Goal: Task Accomplishment & Management: Manage account settings

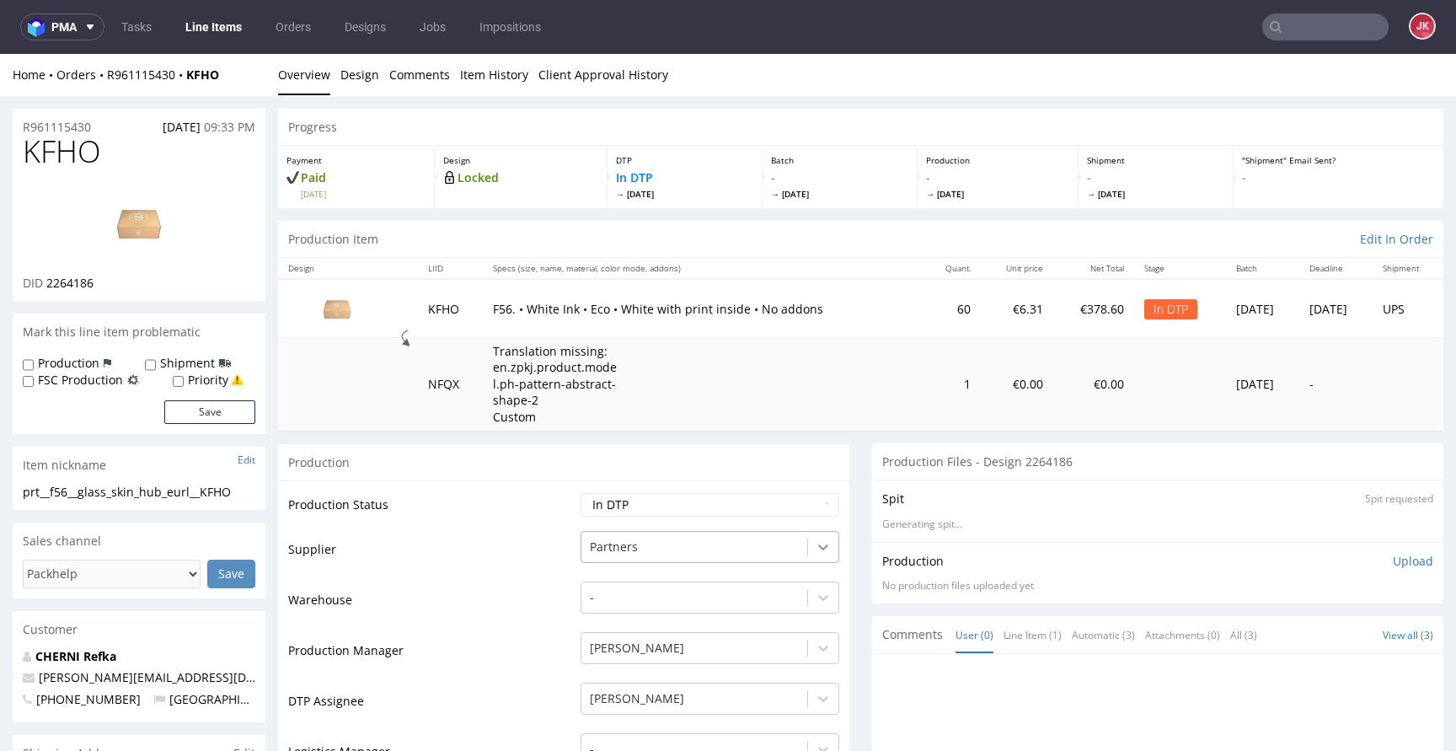
scroll to position [4, 0]
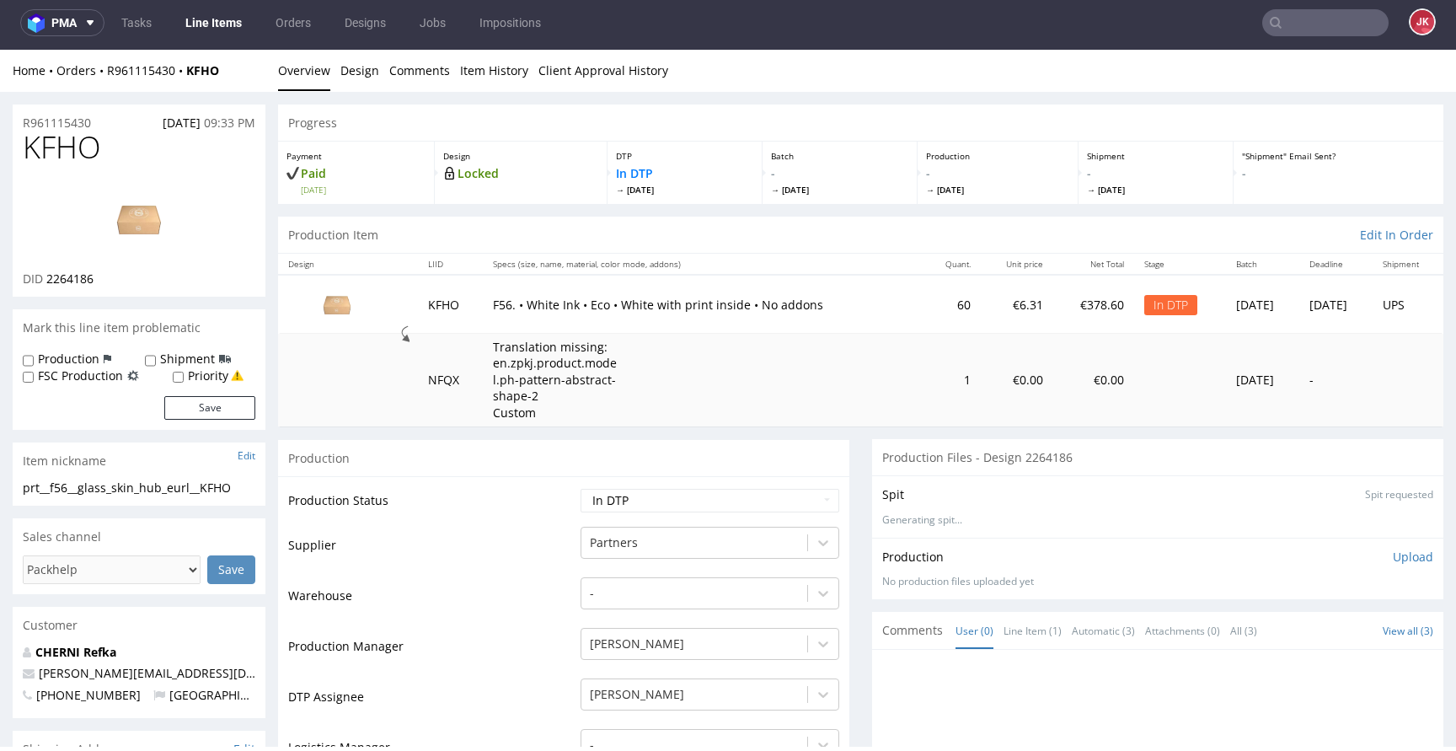
click at [75, 148] on span "KFHO" at bounding box center [62, 148] width 78 height 34
copy span "KFHO"
click at [166, 230] on img at bounding box center [139, 219] width 135 height 76
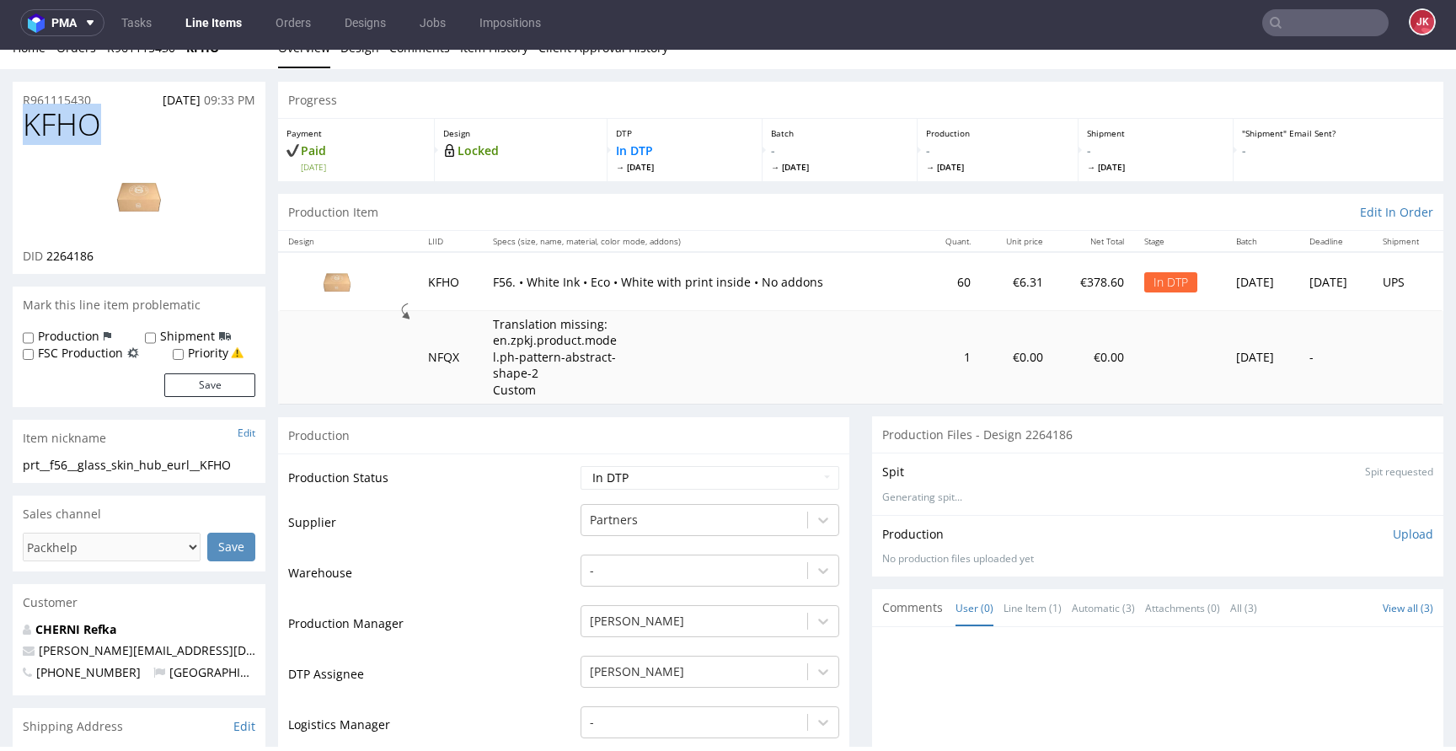
scroll to position [0, 0]
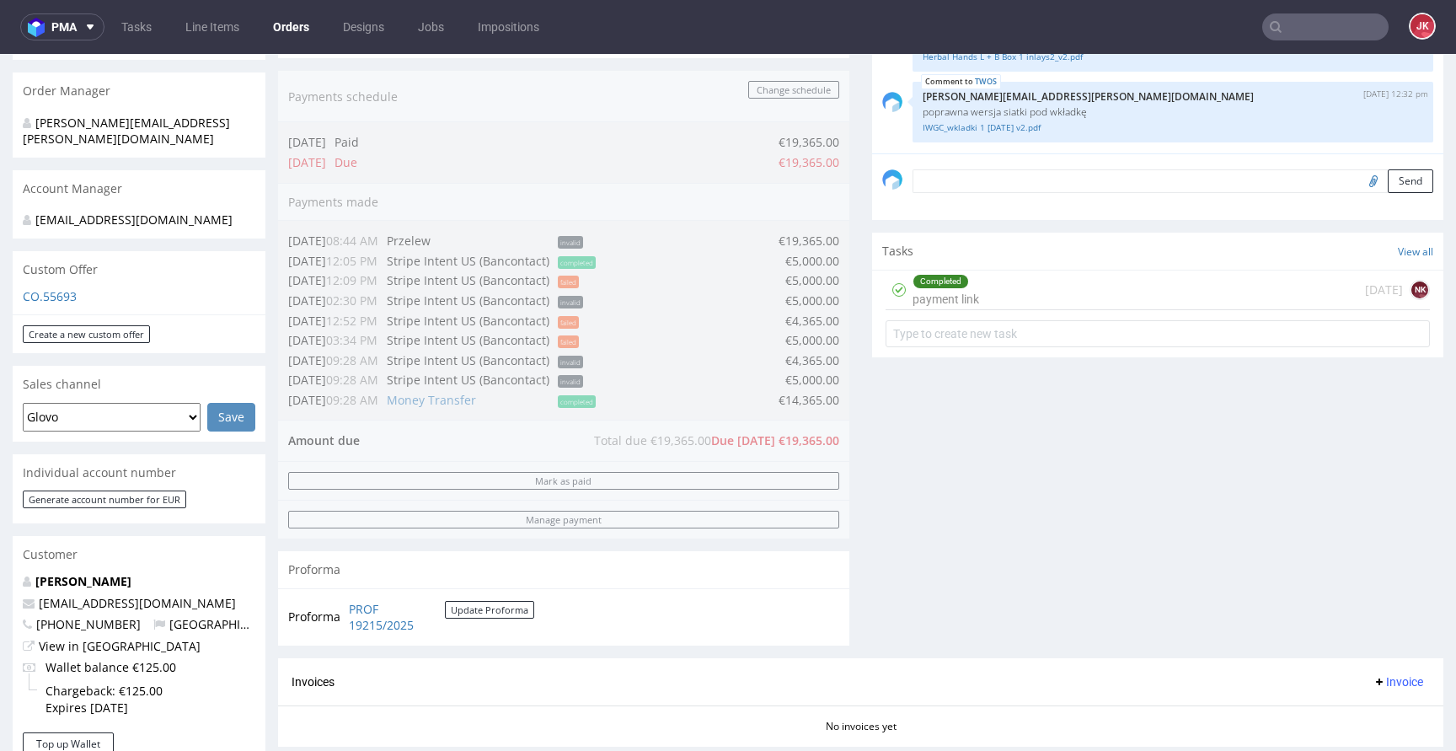
scroll to position [214, 0]
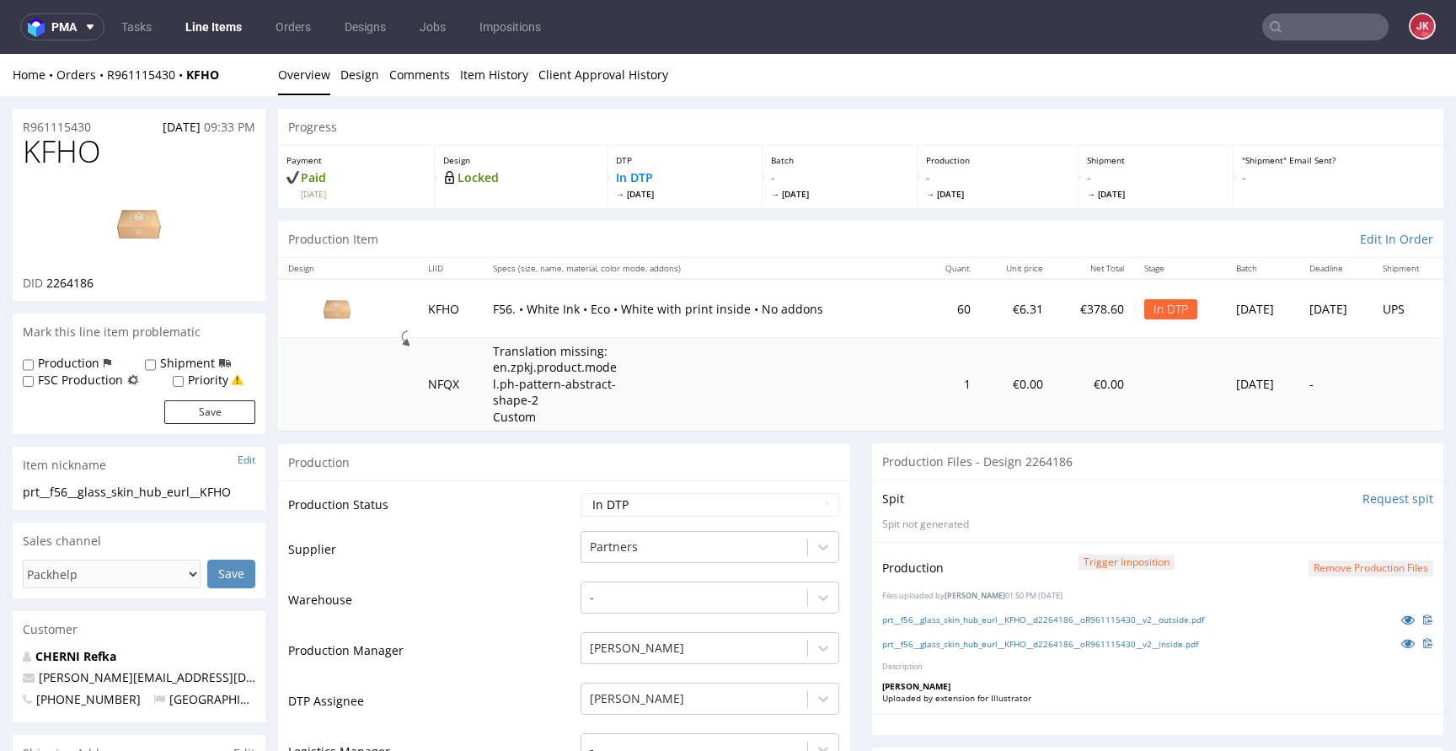
click at [1401, 641] on icon at bounding box center [1407, 643] width 13 height 12
click at [665, 506] on select "Waiting for Artwork Waiting for Diecut Waiting for Mockup Waiting for DTP Waiti…" at bounding box center [710, 505] width 259 height 24
select select "dtp_production_ready"
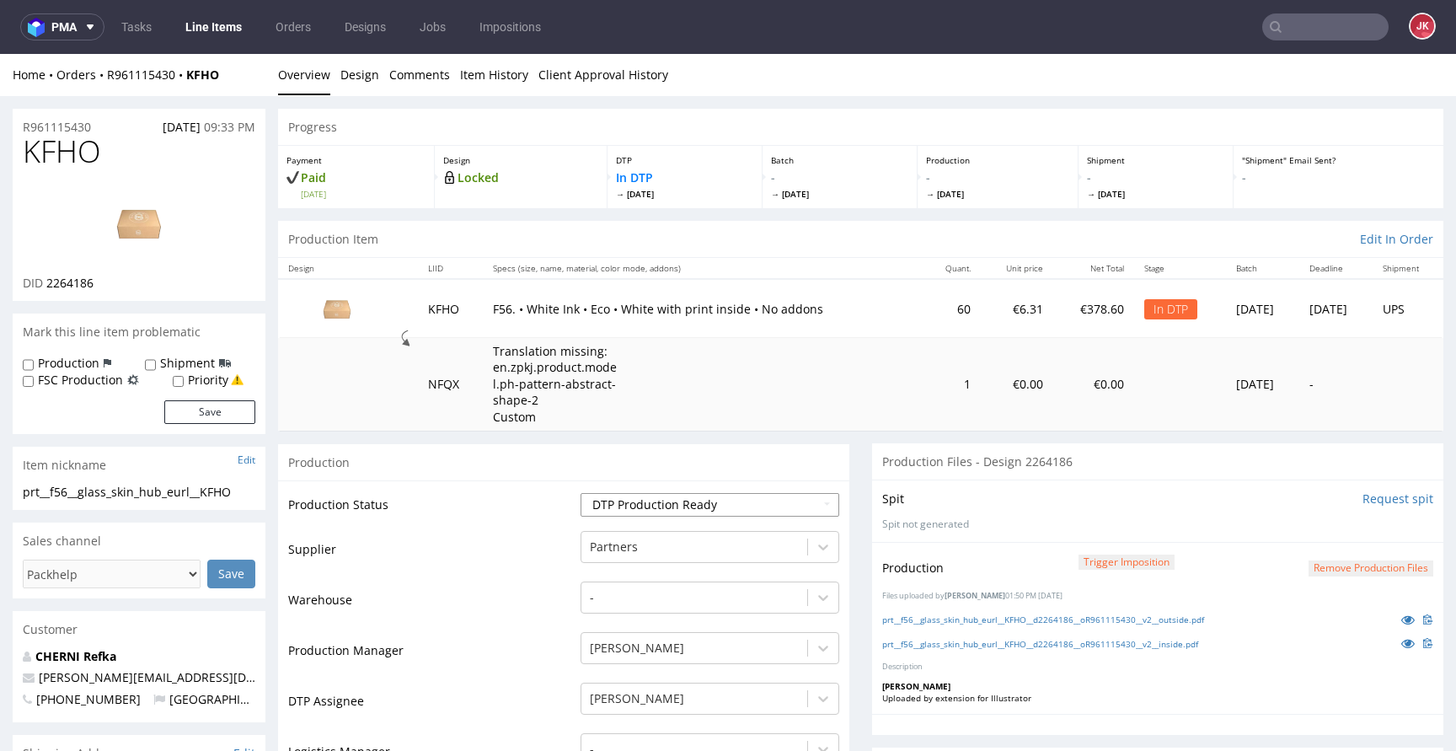
click at [581, 493] on select "Waiting for Artwork Waiting for Diecut Waiting for Mockup Waiting for DTP Waiti…" at bounding box center [710, 505] width 259 height 24
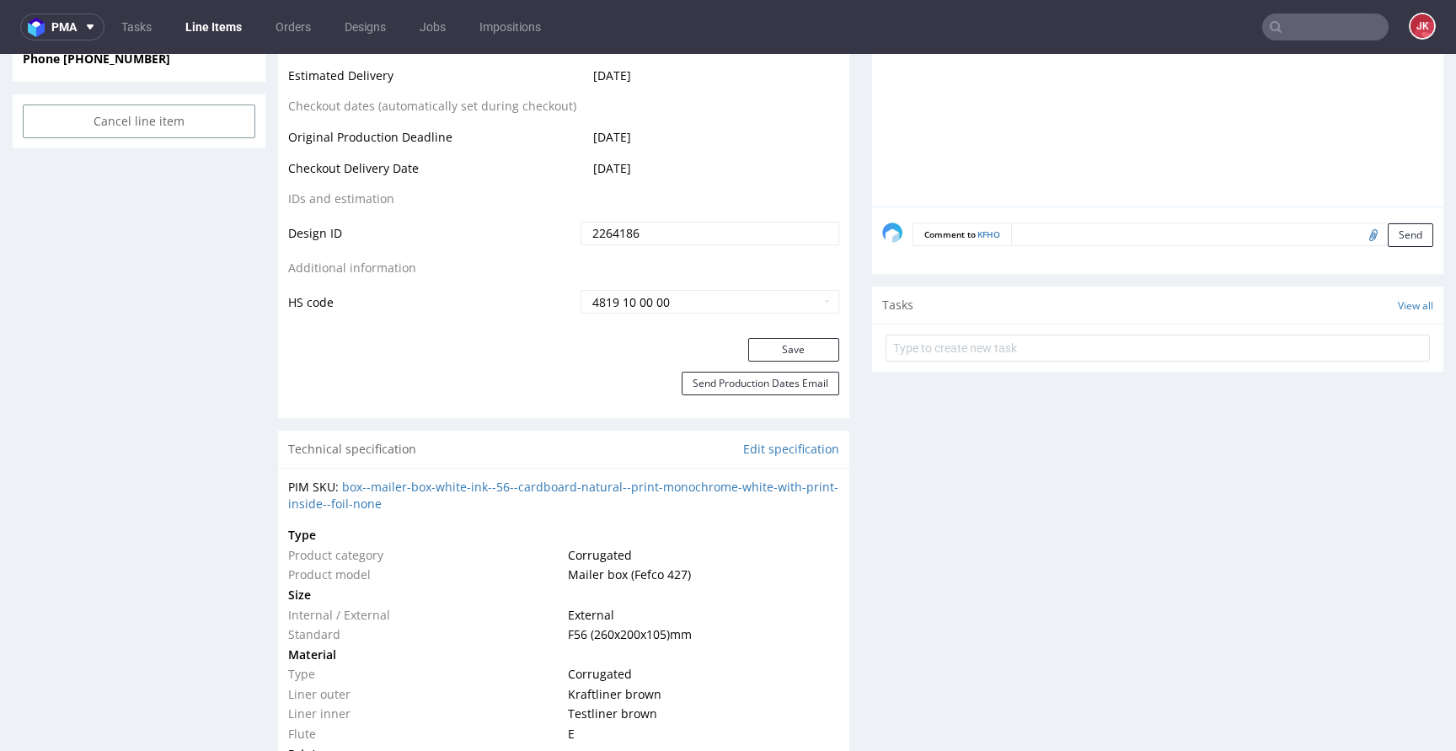
scroll to position [993, 0]
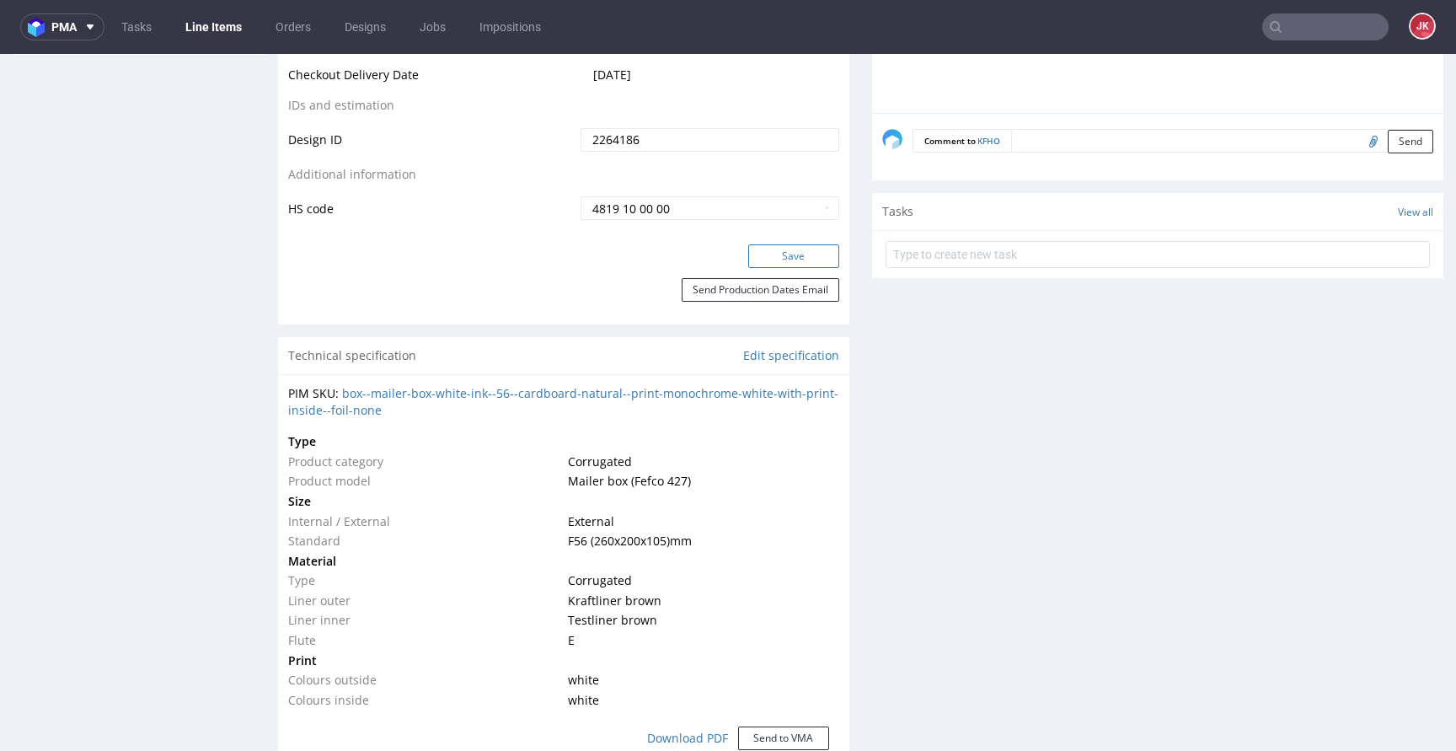
click at [774, 260] on button "Save" at bounding box center [793, 256] width 91 height 24
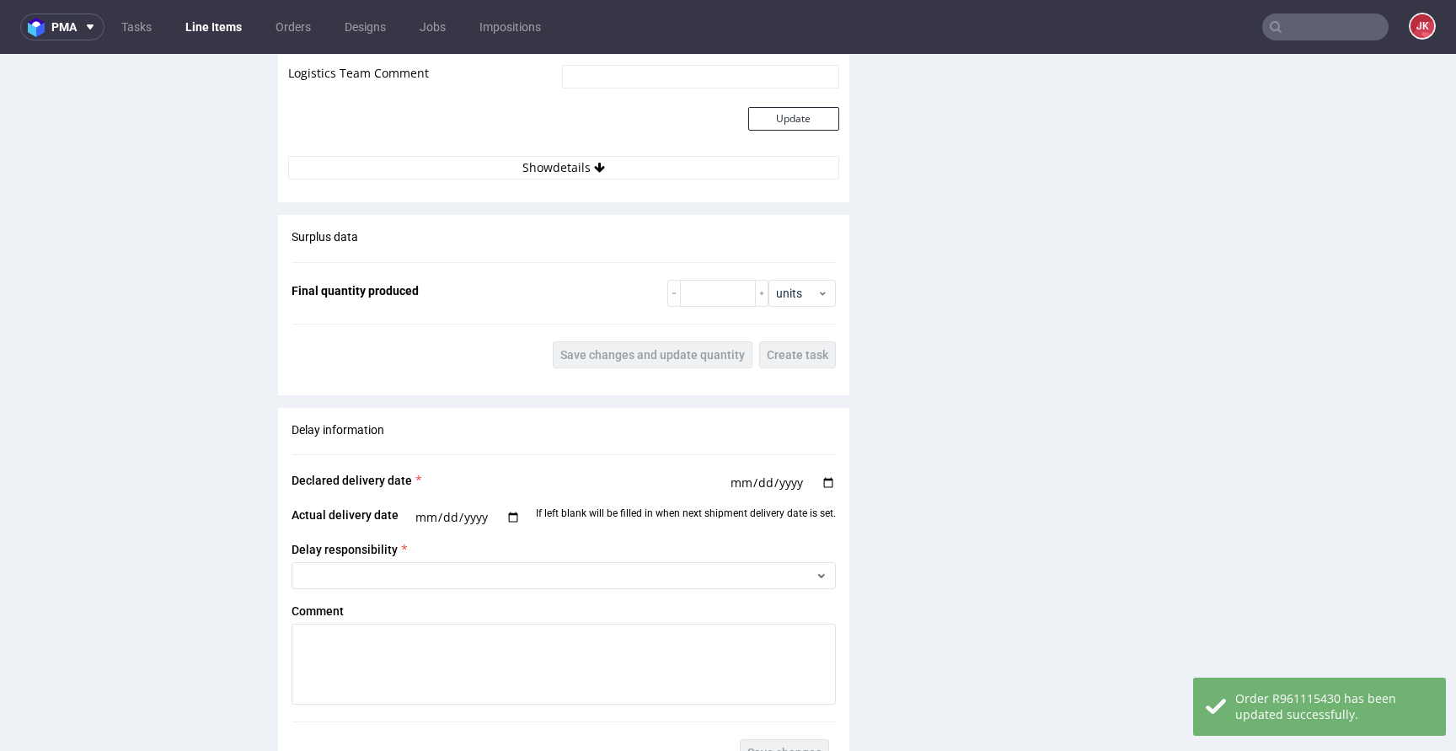
scroll to position [2824, 0]
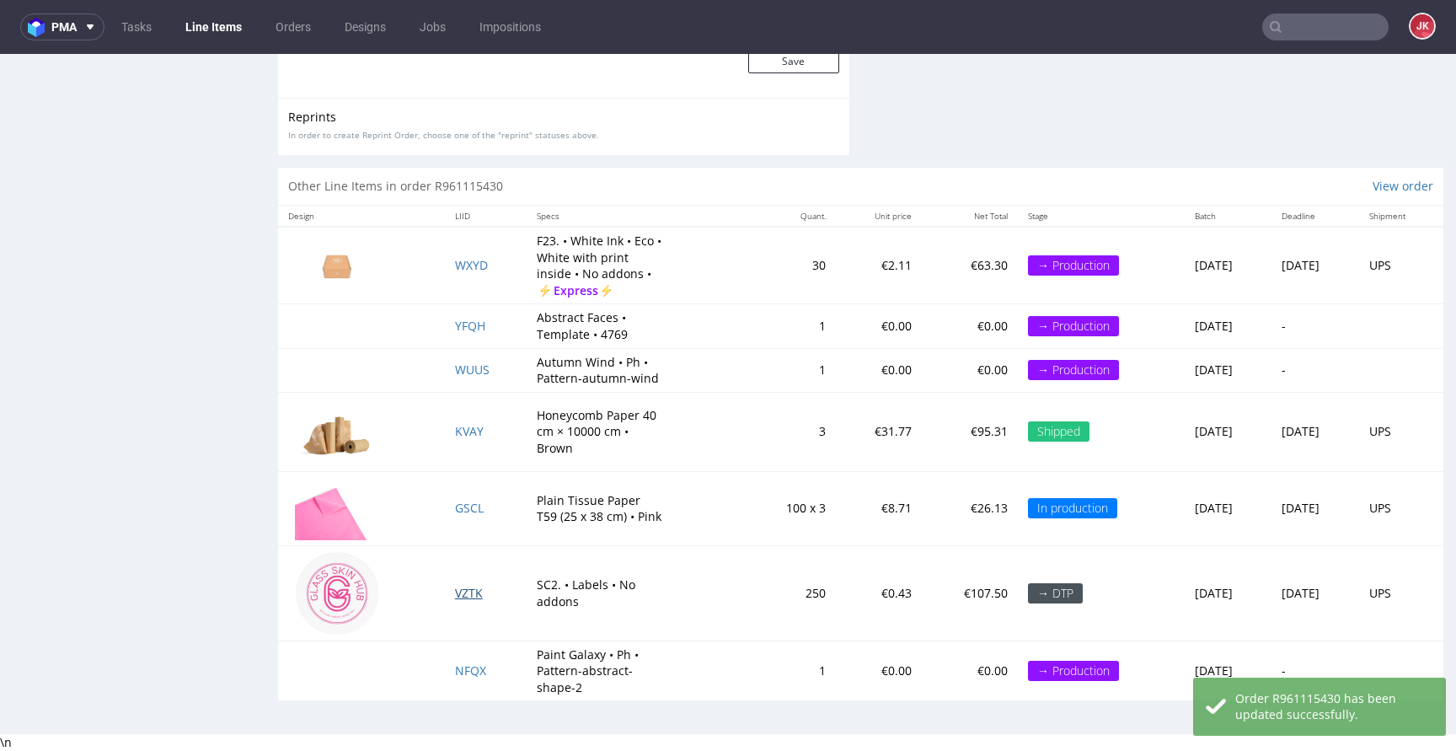
click at [455, 594] on span "VZTK" at bounding box center [469, 593] width 28 height 16
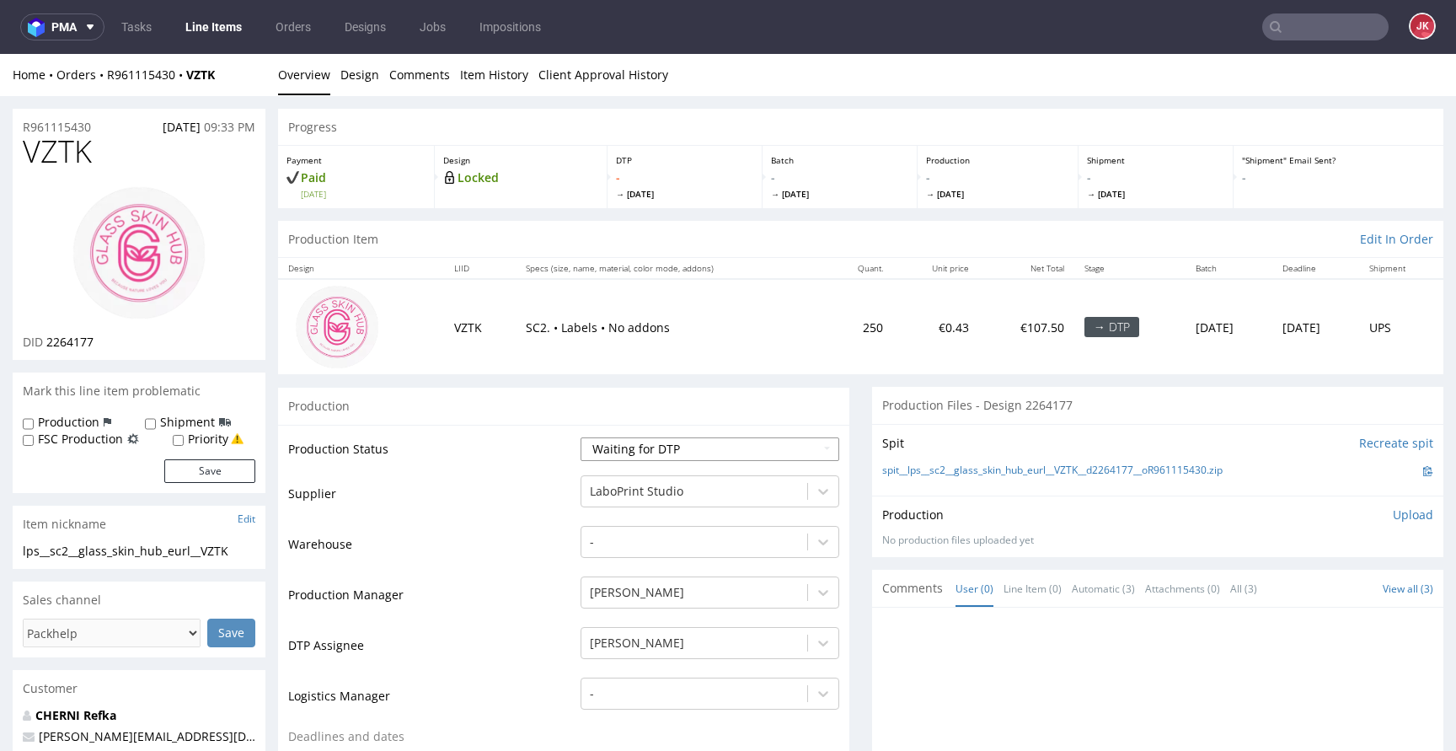
click at [663, 458] on select "Waiting for Artwork Waiting for Diecut Waiting for Mockup Waiting for DTP Waiti…" at bounding box center [710, 449] width 259 height 24
select select "dtp_in_process"
click at [581, 437] on select "Waiting for Artwork Waiting for Diecut Waiting for Mockup Waiting for DTP Waiti…" at bounding box center [710, 449] width 259 height 24
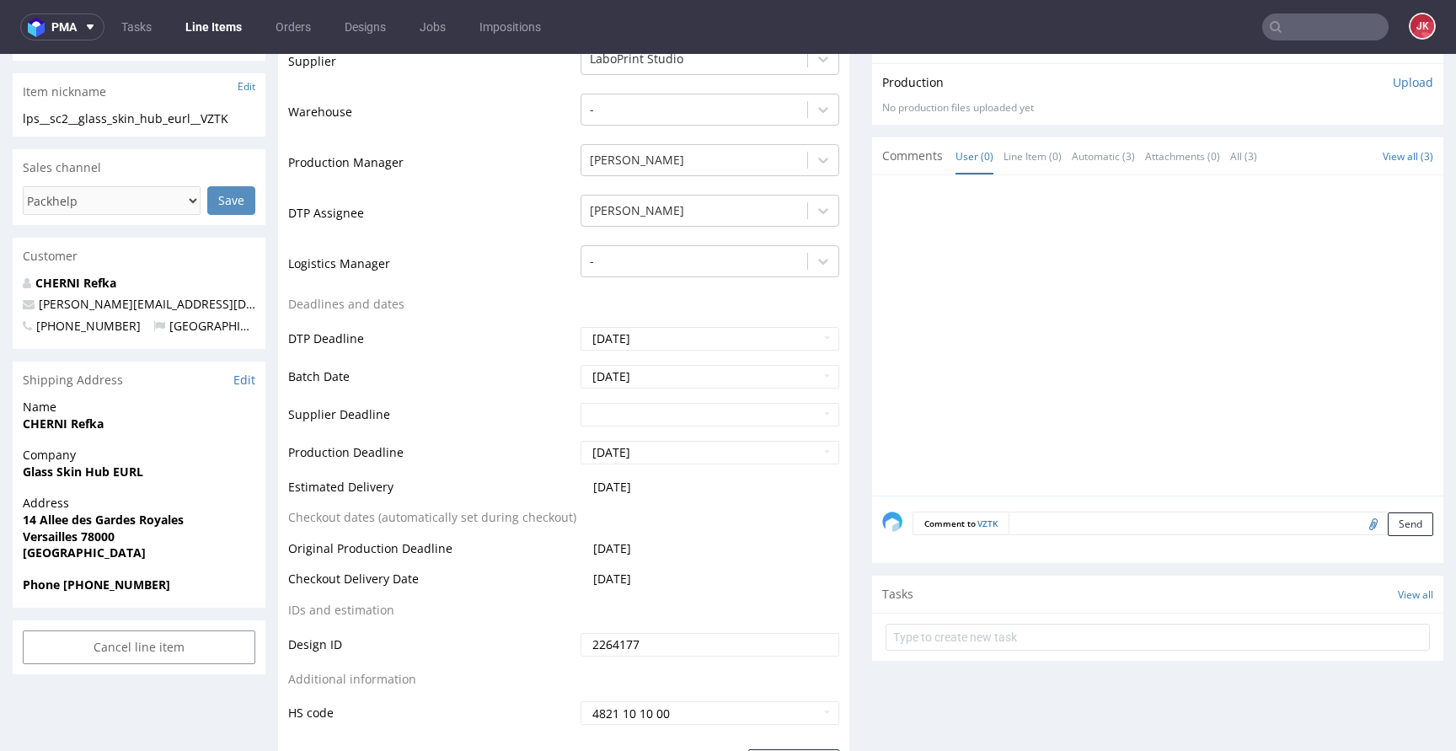
scroll to position [816, 0]
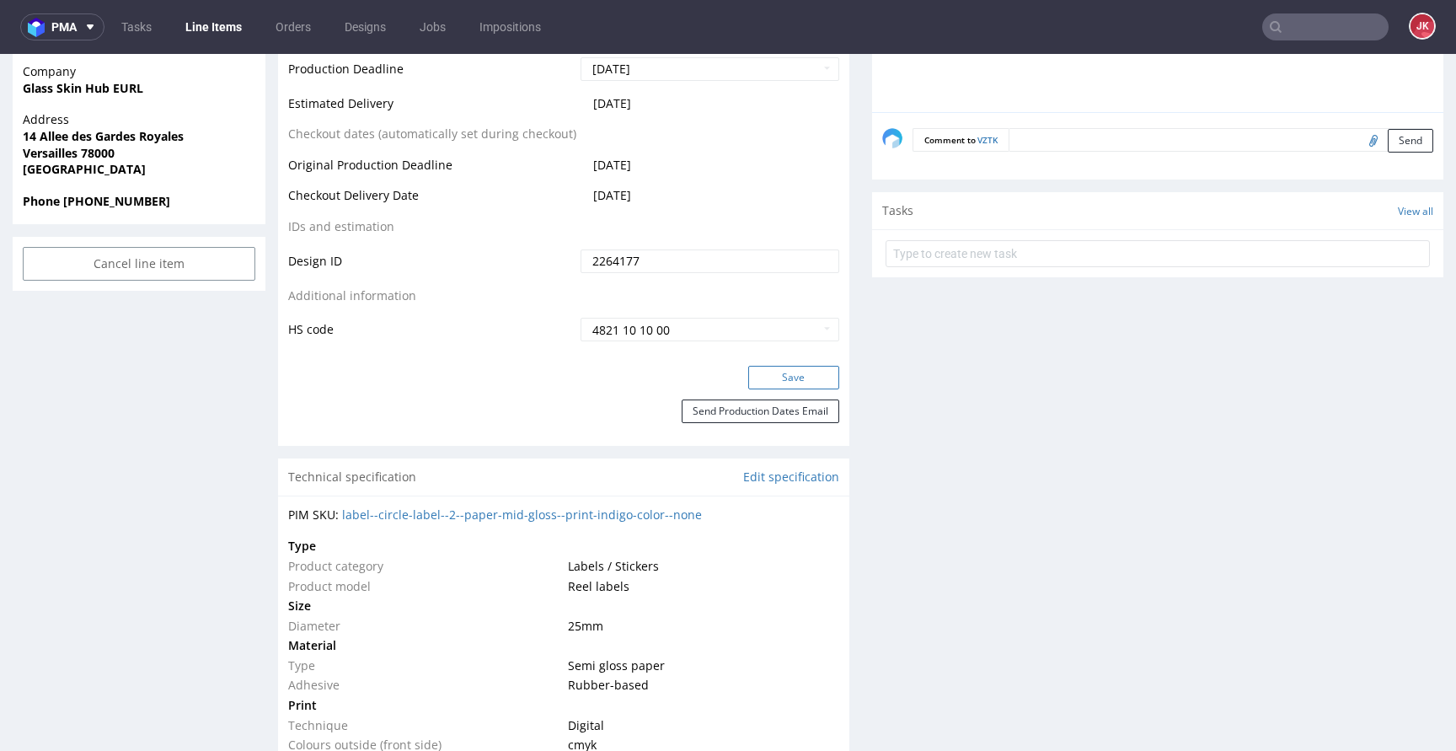
click at [774, 369] on button "Save" at bounding box center [793, 378] width 91 height 24
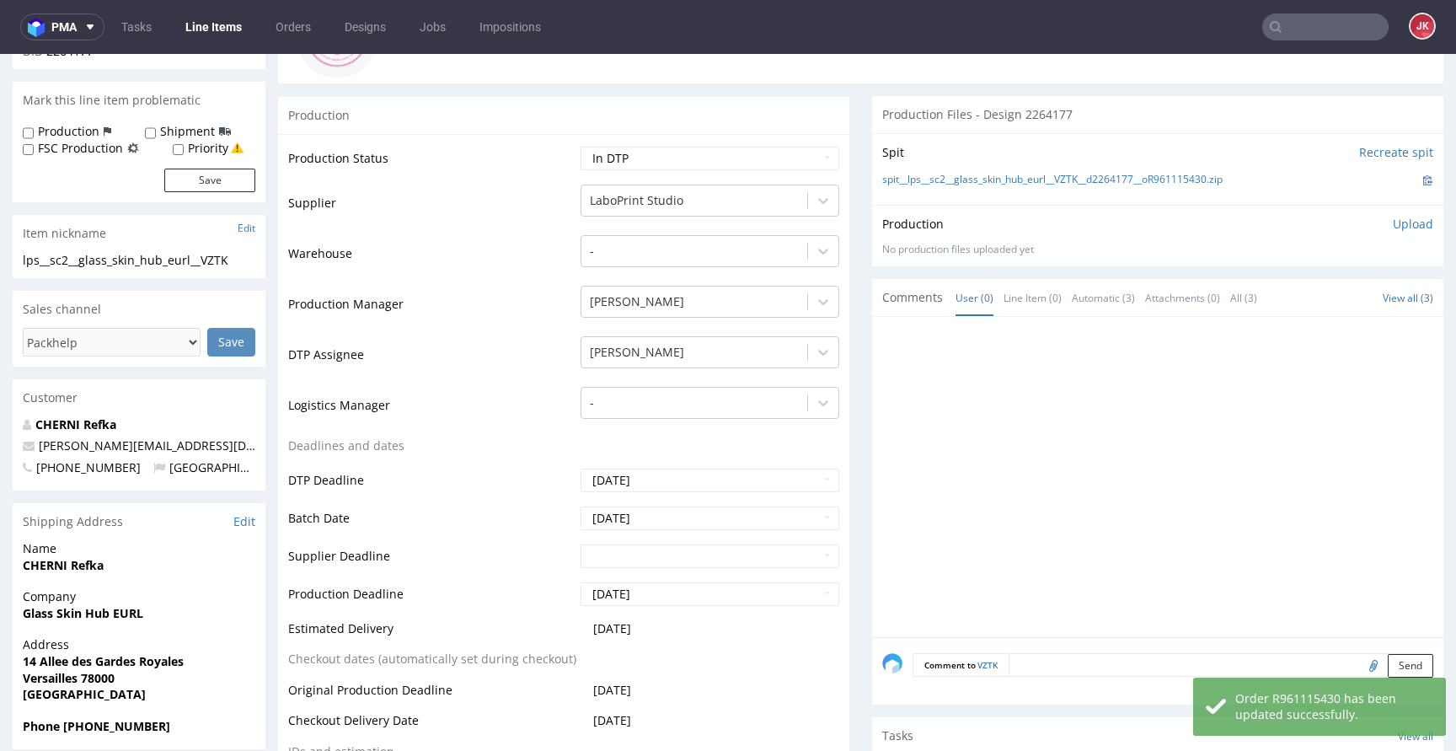
scroll to position [0, 0]
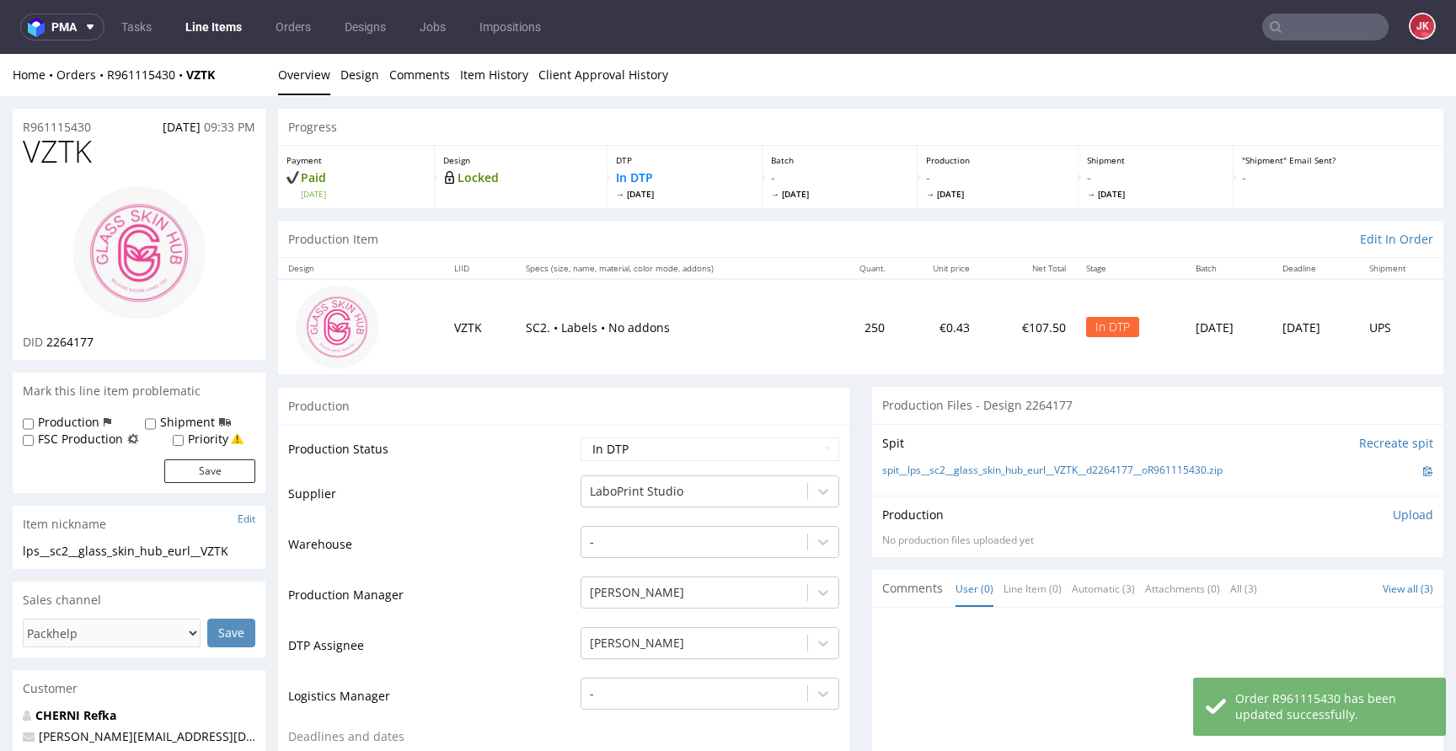
click at [72, 160] on span "VZTK" at bounding box center [57, 152] width 69 height 34
copy span "VZTK"
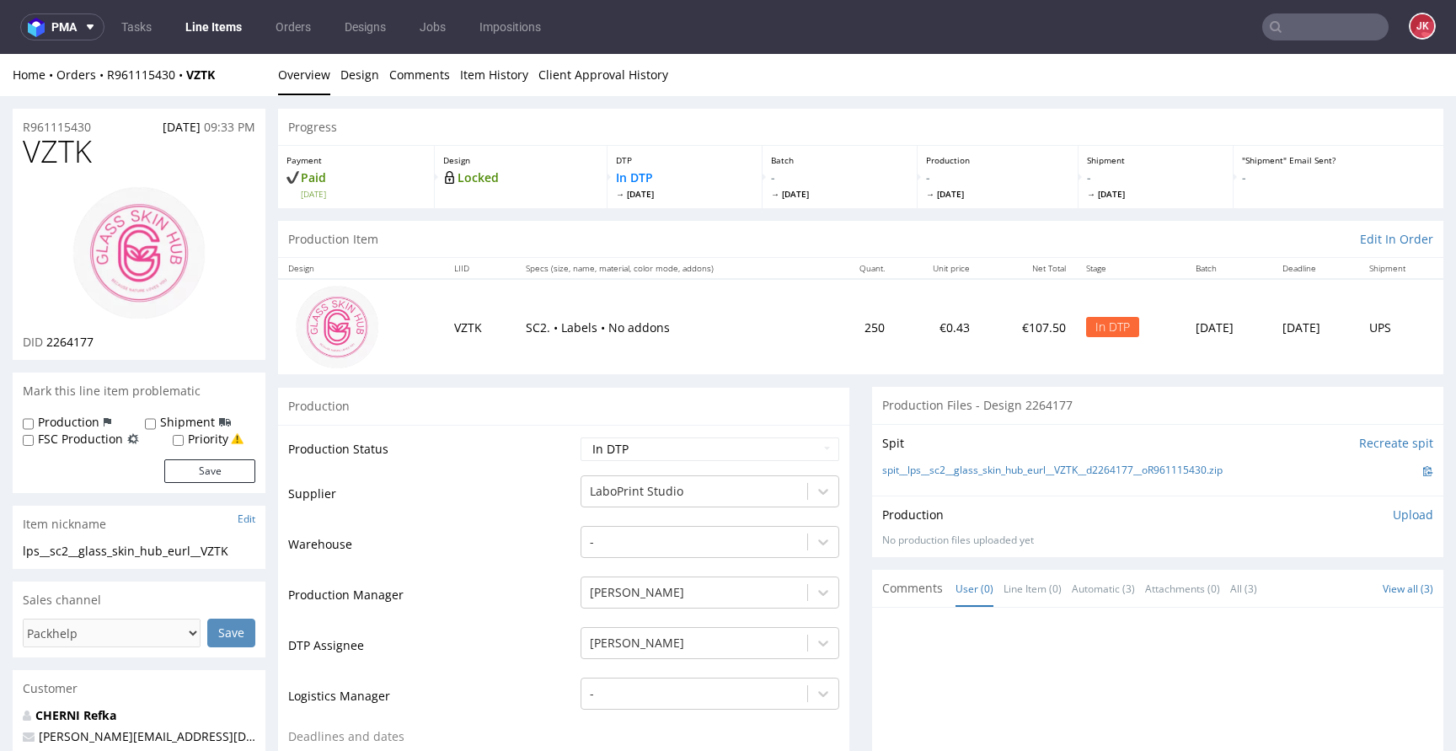
click at [456, 459] on td "Production Status" at bounding box center [432, 455] width 288 height 38
click at [362, 87] on link "Design" at bounding box center [359, 74] width 39 height 41
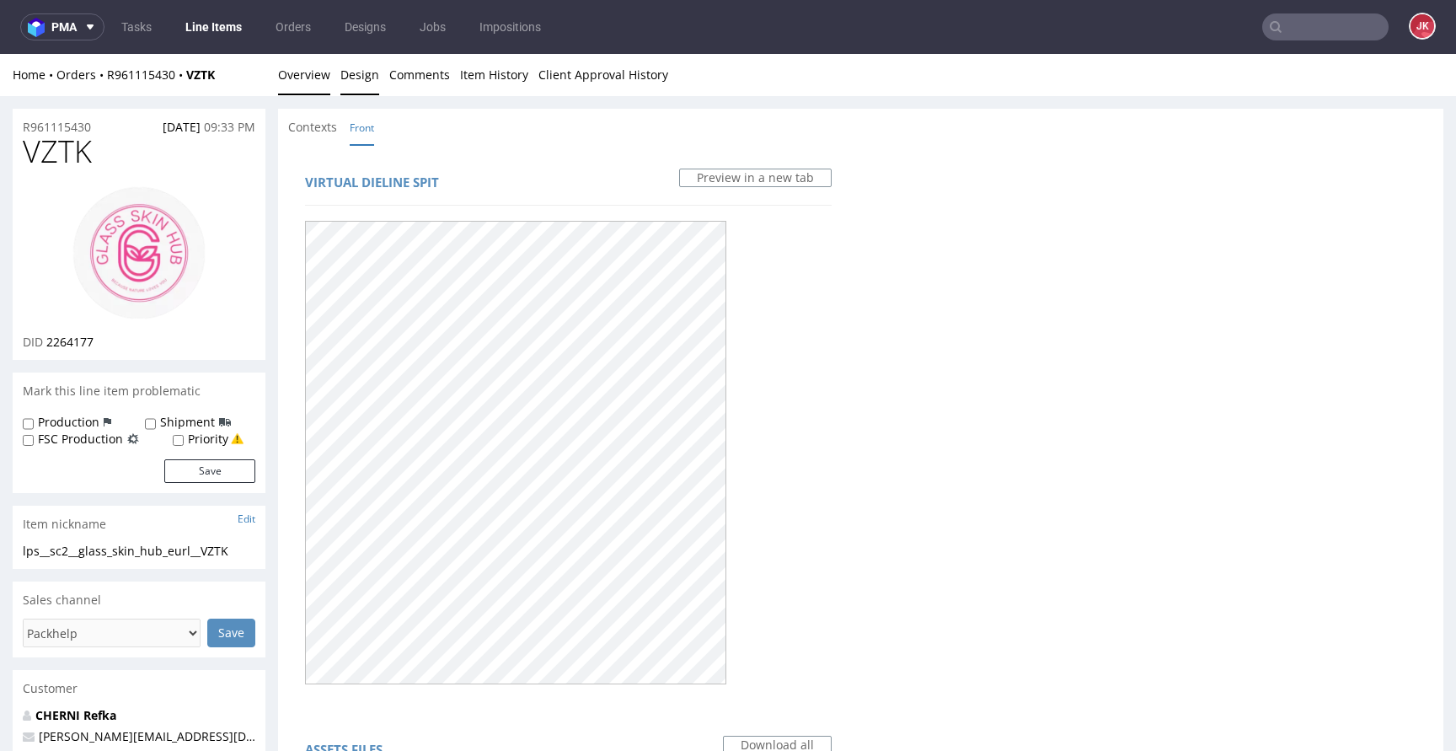
click at [311, 77] on link "Overview" at bounding box center [304, 74] width 52 height 41
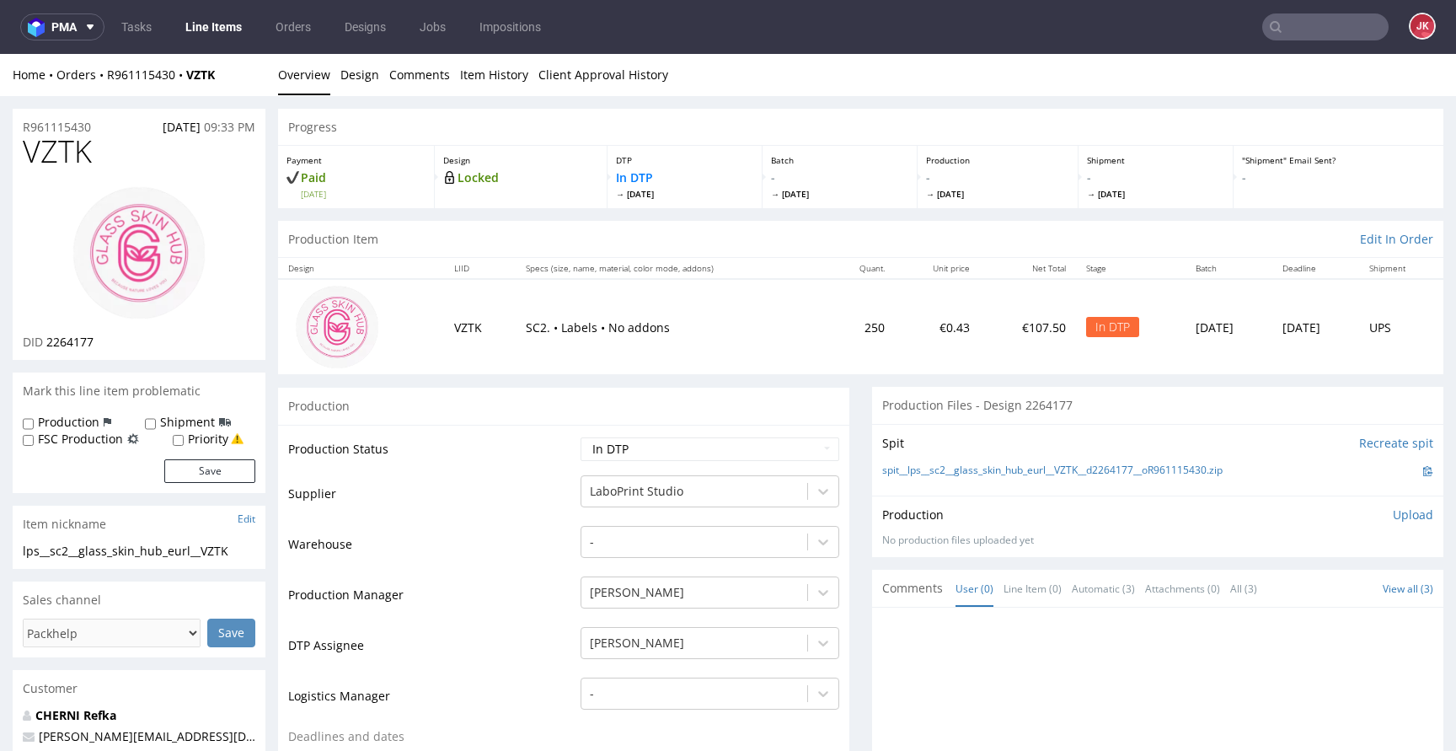
click at [72, 269] on img at bounding box center [139, 252] width 135 height 135
click at [540, 506] on td "Supplier" at bounding box center [432, 499] width 288 height 51
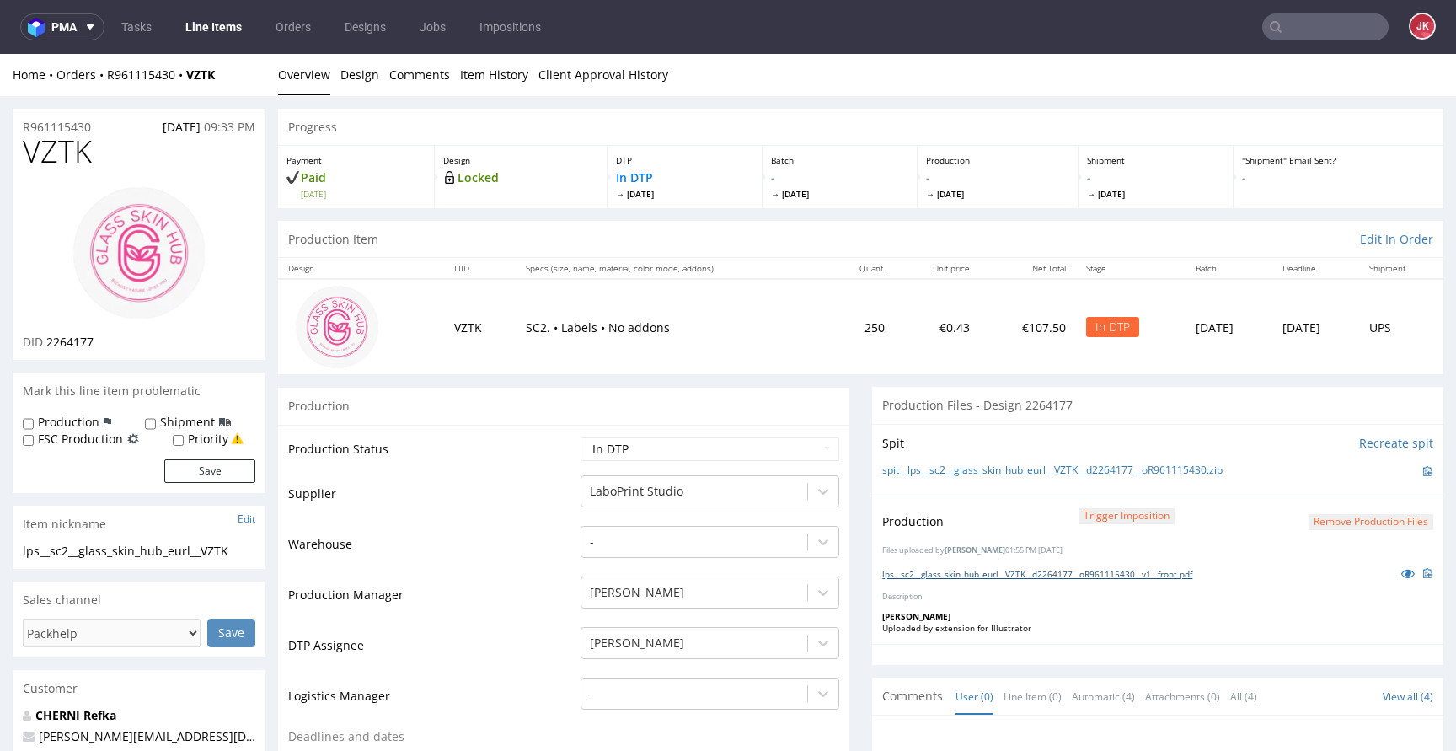
click at [931, 571] on link "lps__sc2__glass_skin_hub_eurl__VZTK__d2264177__oR961115430__v1__front.pdf" at bounding box center [1037, 574] width 310 height 12
click at [723, 452] on select "Waiting for Artwork Waiting for Diecut Waiting for Mockup Waiting for DTP Waiti…" at bounding box center [710, 449] width 259 height 24
select select "dtp_ca_needed"
click at [581, 437] on select "Waiting for Artwork Waiting for Diecut Waiting for Mockup Waiting for DTP Waiti…" at bounding box center [710, 449] width 259 height 24
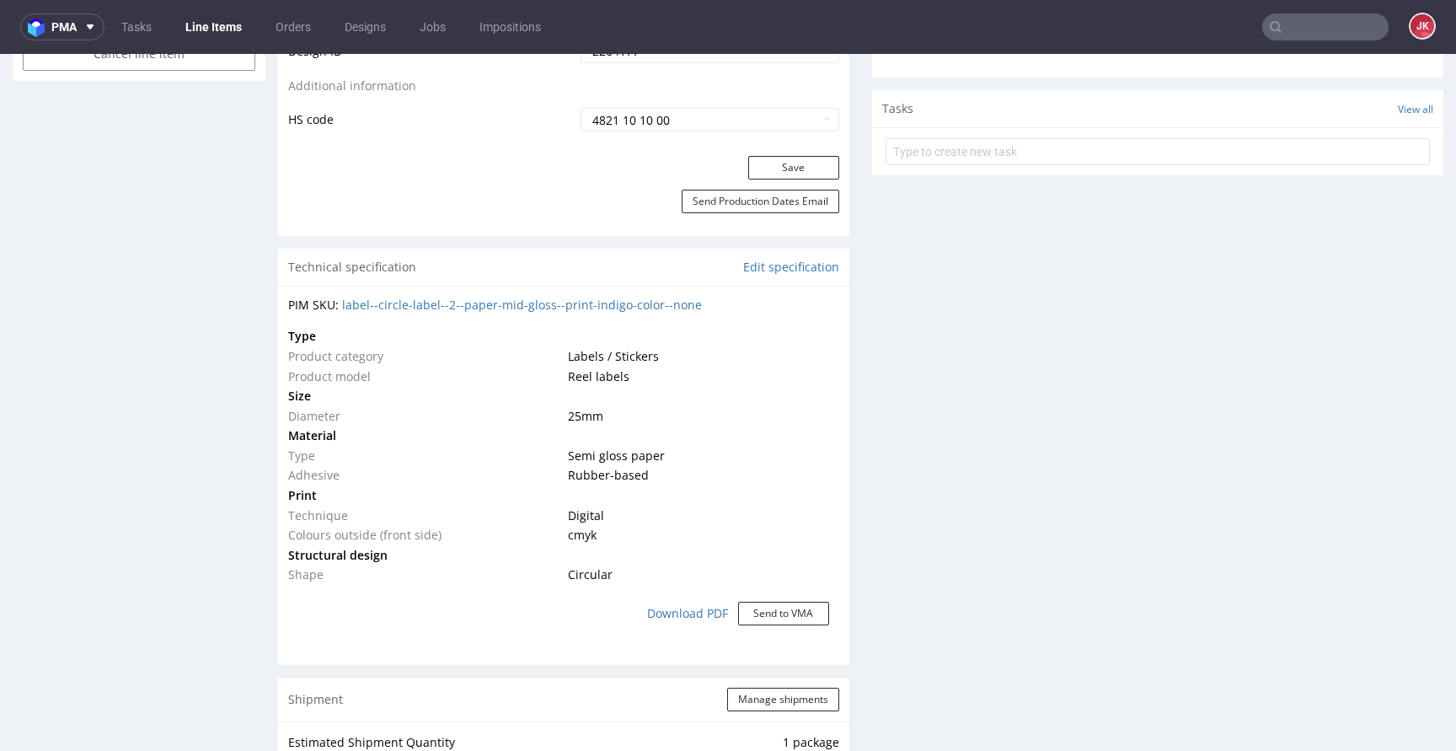
scroll to position [1086, 0]
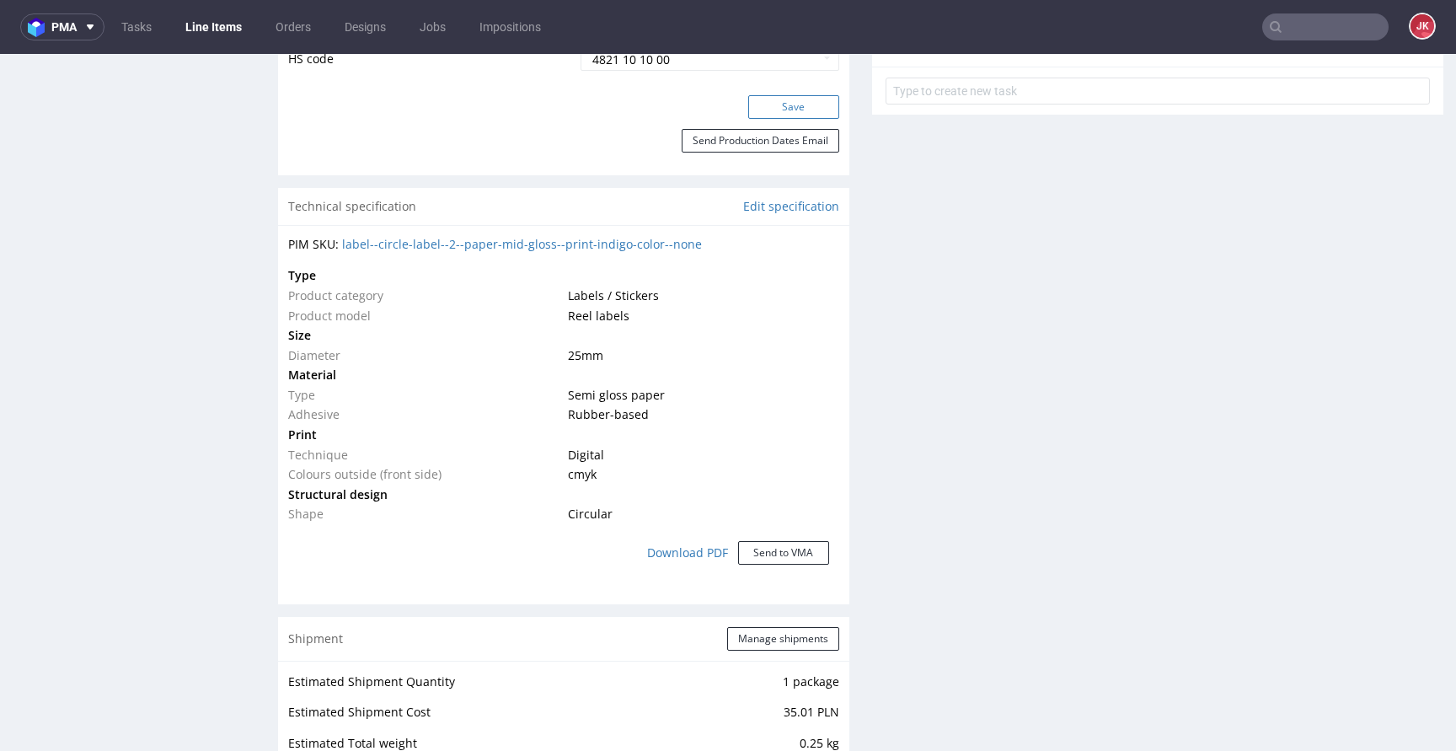
click at [804, 115] on button "Save" at bounding box center [793, 107] width 91 height 24
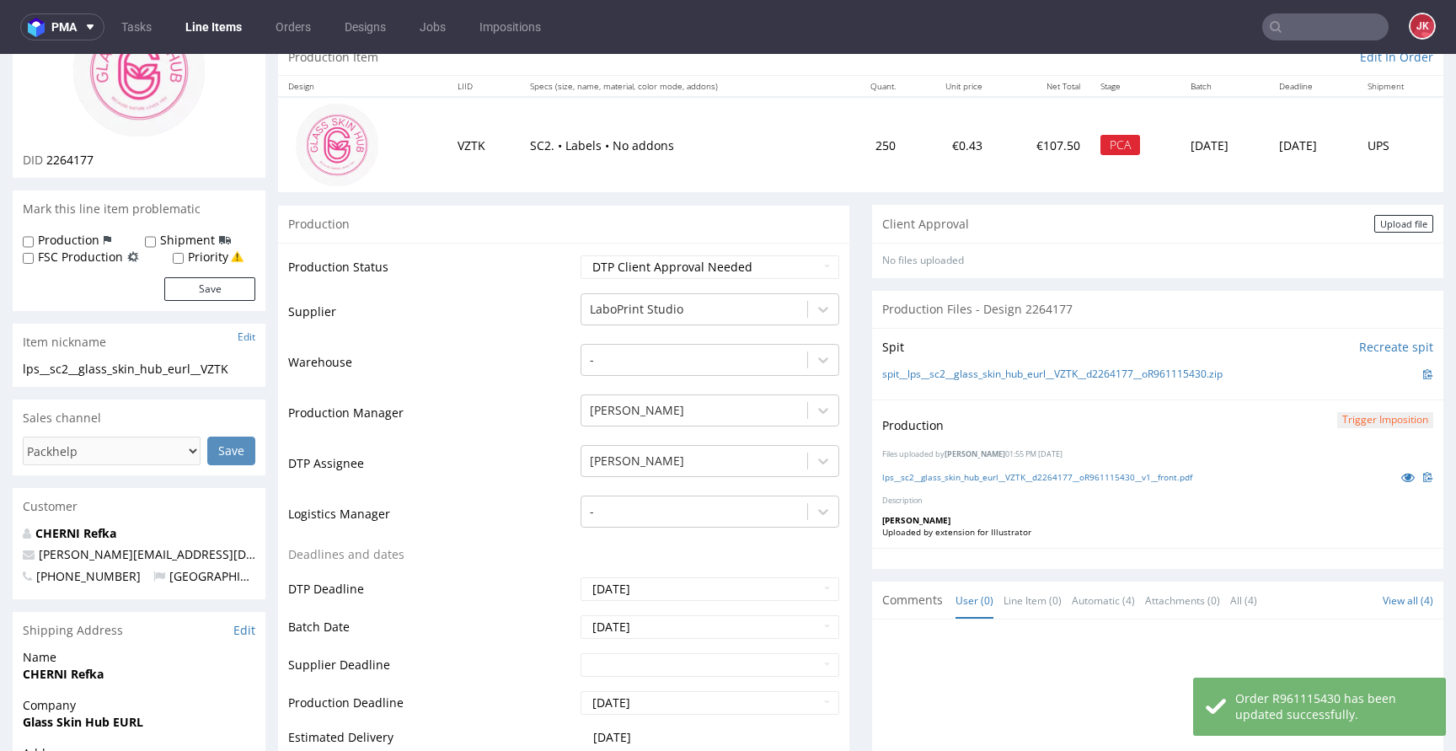
scroll to position [0, 0]
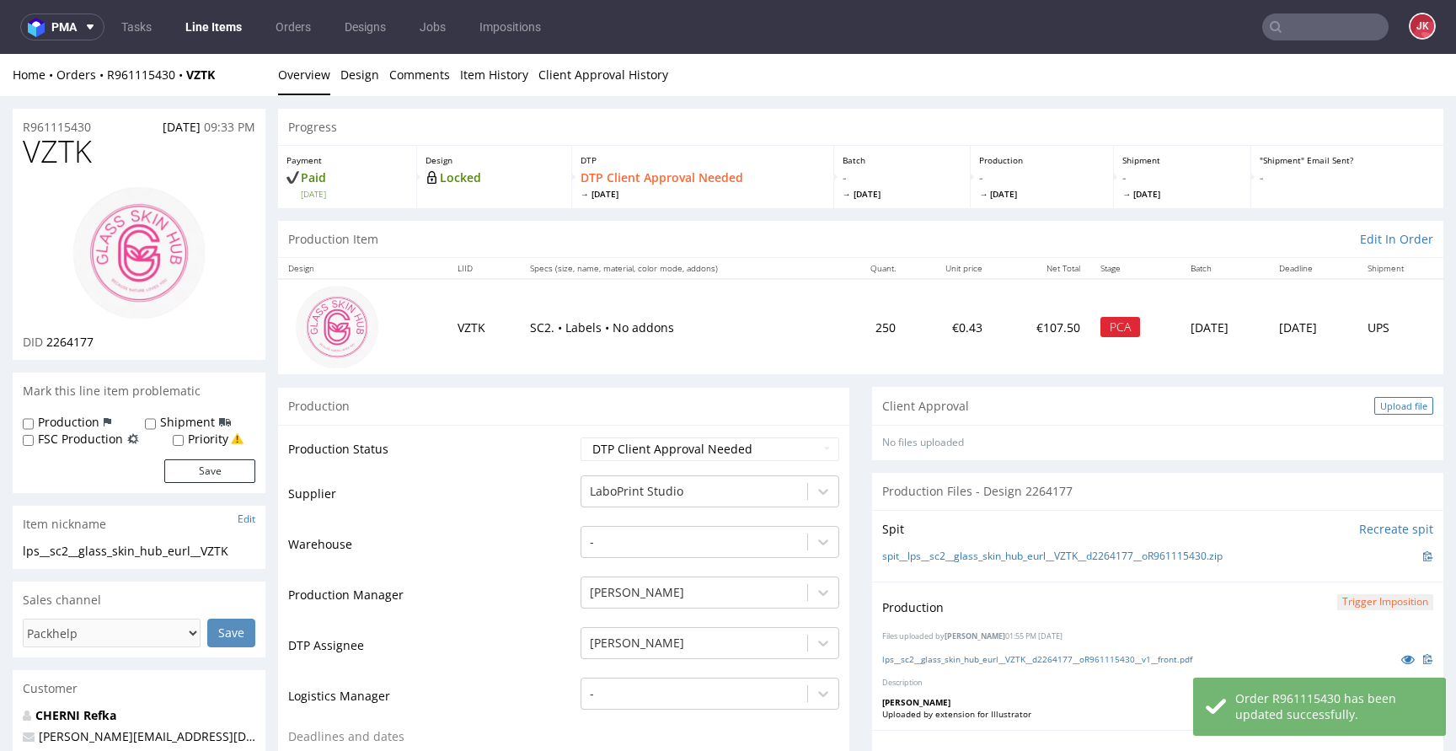
click at [1382, 402] on div "Upload file" at bounding box center [1403, 406] width 59 height 18
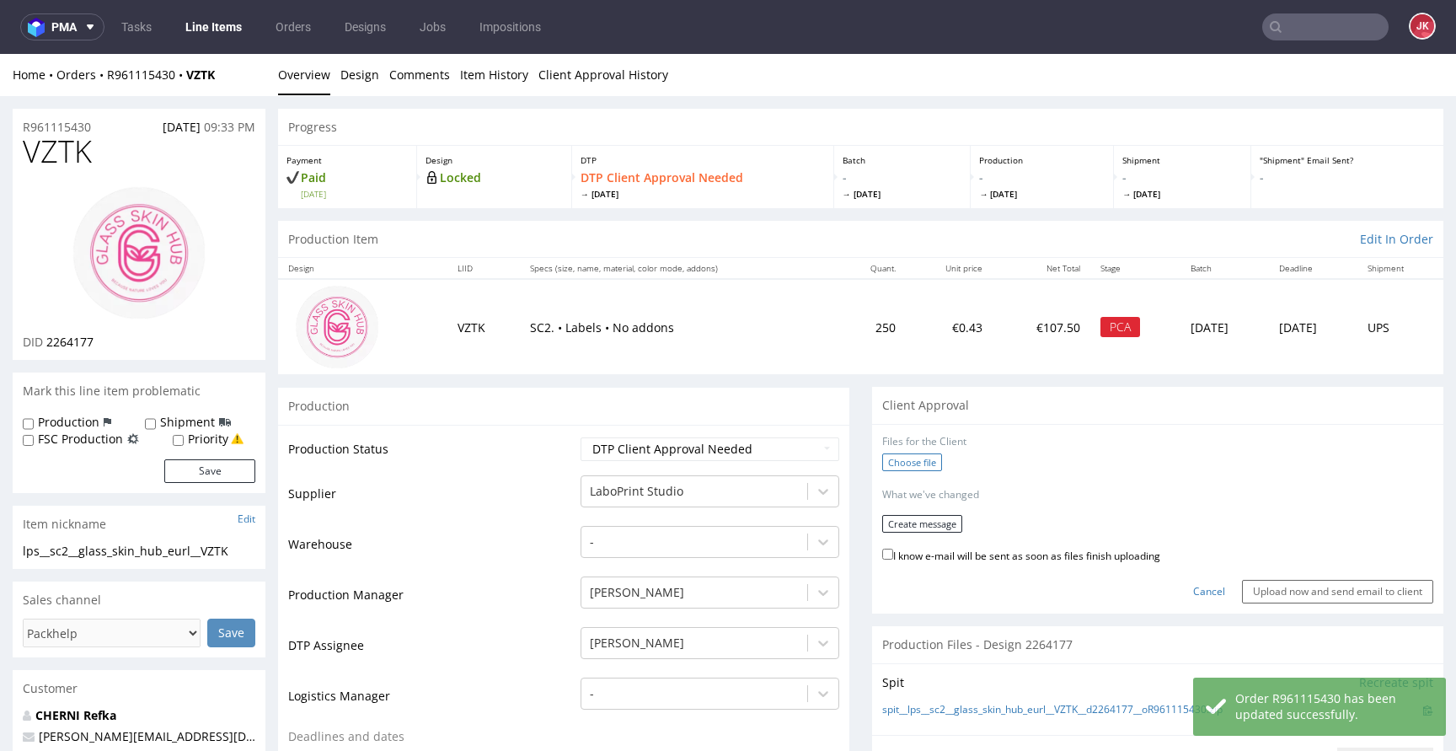
click at [907, 460] on label "Choose file" at bounding box center [912, 462] width 60 height 18
click at [0, 54] on input "Choose file" at bounding box center [0, 54] width 0 height 0
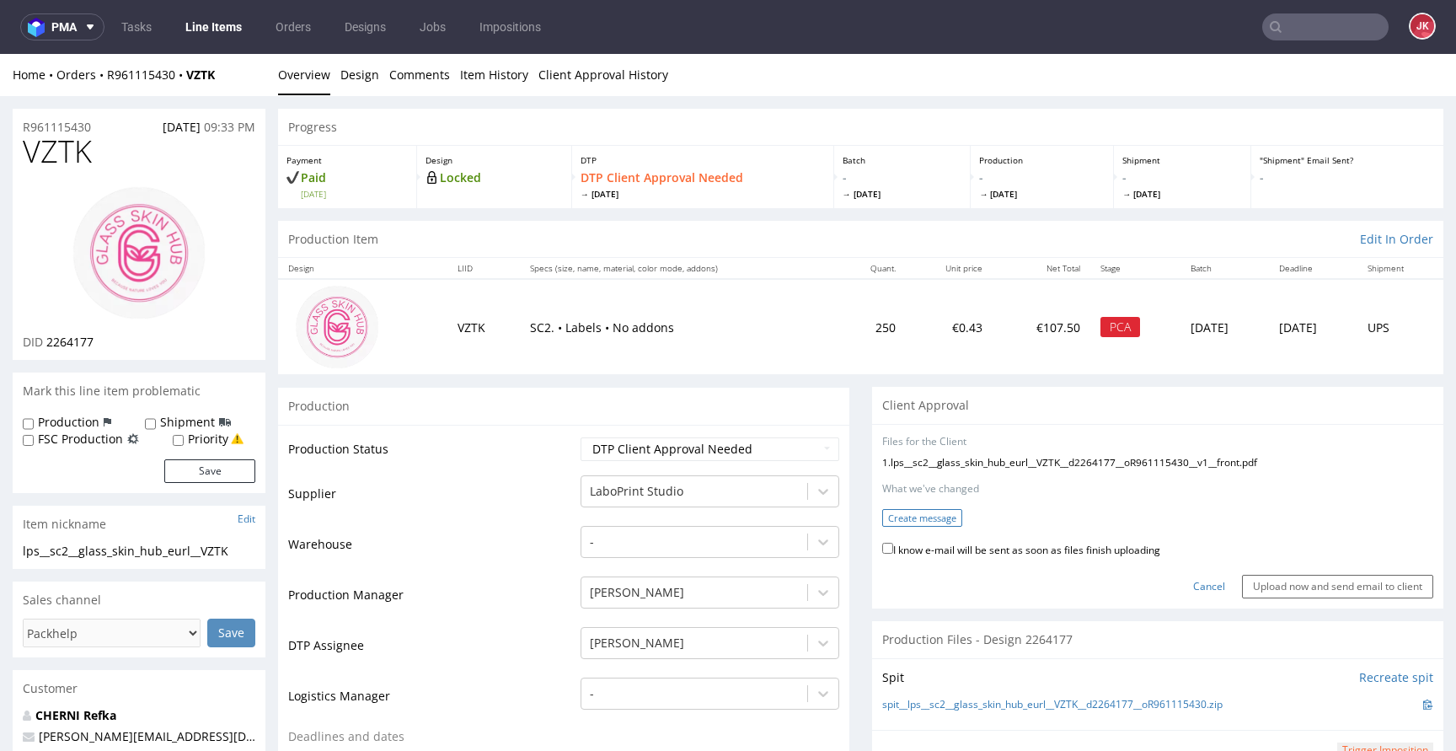
click at [891, 517] on button "Create message" at bounding box center [922, 518] width 80 height 18
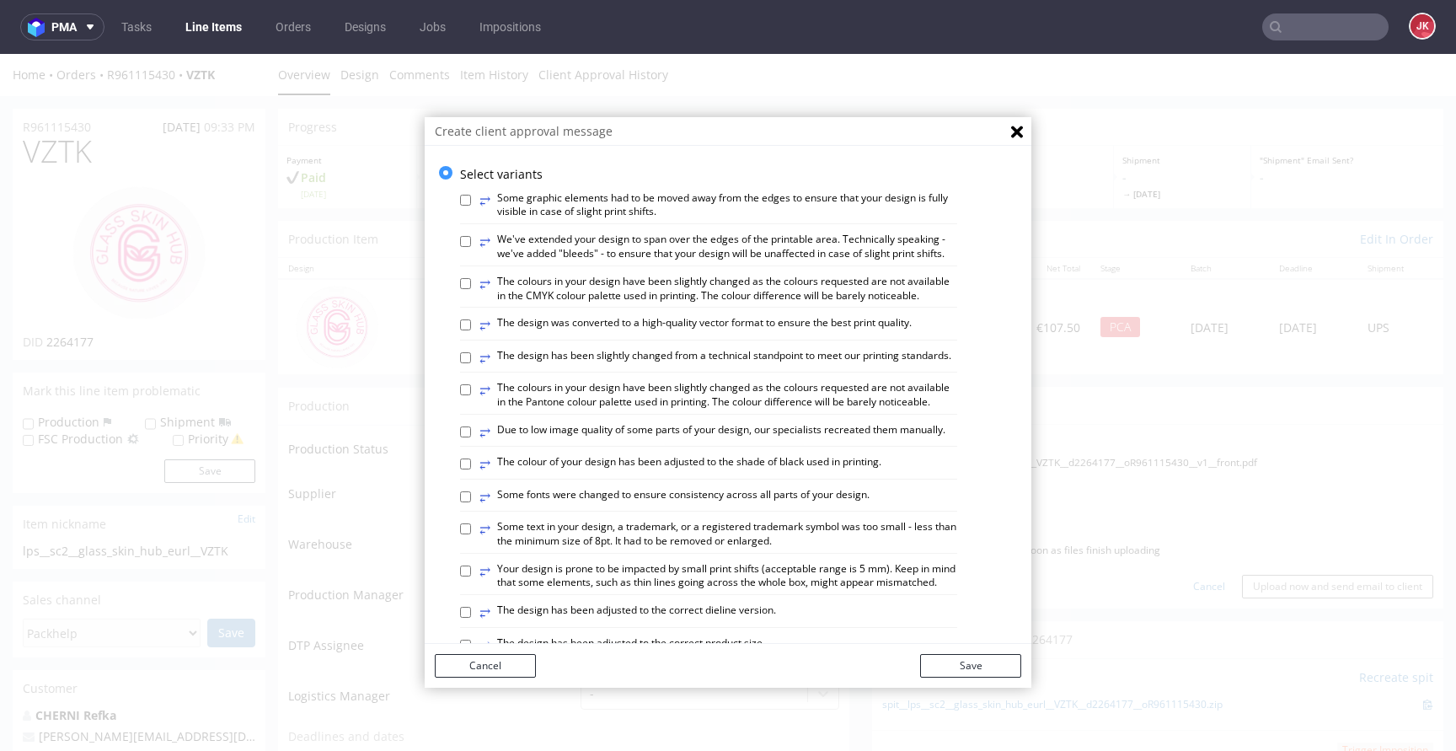
click at [724, 335] on label "⥂ The design was converted to a high-quality vector format to ensure the best p…" at bounding box center [695, 325] width 432 height 19
click at [471, 330] on input "⥂ The design was converted to a high-quality vector format to ensure the best p…" at bounding box center [465, 324] width 11 height 11
checkbox input "true"
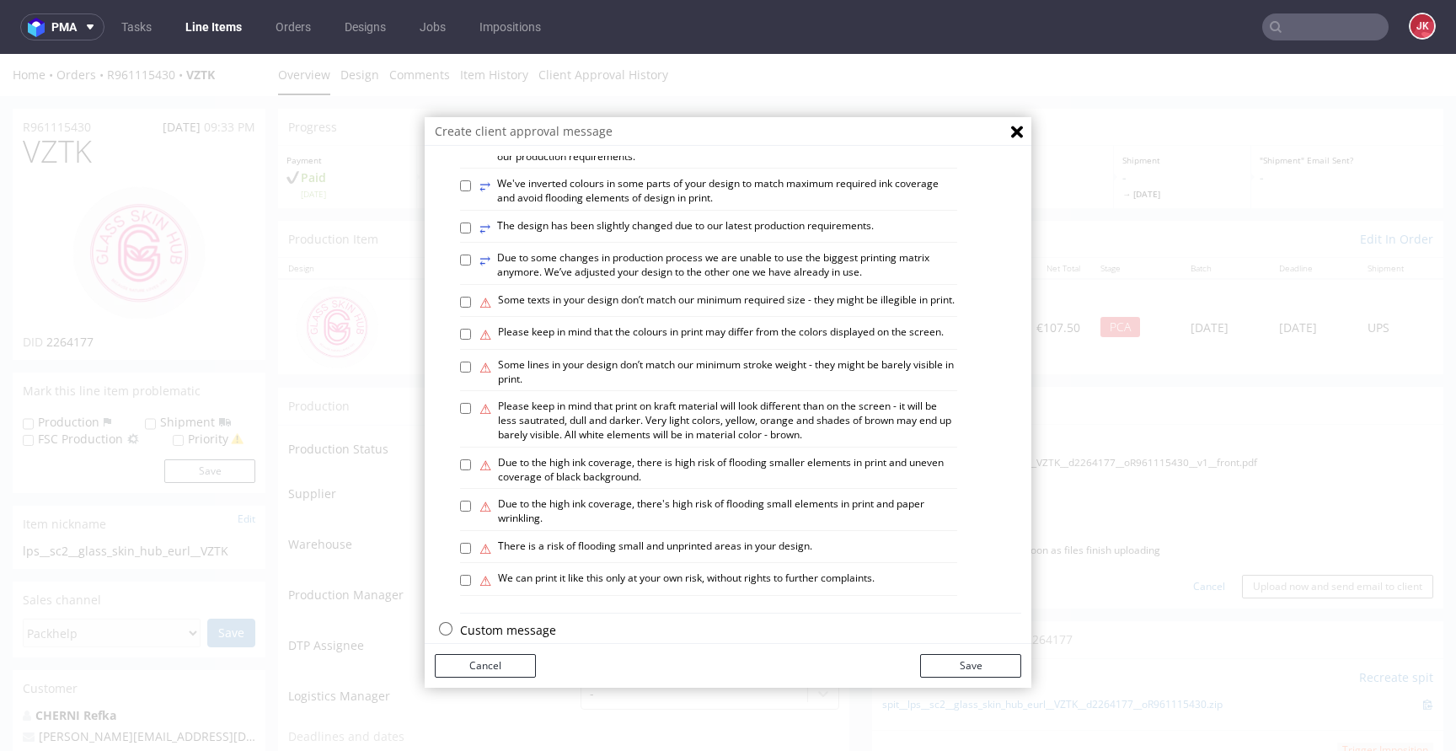
scroll to position [983, 0]
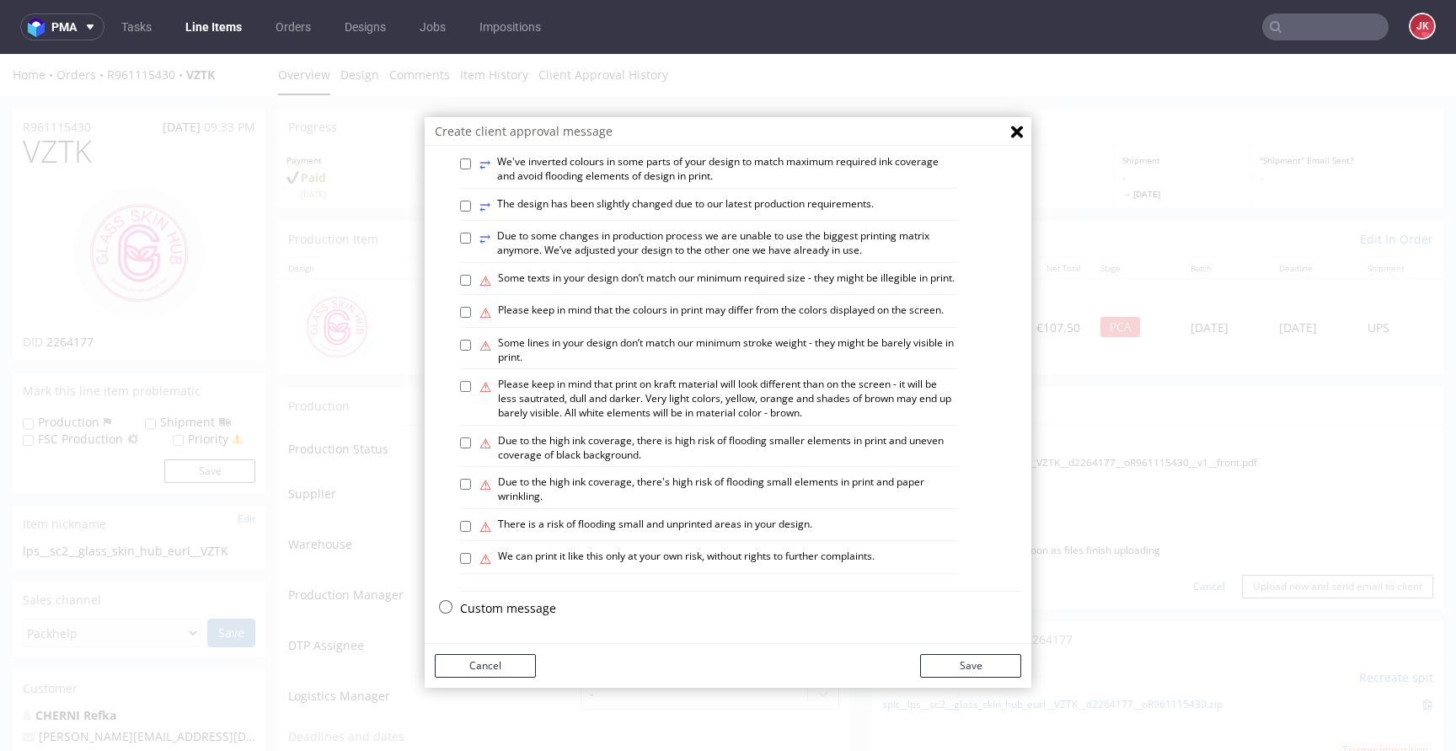
click at [622, 271] on label "⚠ Some texts in your design don’t match our minimum required size - they might …" at bounding box center [716, 280] width 475 height 19
click at [471, 275] on input "⚠ Some texts in your design don’t match our minimum required size - they might …" at bounding box center [465, 280] width 11 height 11
checkbox input "true"
click at [971, 664] on button "Save" at bounding box center [970, 666] width 101 height 24
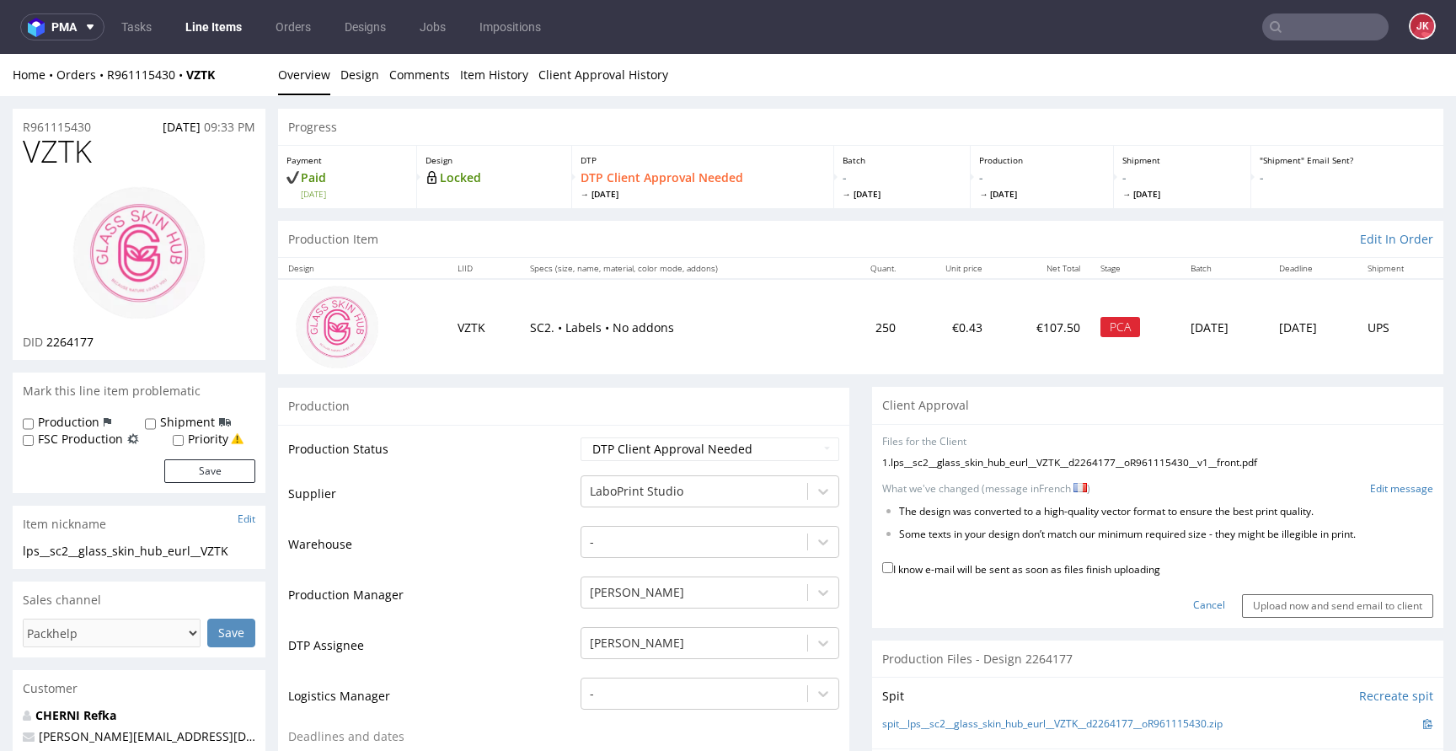
click at [1021, 569] on label "I know e-mail will be sent as soon as files finish uploading" at bounding box center [1021, 568] width 278 height 19
click at [893, 569] on input "I know e-mail will be sent as soon as files finish uploading" at bounding box center [887, 567] width 11 height 11
checkbox input "true"
click at [1316, 605] on input "Upload now and send email to client" at bounding box center [1337, 606] width 191 height 24
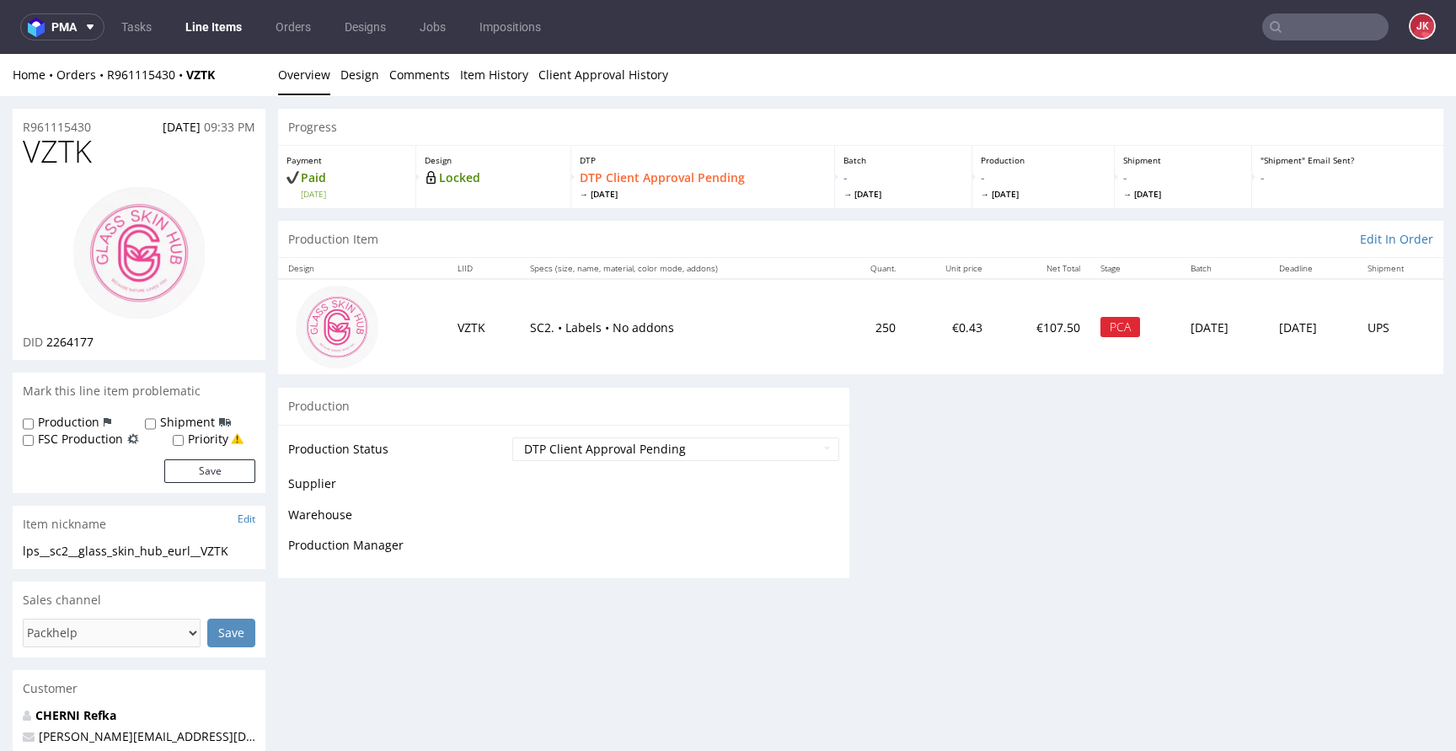
scroll to position [0, 0]
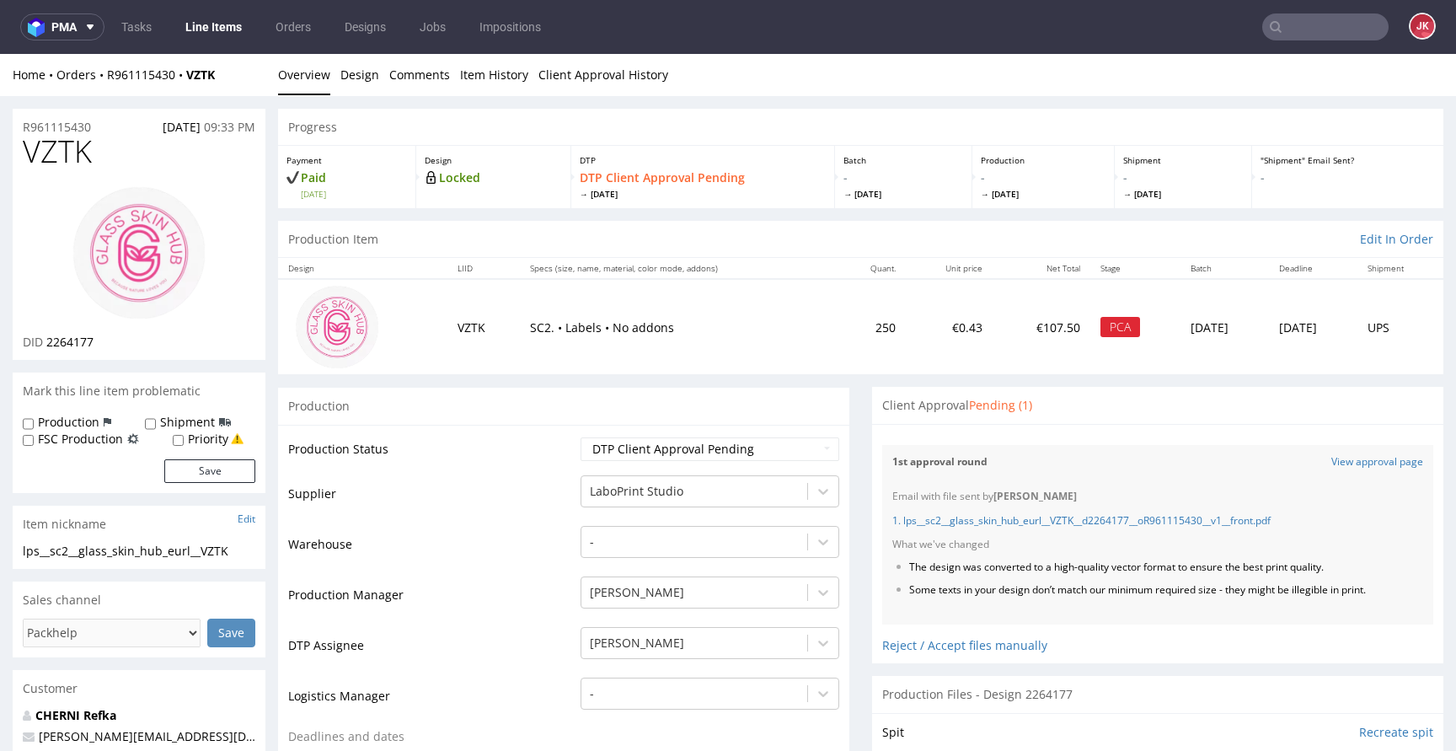
click at [73, 153] on span "VZTK" at bounding box center [57, 152] width 69 height 34
copy span "VZTK"
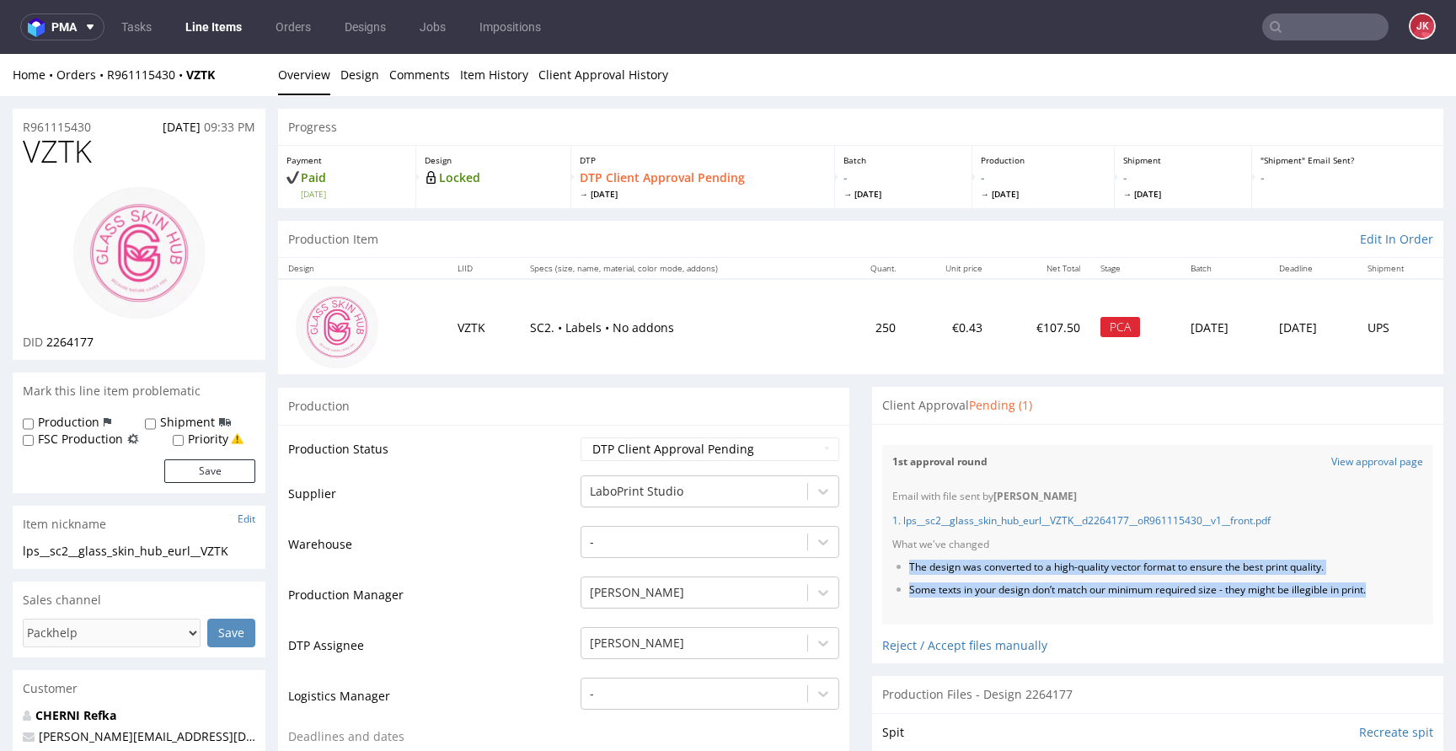
drag, startPoint x: 898, startPoint y: 563, endPoint x: 931, endPoint y: 603, distance: 52.1
click at [931, 597] on ul "The design was converted to a high-quality vector format to ensure the best pri…" at bounding box center [1157, 578] width 531 height 37
copy ul "The design was converted to a high-quality vector format to ensure the best pri…"
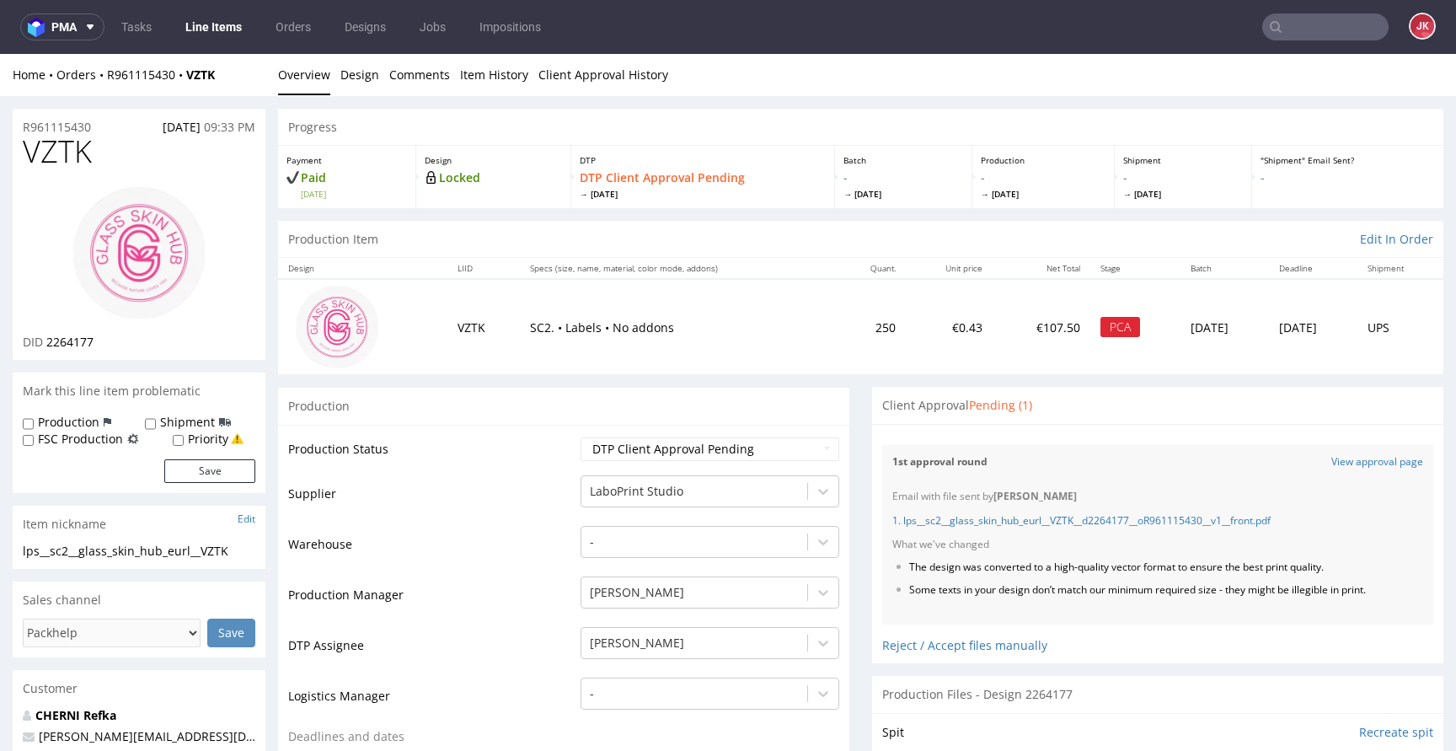
click at [544, 471] on td "Production Status" at bounding box center [432, 455] width 288 height 38
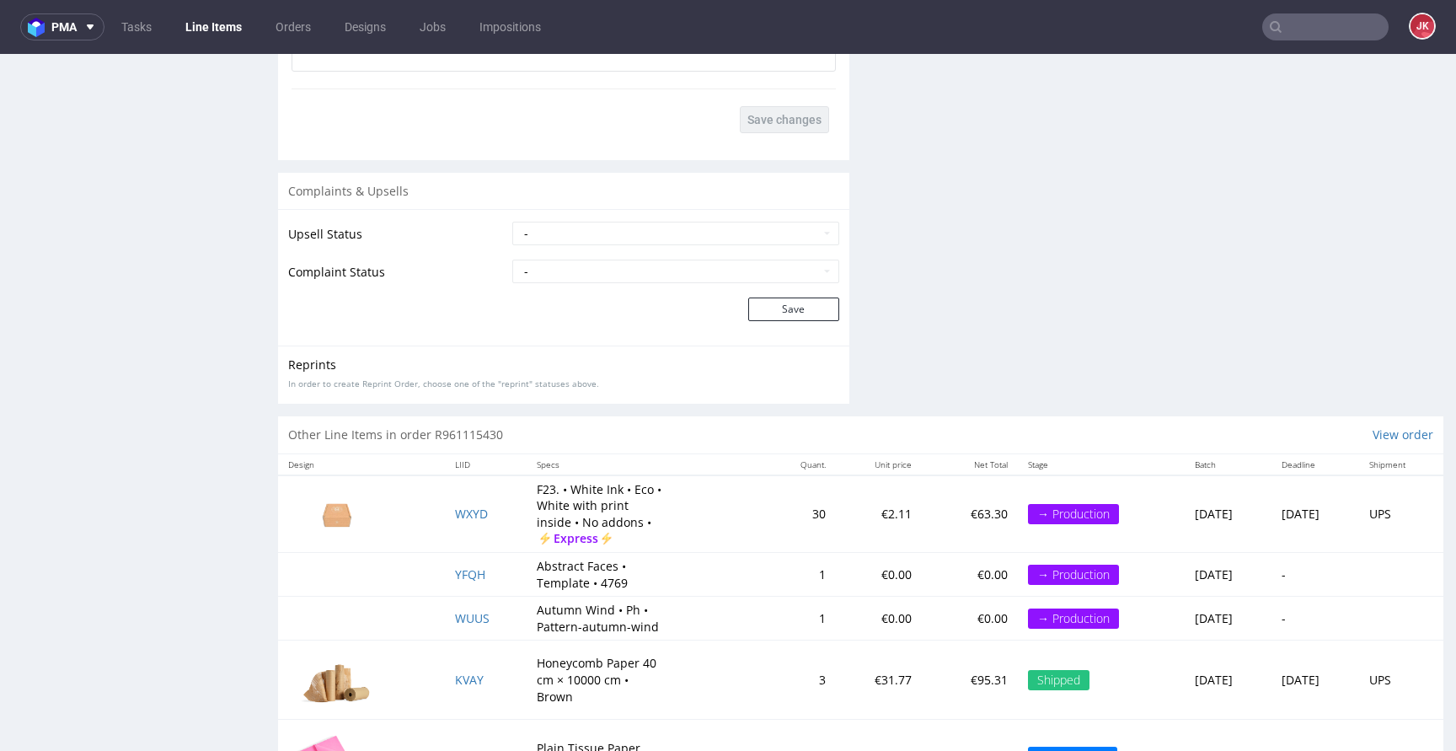
scroll to position [2697, 0]
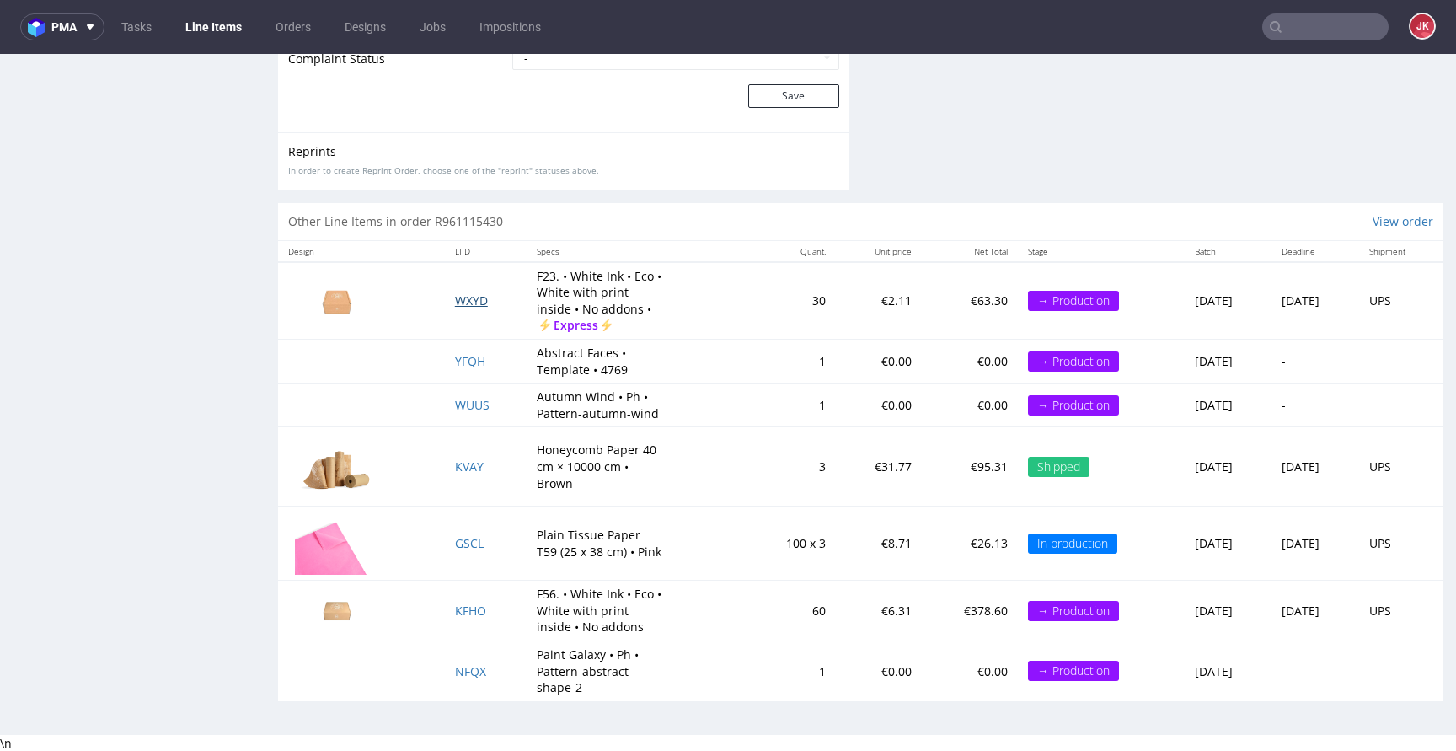
click at [455, 296] on span "WXYD" at bounding box center [471, 300] width 33 height 16
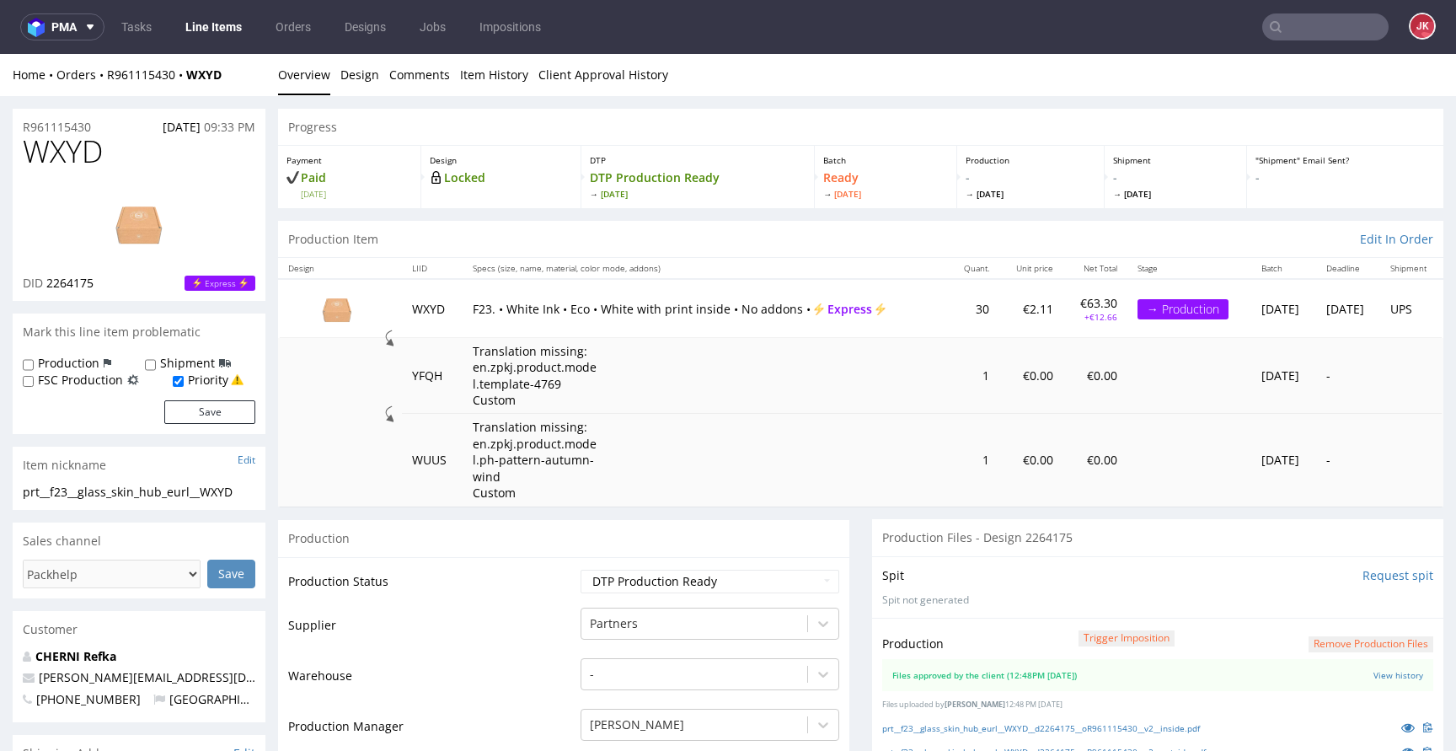
click at [62, 153] on span "WXYD" at bounding box center [63, 152] width 80 height 34
copy span "WXYD"
click at [584, 85] on link "Client Approval History" at bounding box center [603, 74] width 130 height 41
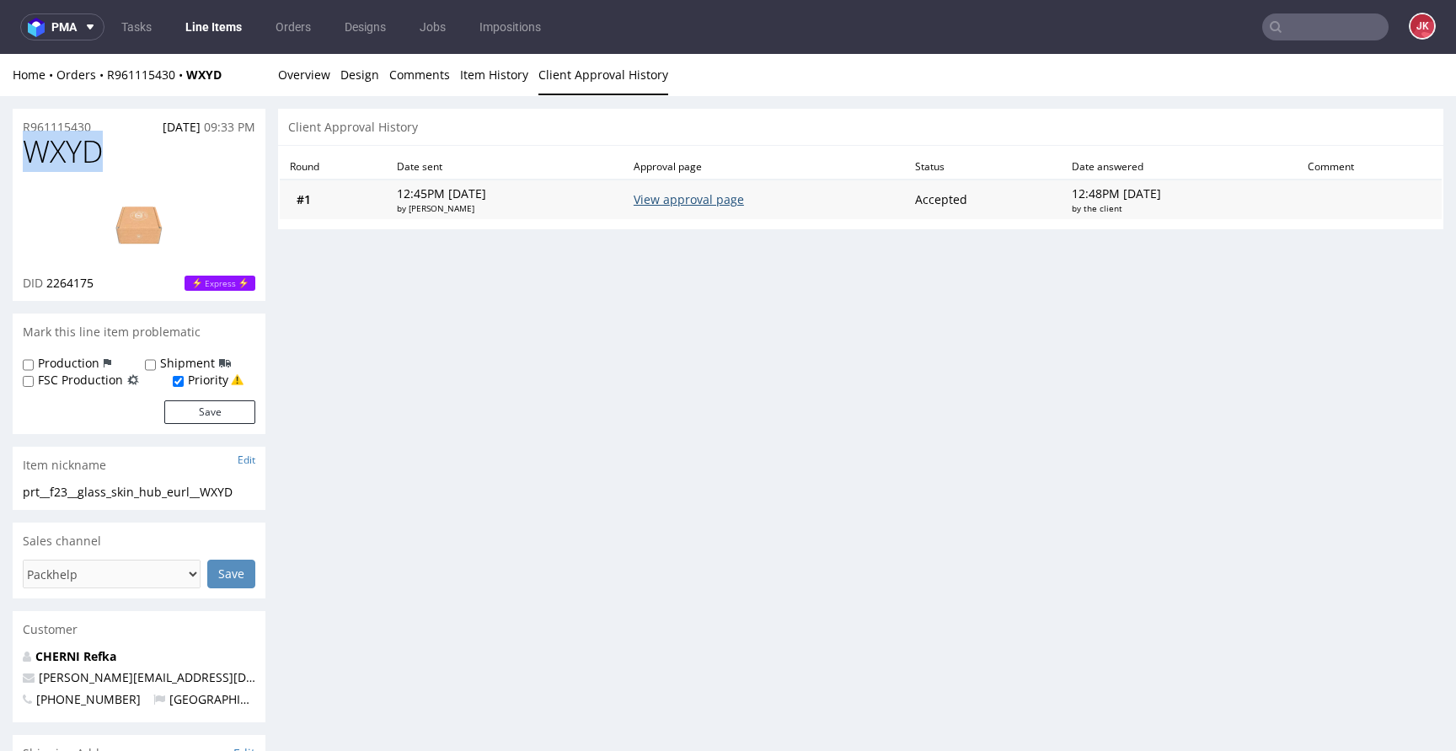
click at [709, 202] on link "View approval page" at bounding box center [689, 199] width 110 height 16
click at [554, 142] on div "Client Approval History" at bounding box center [860, 127] width 1165 height 37
click at [310, 77] on link "Overview" at bounding box center [304, 74] width 52 height 41
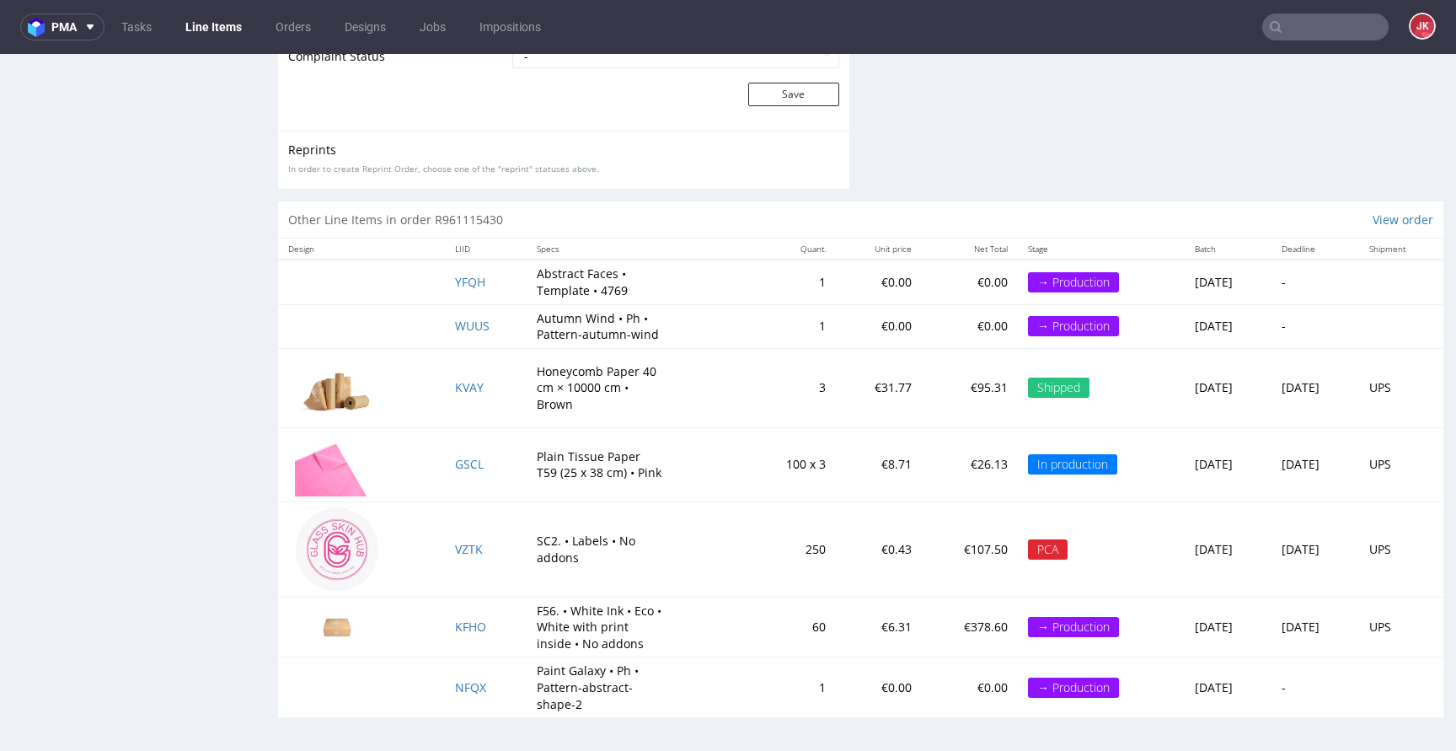
scroll to position [4, 0]
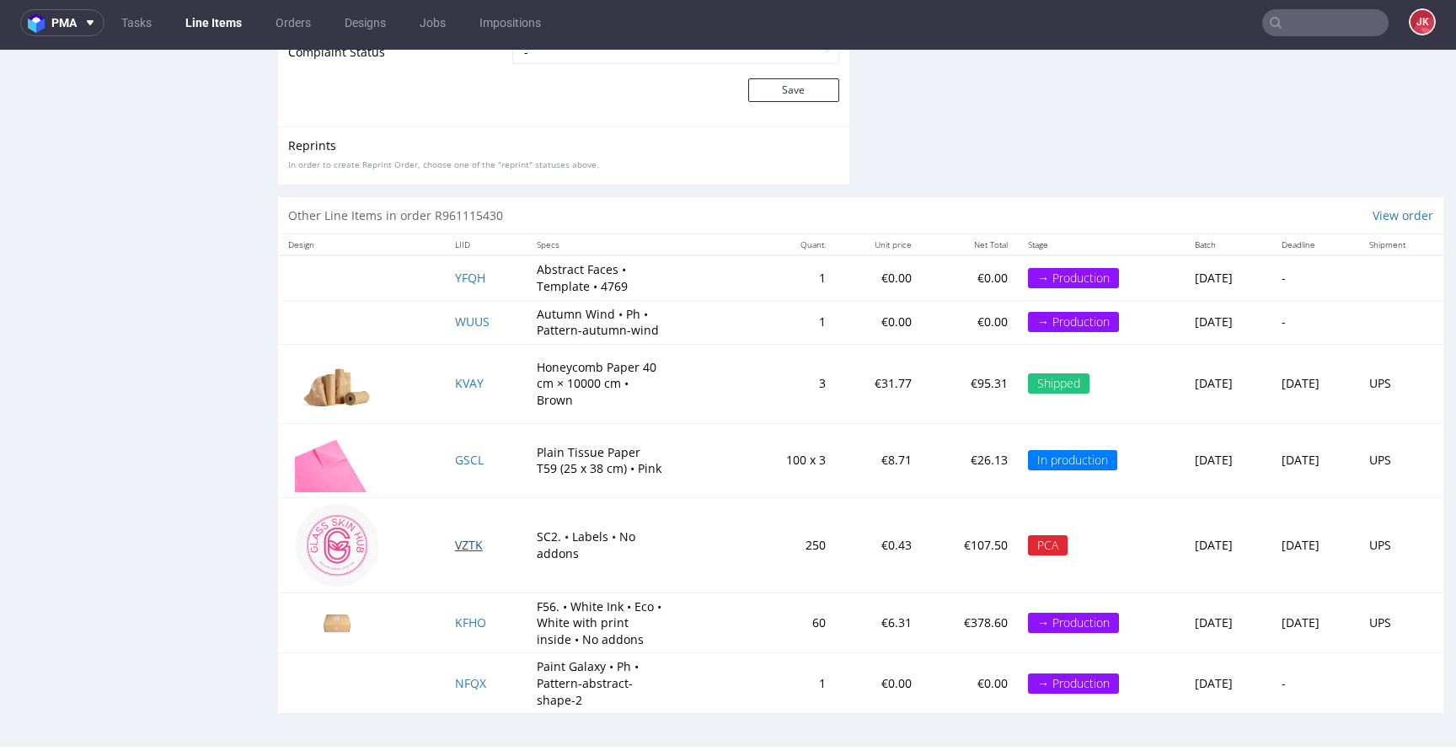
click at [455, 547] on span "VZTK" at bounding box center [469, 545] width 28 height 16
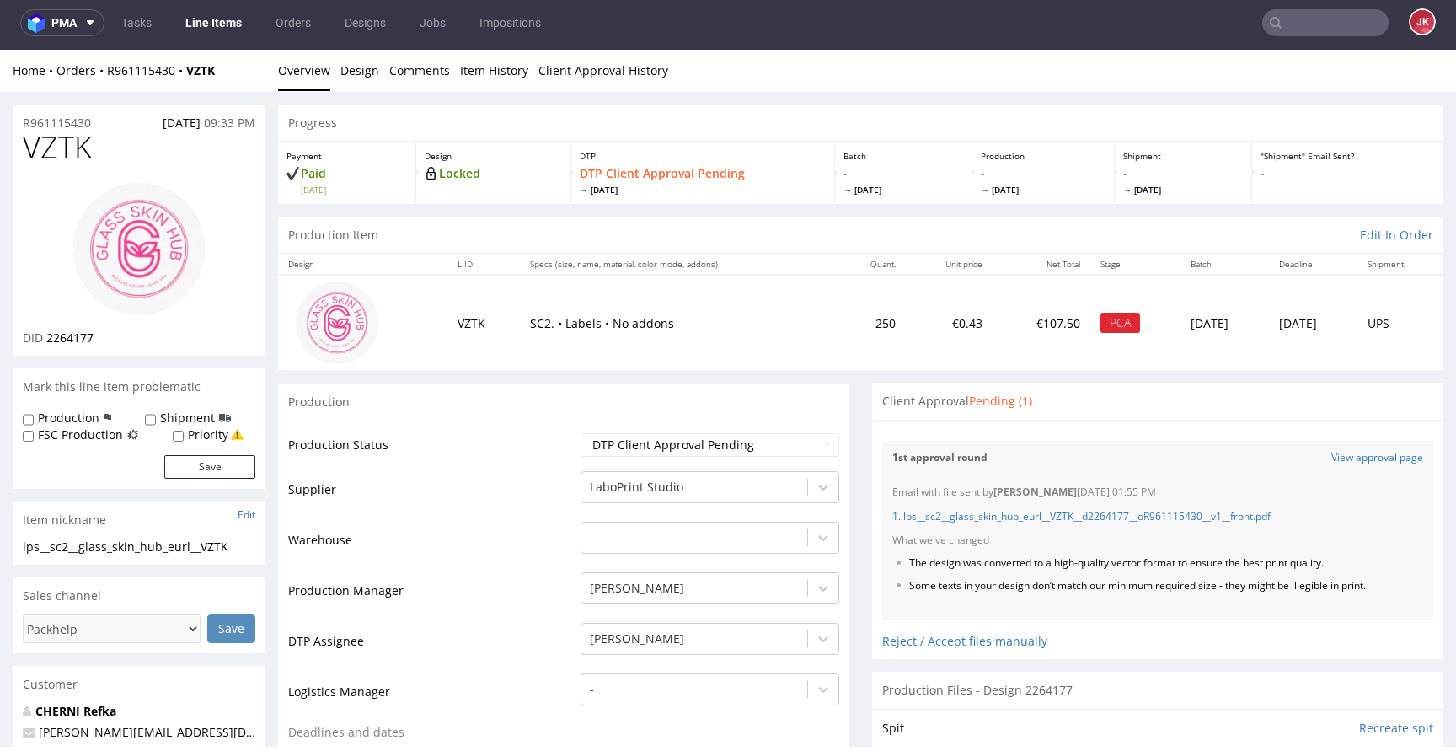
click at [241, 19] on link "Line Items" at bounding box center [213, 22] width 77 height 27
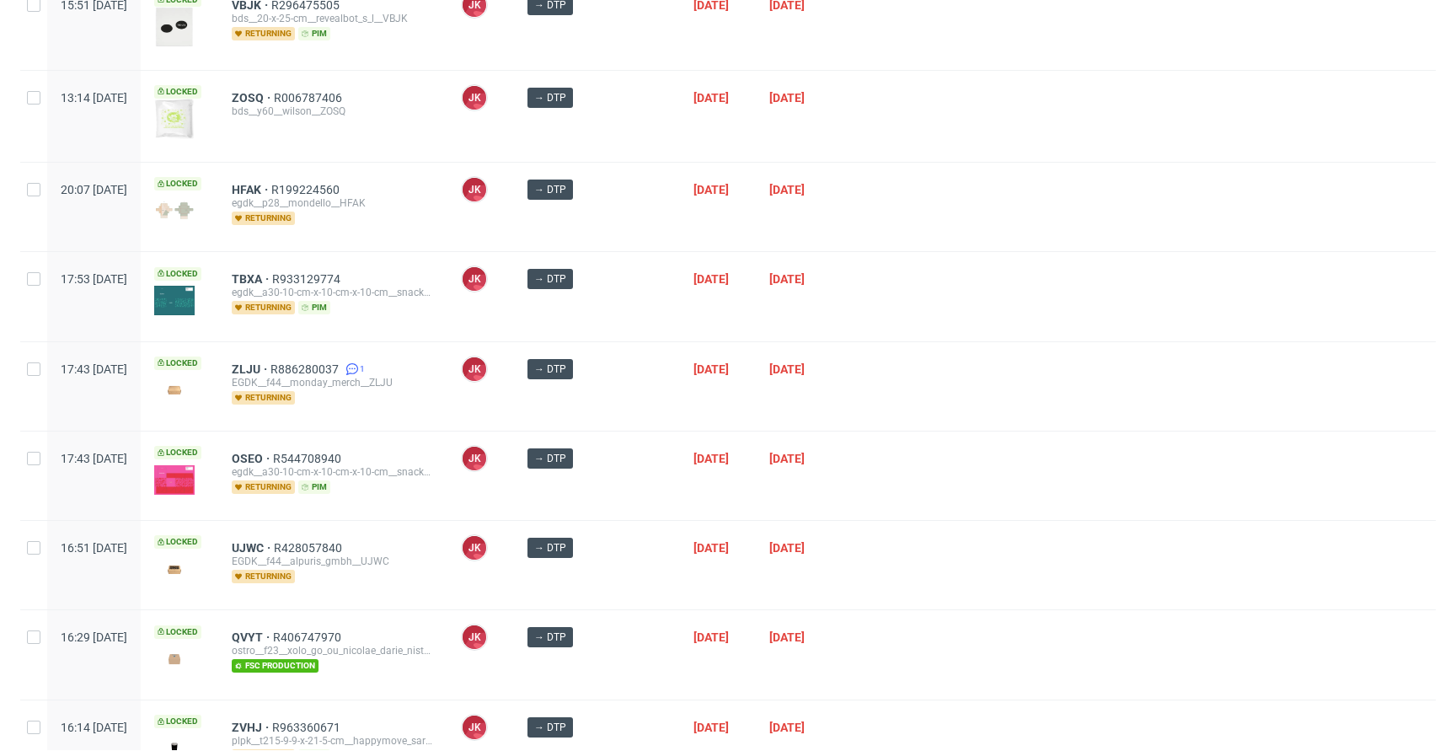
scroll to position [2133, 0]
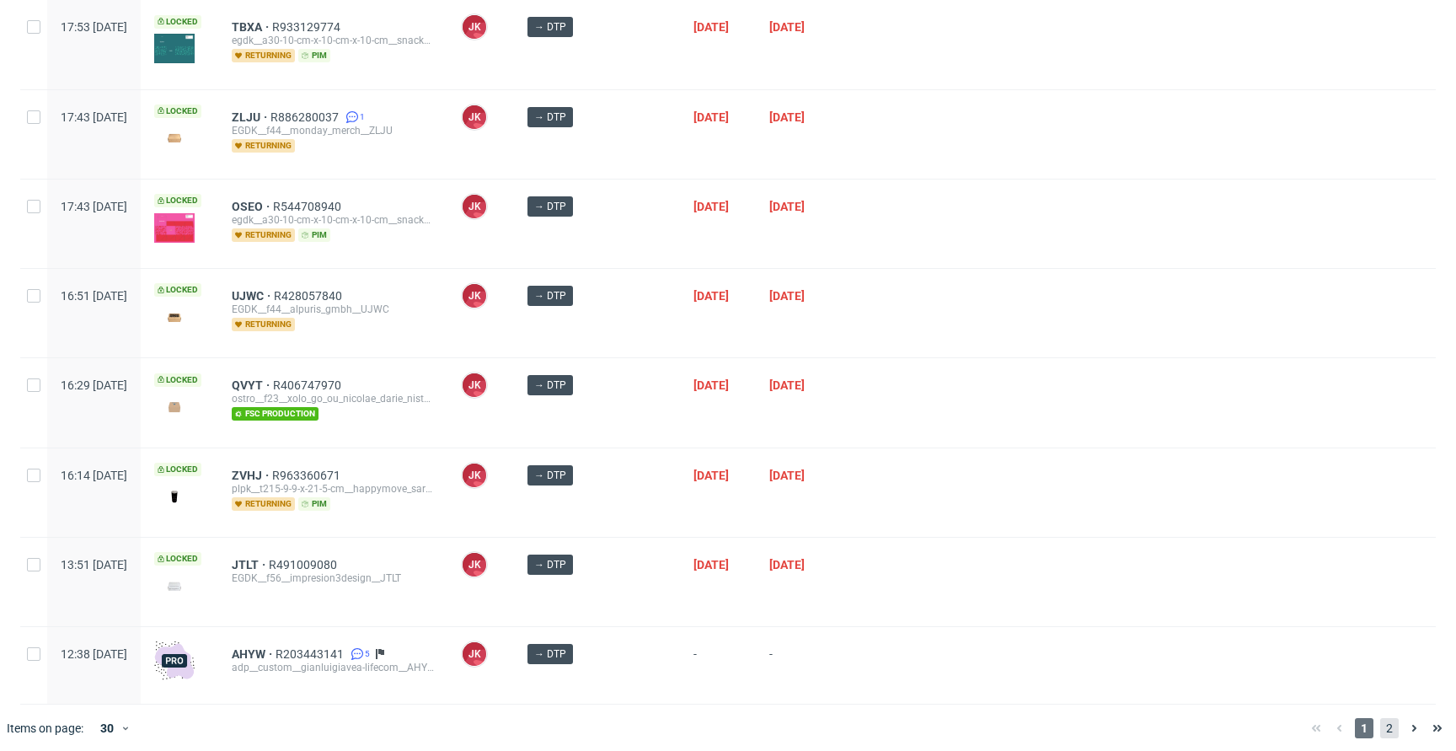
click at [1383, 718] on span "2" at bounding box center [1389, 728] width 19 height 20
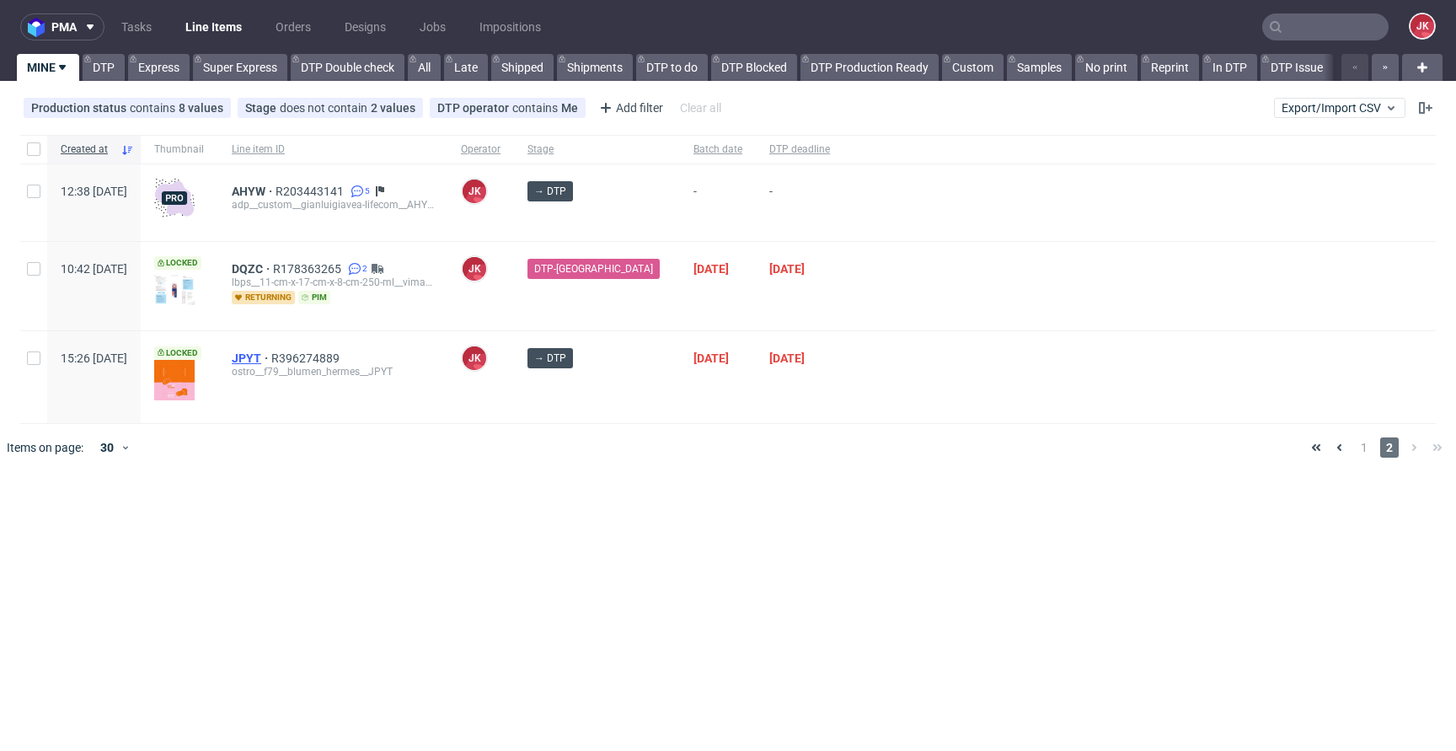
click at [271, 357] on span "JPYT" at bounding box center [252, 357] width 40 height 13
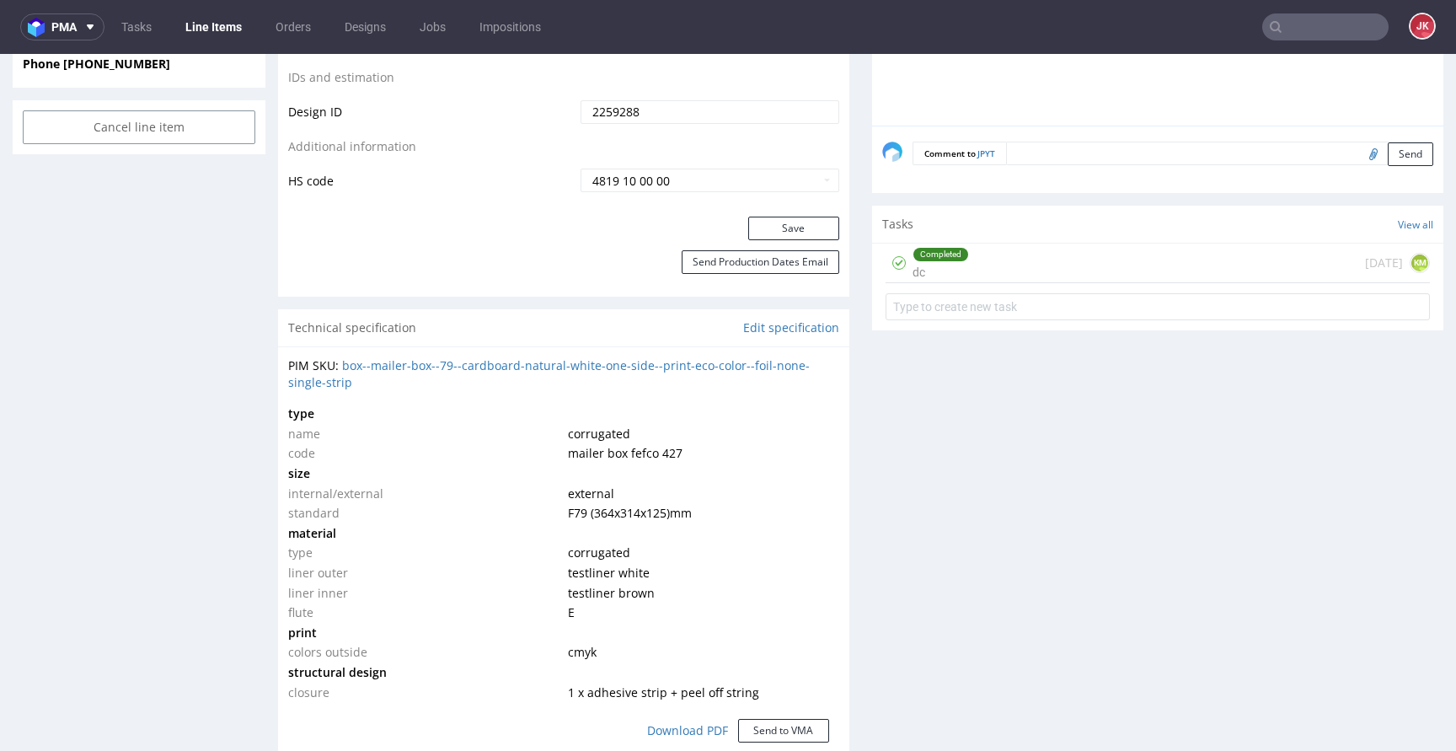
scroll to position [724, 0]
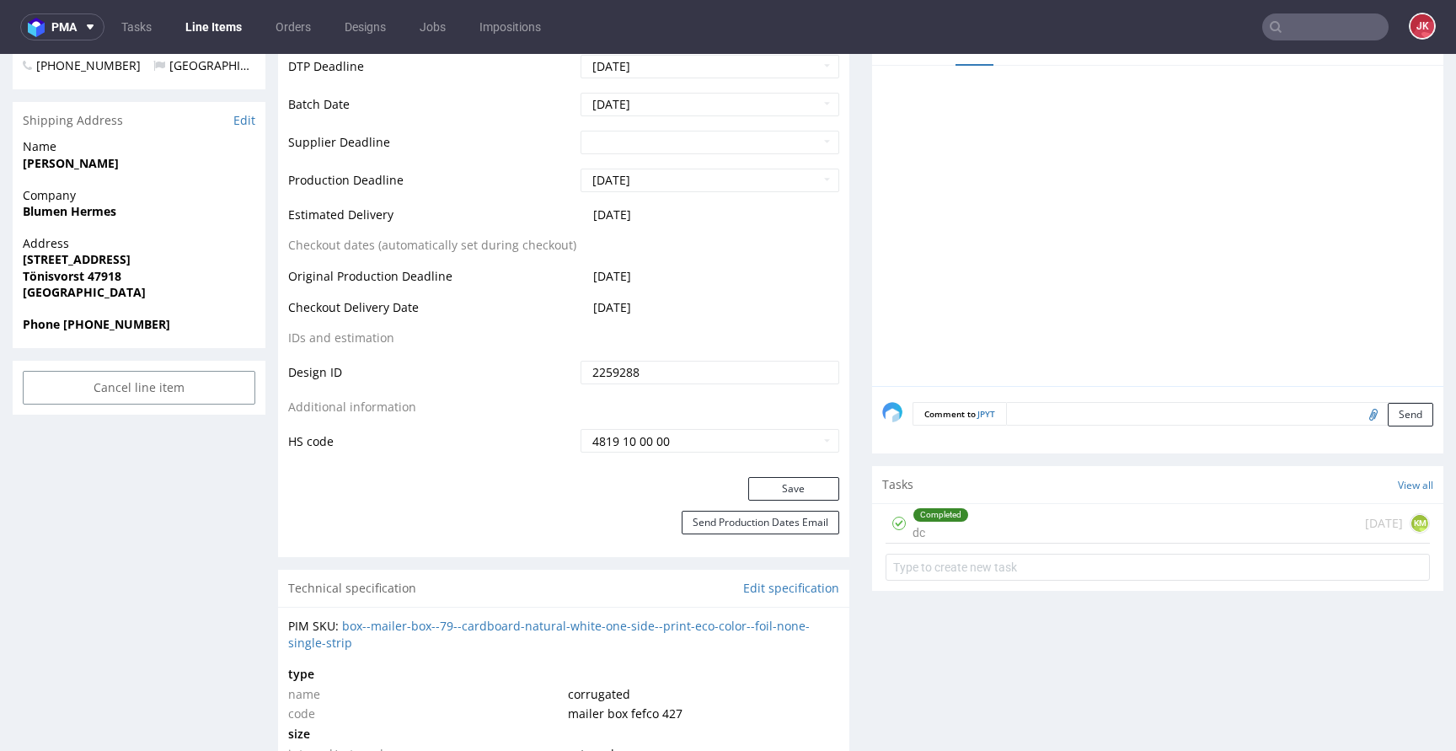
click at [935, 516] on div "Completed" at bounding box center [940, 514] width 55 height 13
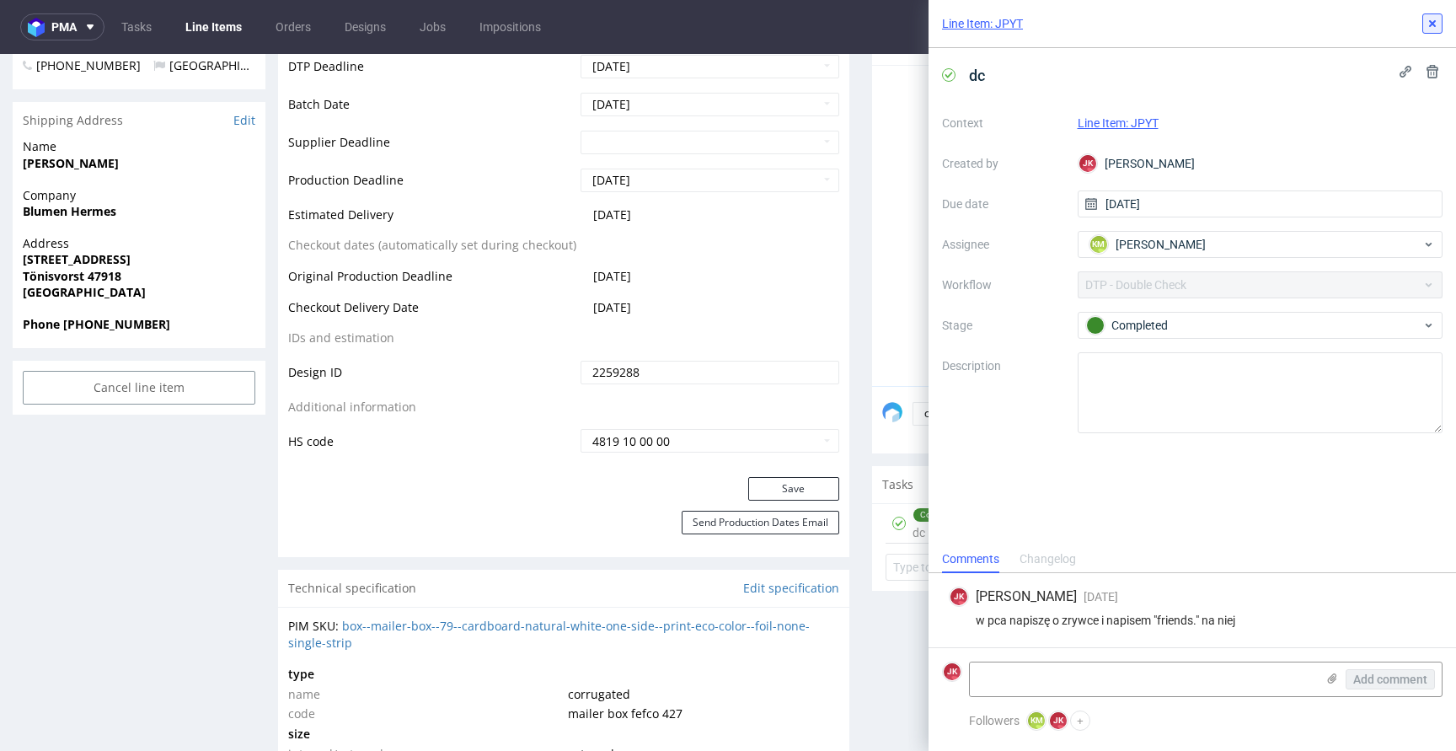
click at [1434, 16] on button at bounding box center [1432, 23] width 20 height 20
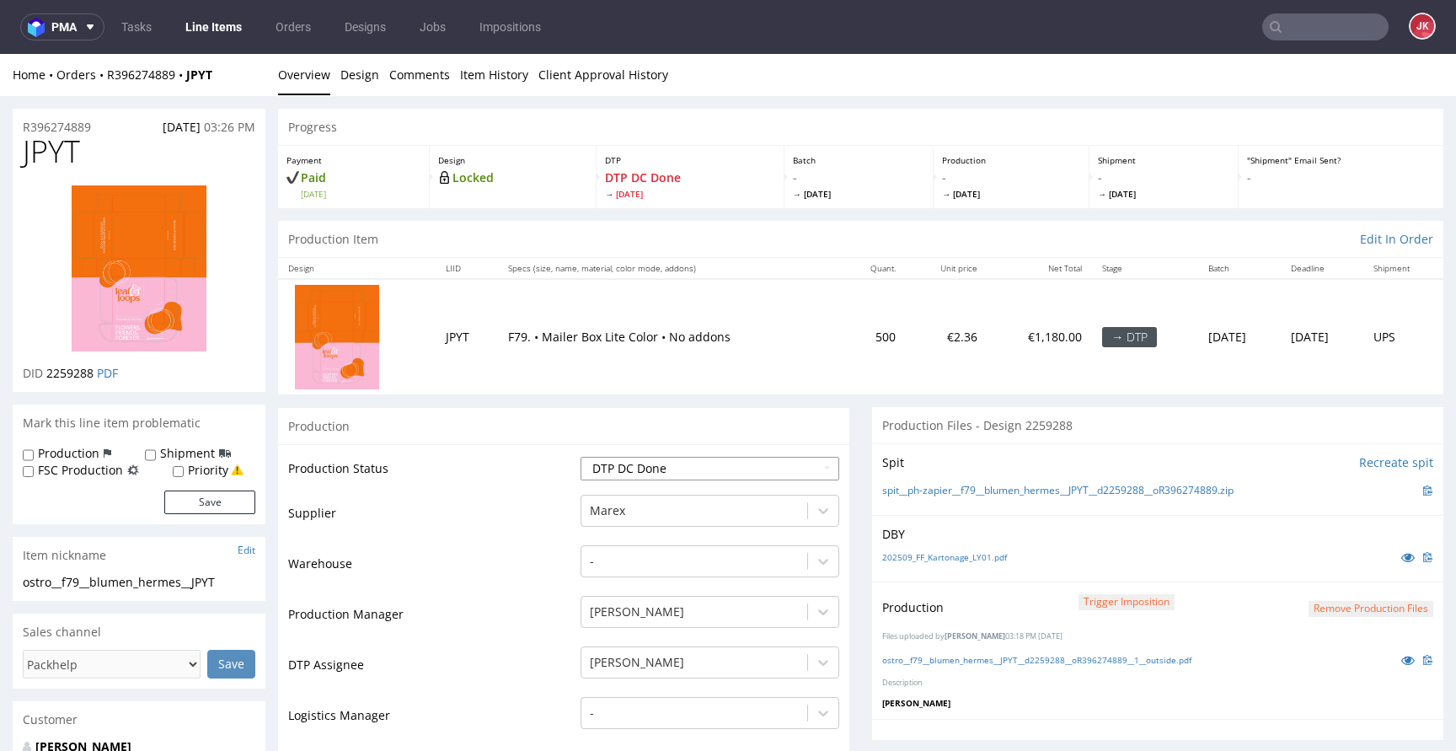
click at [727, 475] on select "Waiting for Artwork Waiting for Diecut Waiting for Mockup Waiting for DTP Waiti…" at bounding box center [710, 469] width 259 height 24
select select "dtp_ca_needed"
click at [581, 457] on select "Waiting for Artwork Waiting for Diecut Waiting for Mockup Waiting for DTP Waiti…" at bounding box center [710, 469] width 259 height 24
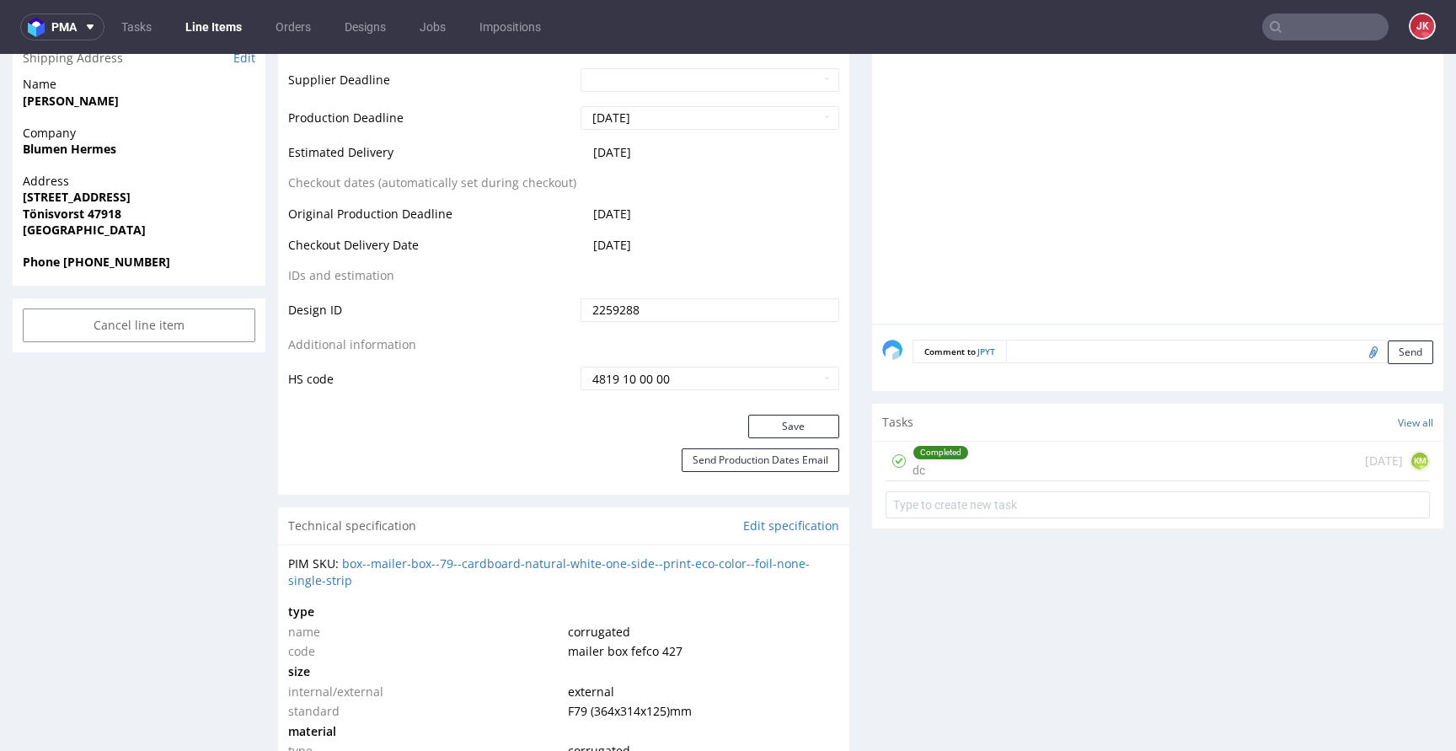
scroll to position [818, 0]
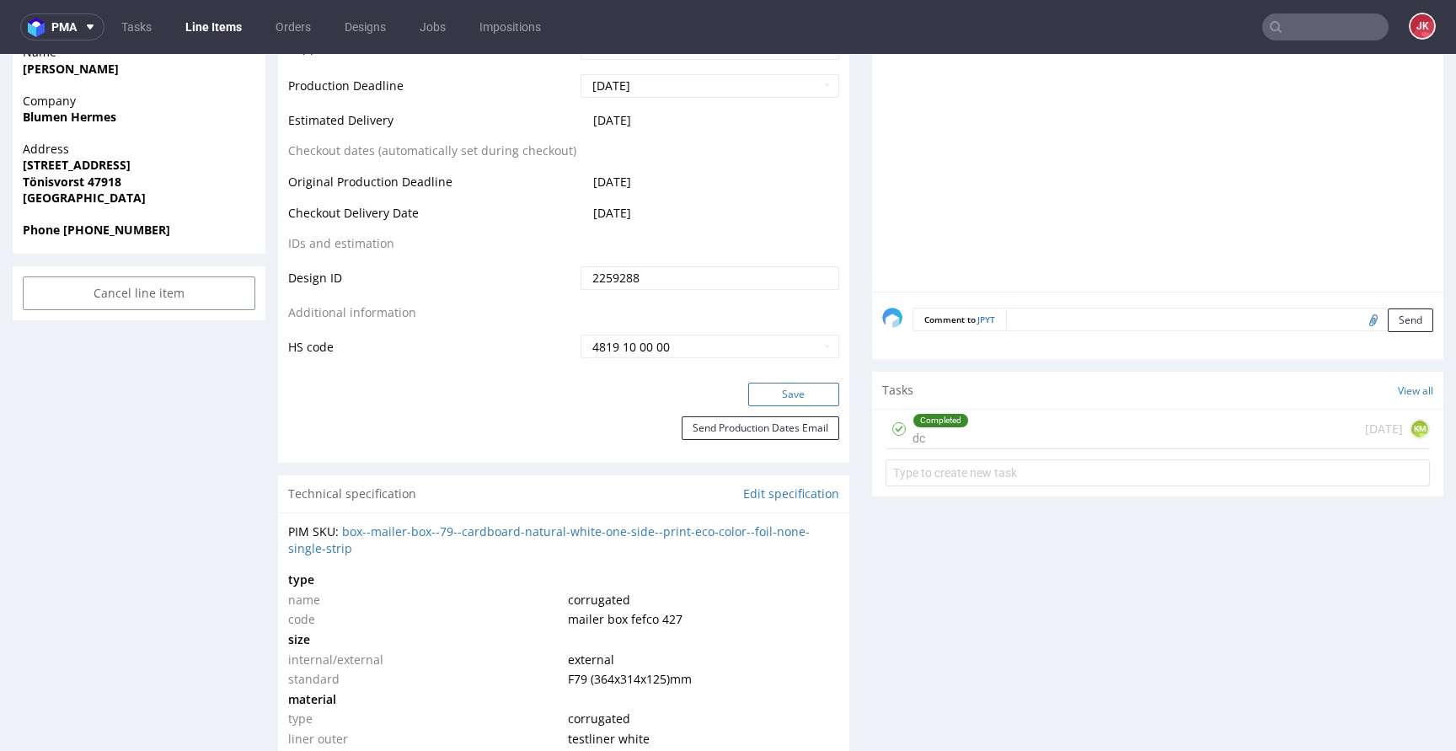
click at [778, 399] on button "Save" at bounding box center [793, 395] width 91 height 24
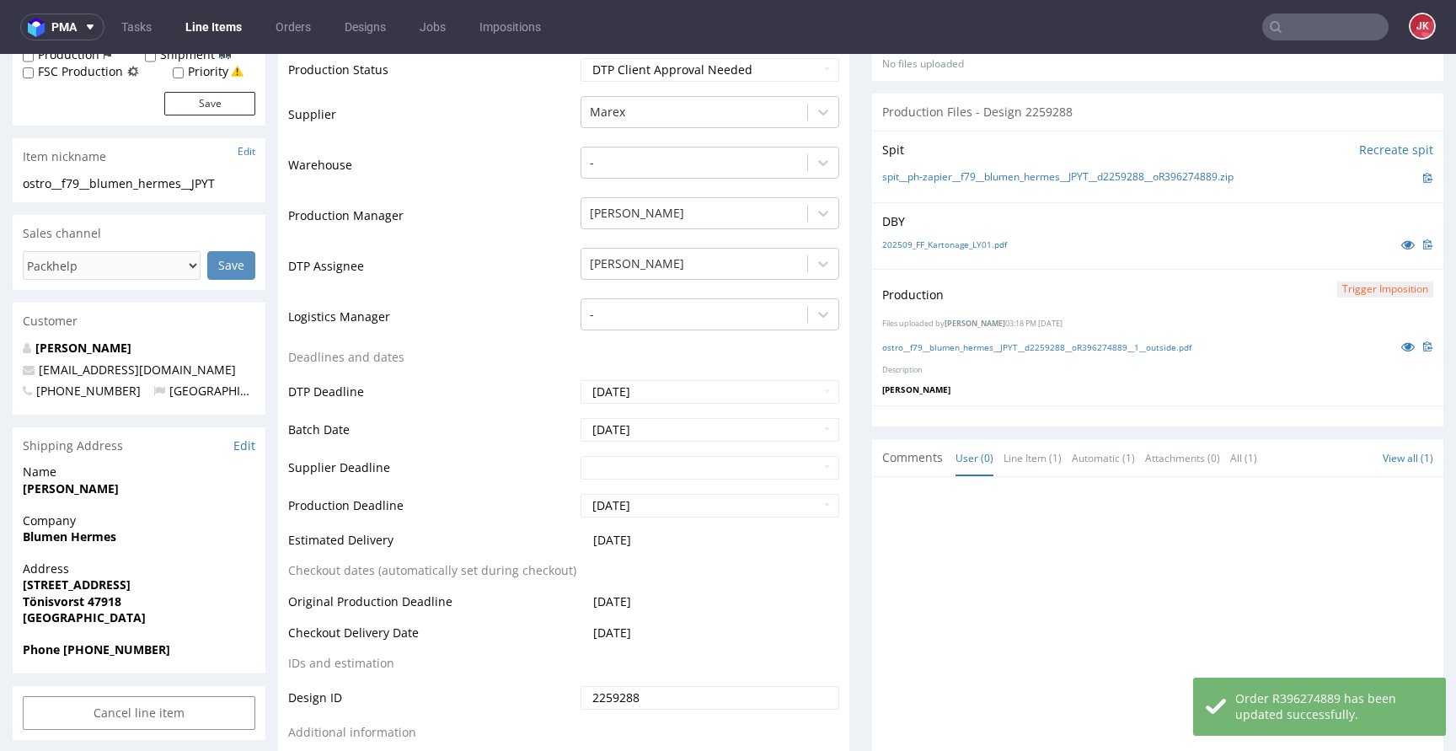
scroll to position [0, 0]
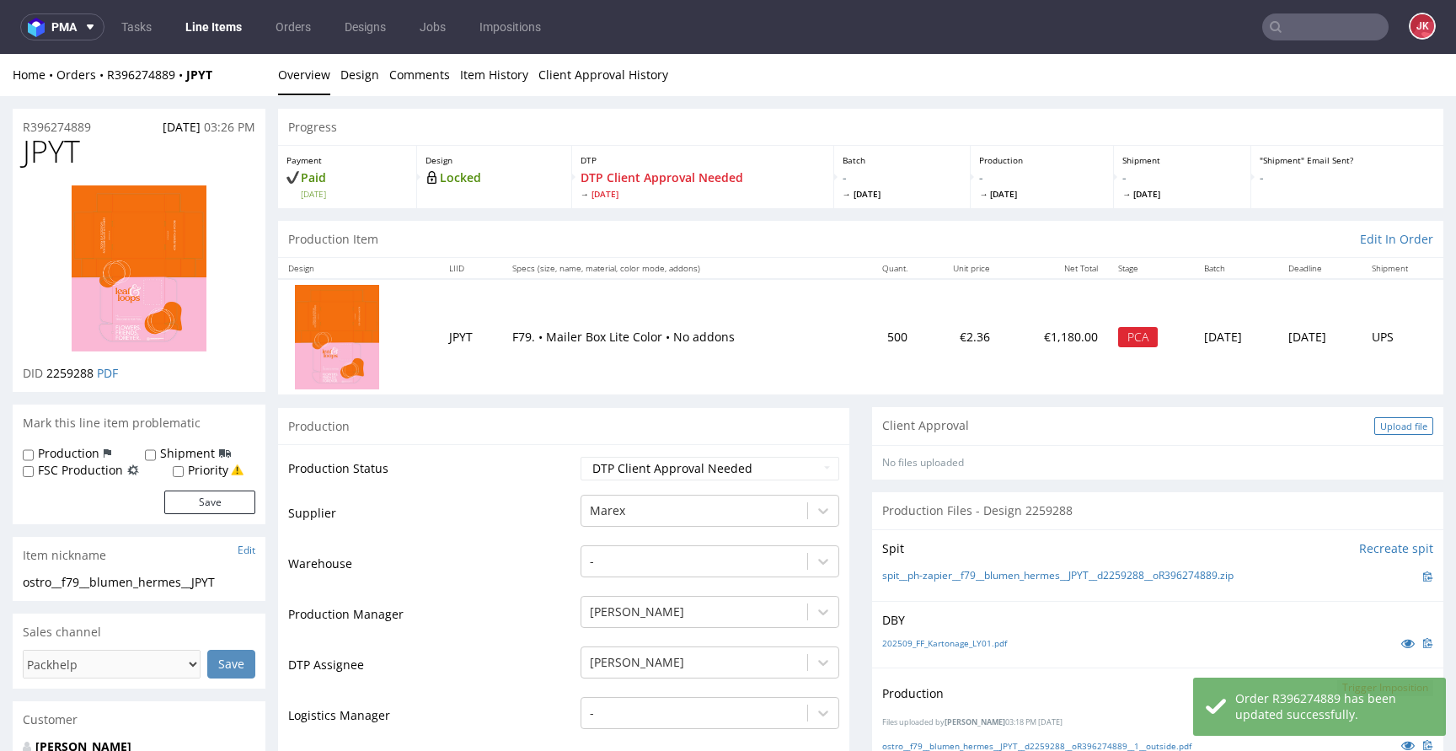
click at [1379, 425] on div "Upload file" at bounding box center [1403, 426] width 59 height 18
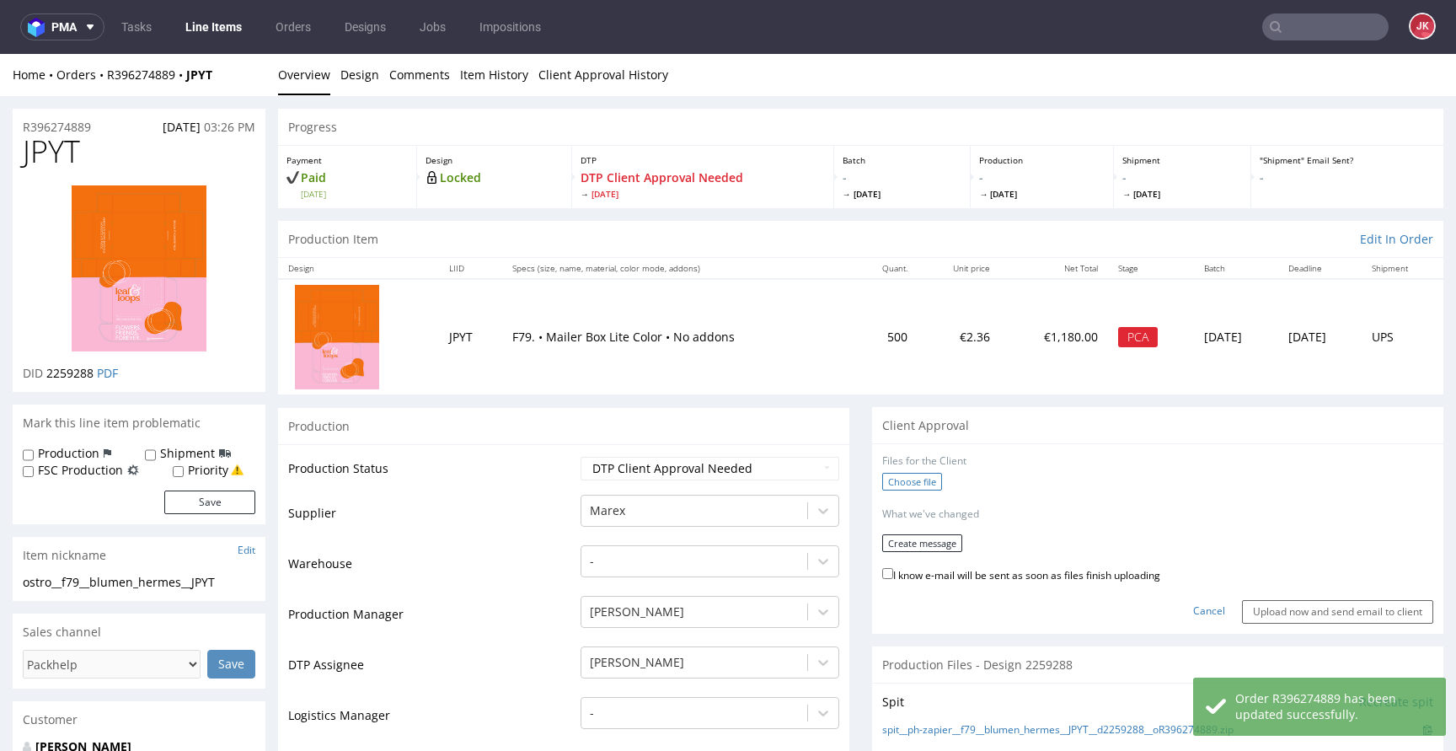
click at [909, 485] on label "Choose file" at bounding box center [912, 482] width 60 height 18
click at [0, 54] on input "Choose file" at bounding box center [0, 54] width 0 height 0
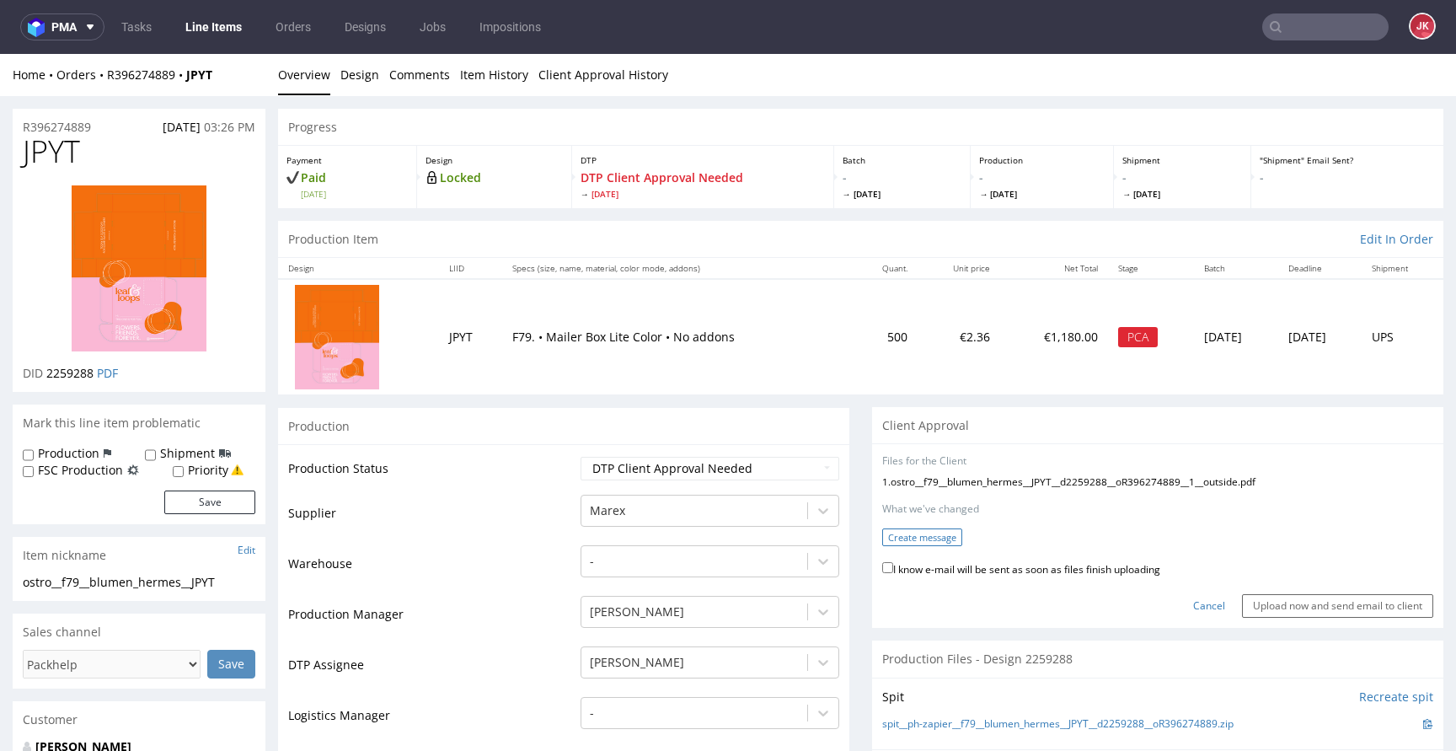
click at [941, 542] on button "Create message" at bounding box center [922, 537] width 80 height 18
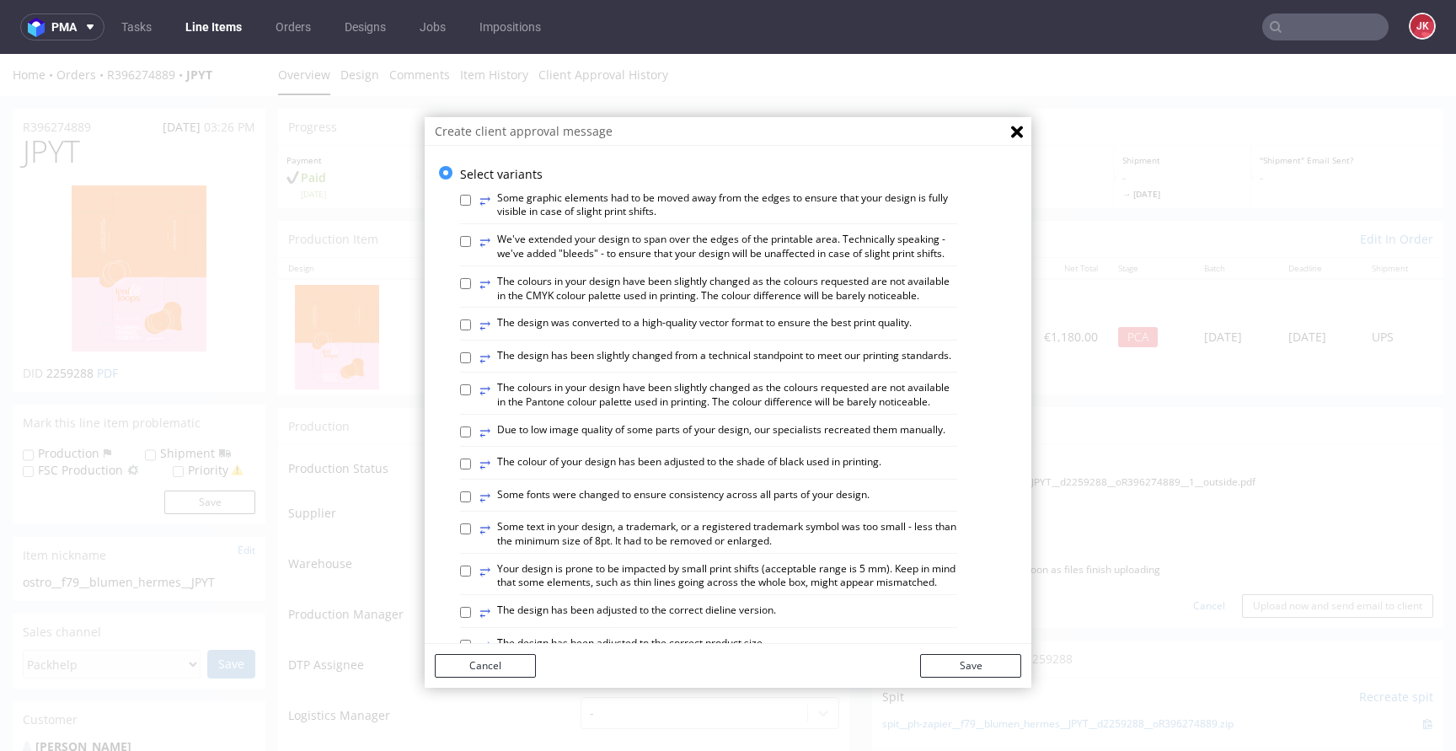
click at [663, 259] on label "⥂ We've extended your design to span over the edges of the printable area. Tech…" at bounding box center [718, 247] width 478 height 29
click at [471, 247] on input "⥂ We've extended your design to span over the edges of the printable area. Tech…" at bounding box center [465, 241] width 11 height 11
checkbox input "true"
click at [939, 666] on button "Save" at bounding box center [970, 666] width 101 height 24
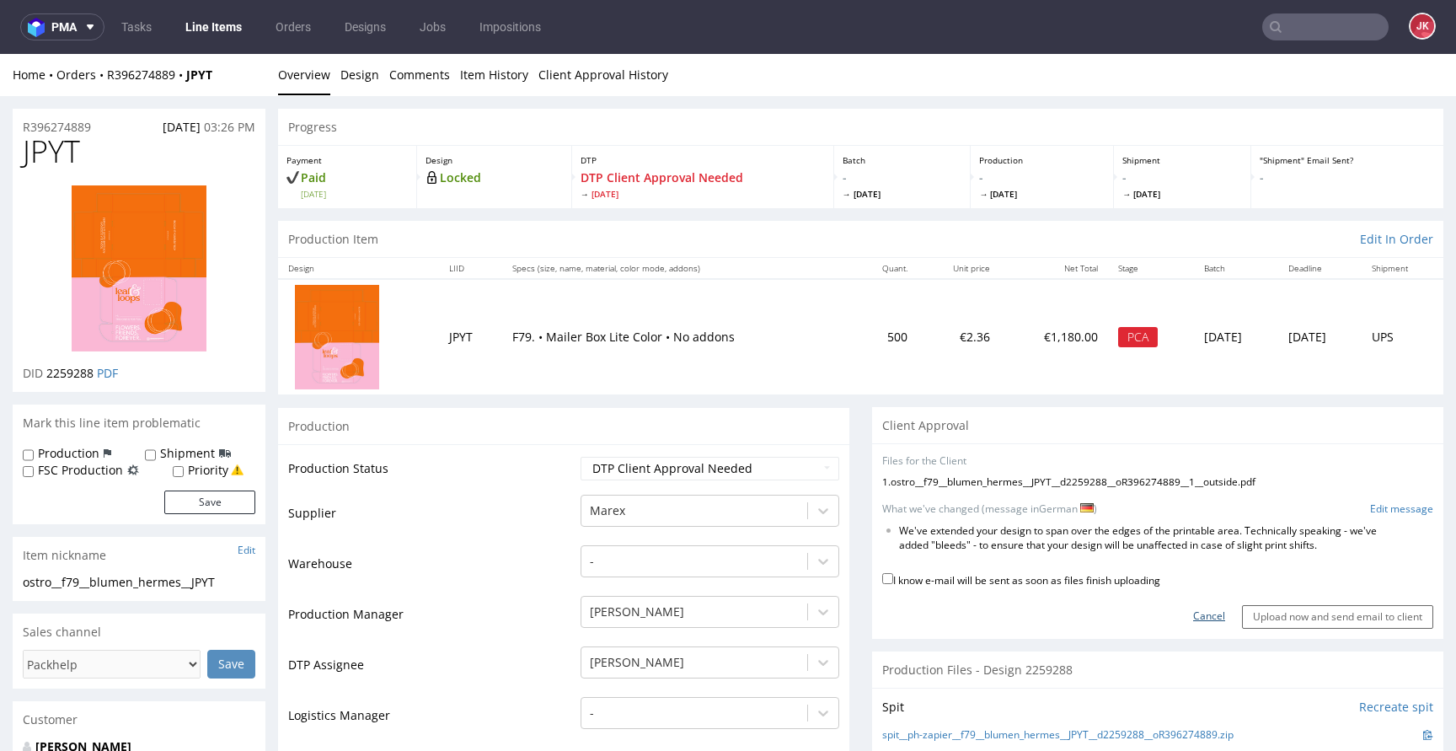
click at [1193, 618] on link "Cancel" at bounding box center [1209, 616] width 32 height 14
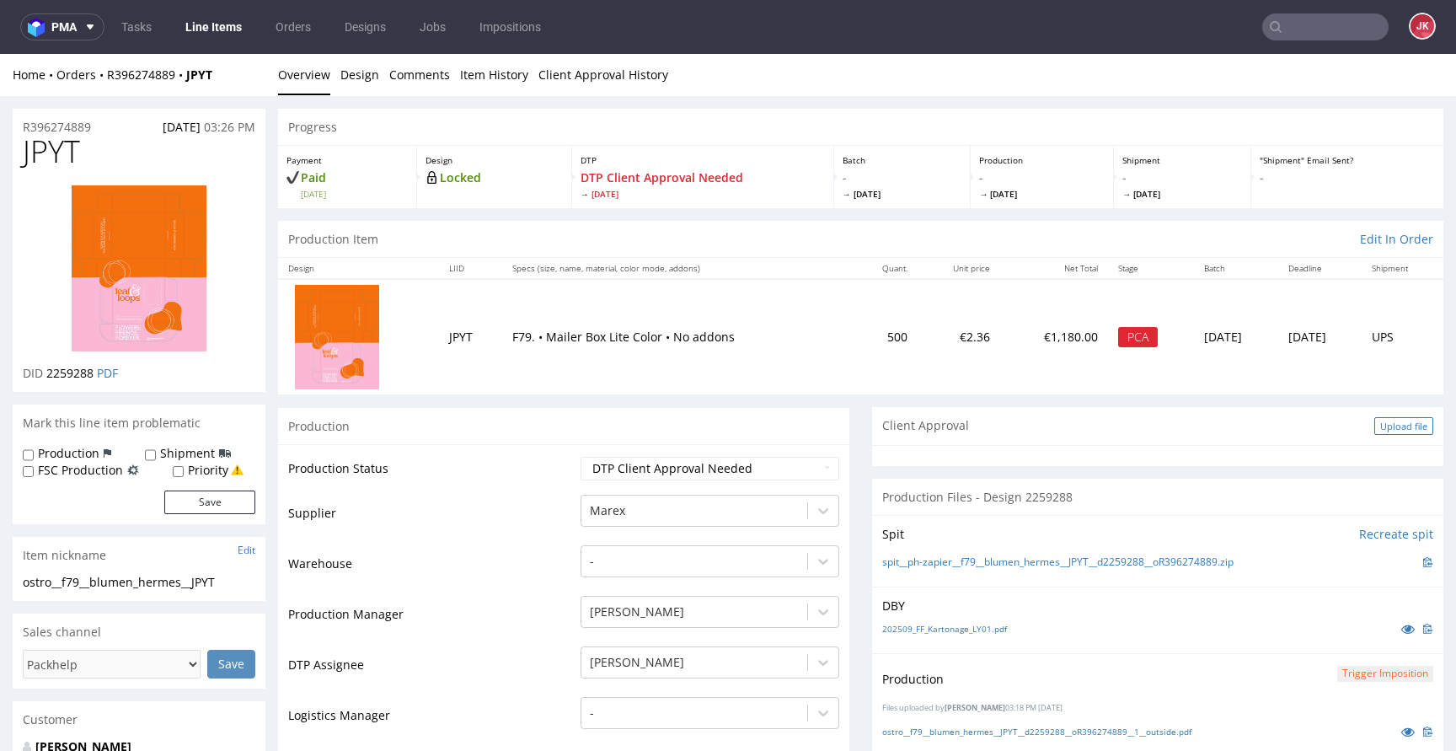
click at [1385, 422] on div "Upload file" at bounding box center [1403, 426] width 59 height 18
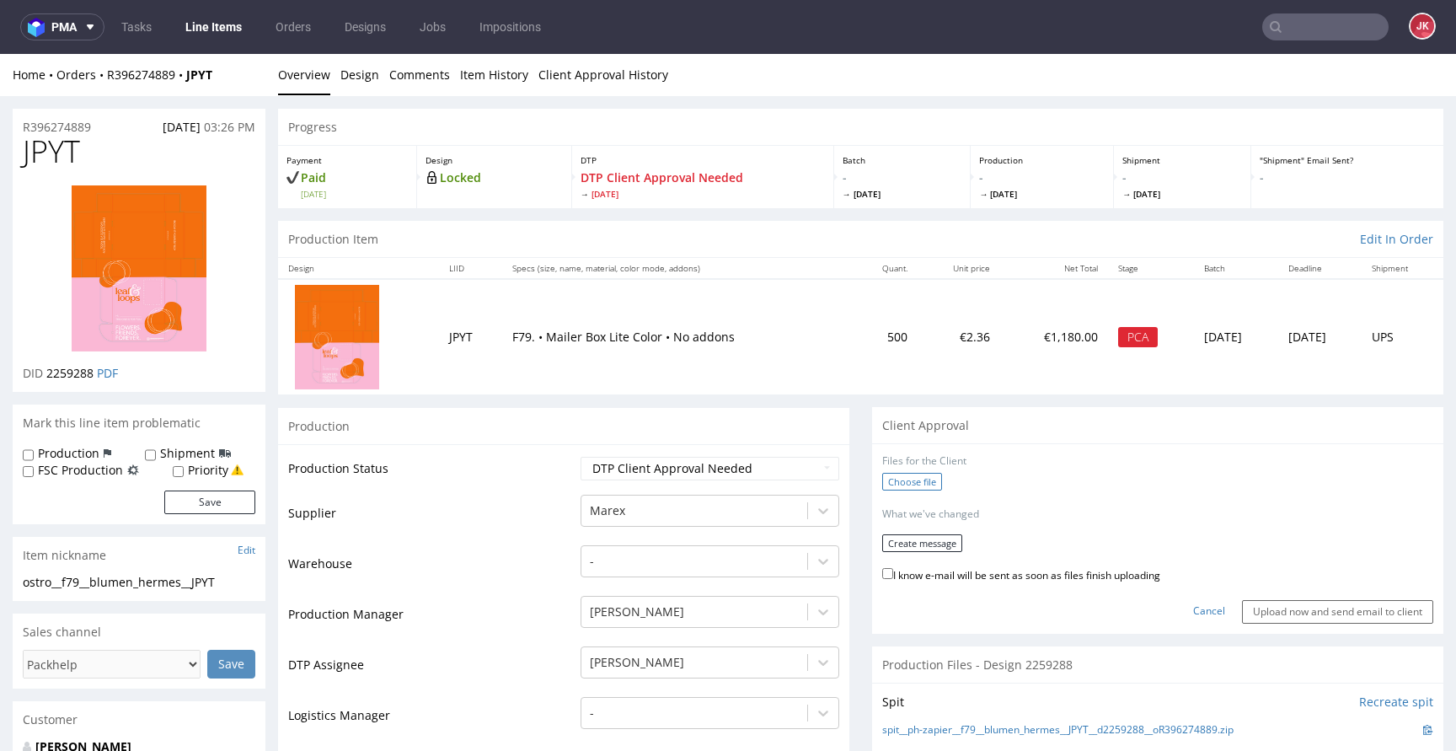
click at [906, 477] on label "Choose file" at bounding box center [912, 482] width 60 height 18
click at [0, 54] on input "Choose file" at bounding box center [0, 54] width 0 height 0
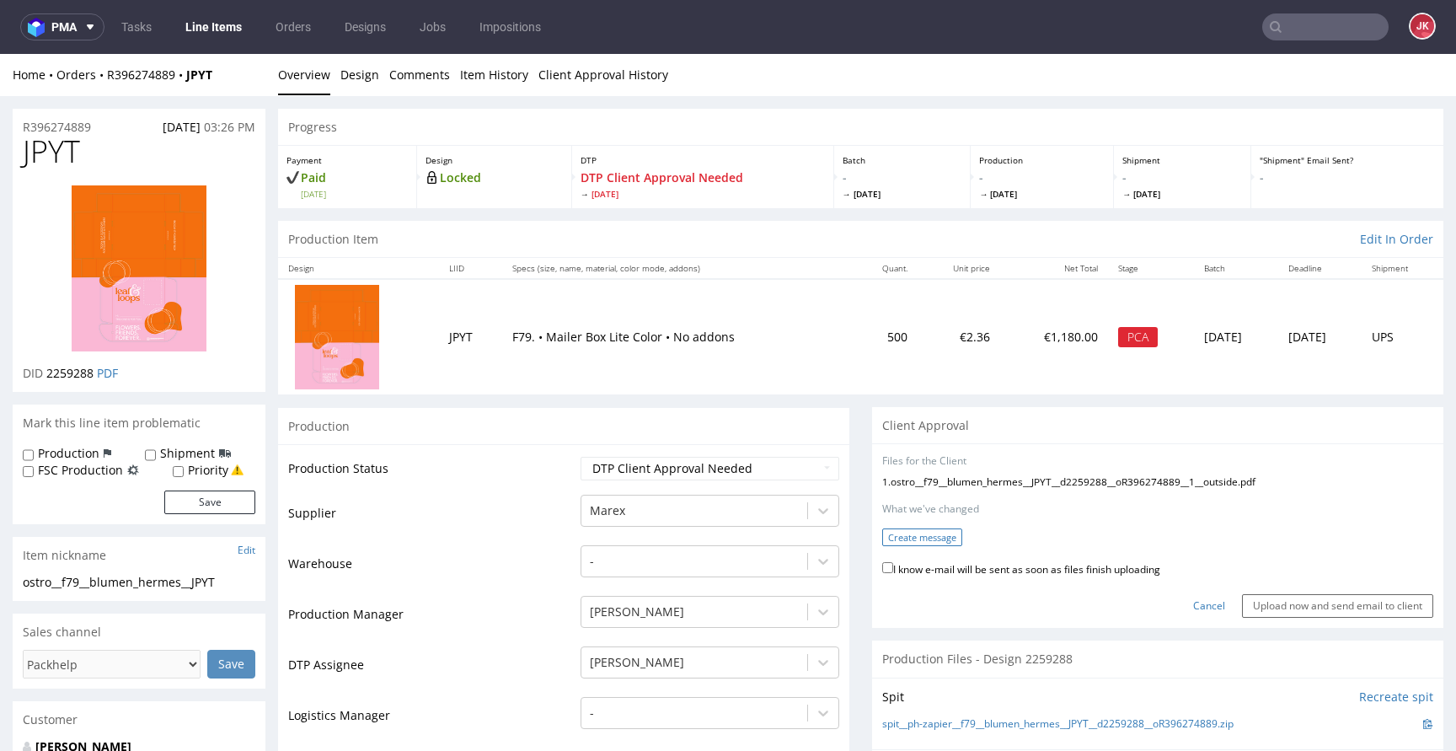
click at [924, 539] on button "Create message" at bounding box center [922, 537] width 80 height 18
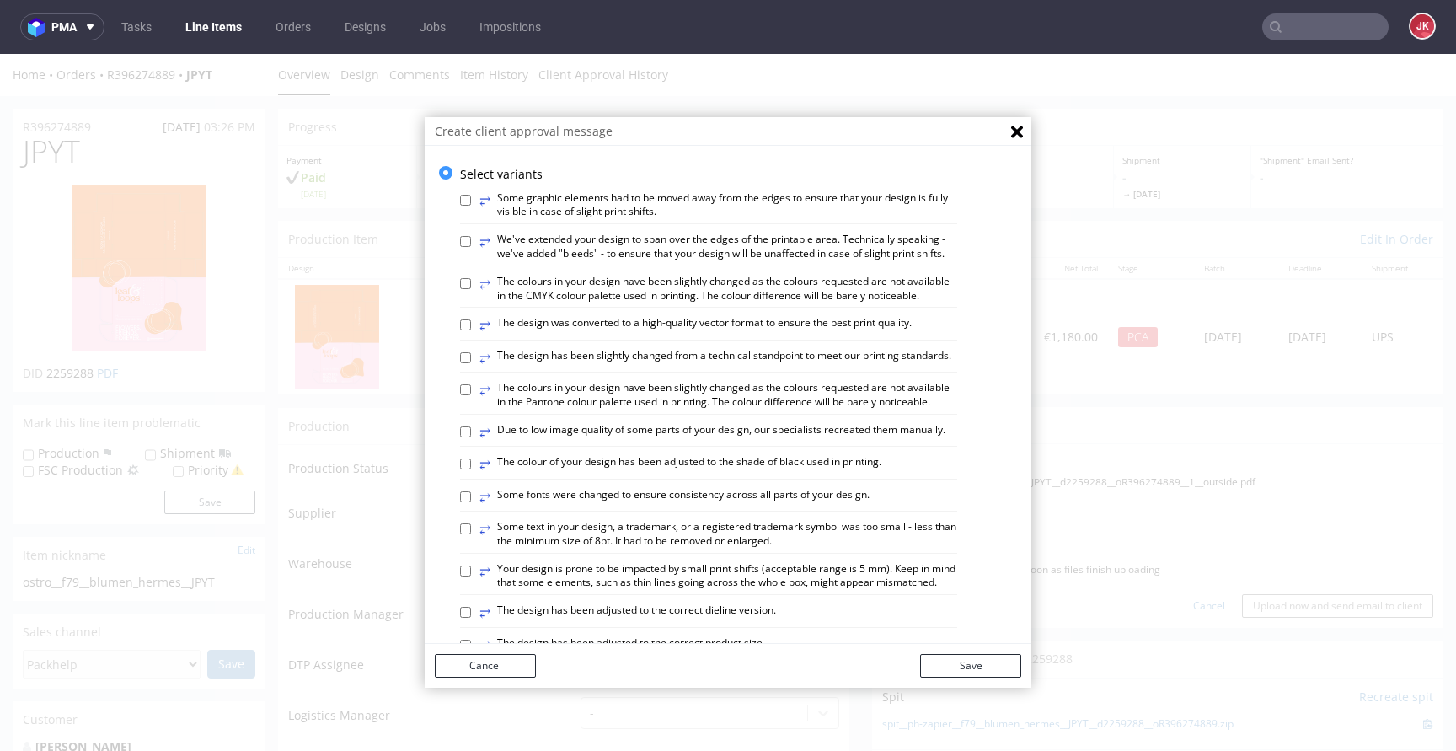
click at [751, 410] on label "⥂ The colours in your design have been slightly changed as the colours requeste…" at bounding box center [718, 395] width 478 height 29
click at [471, 395] on input "⥂ The colours in your design have been slightly changed as the colours requeste…" at bounding box center [465, 389] width 11 height 11
checkbox input "true"
click at [971, 664] on button "Save" at bounding box center [970, 666] width 101 height 24
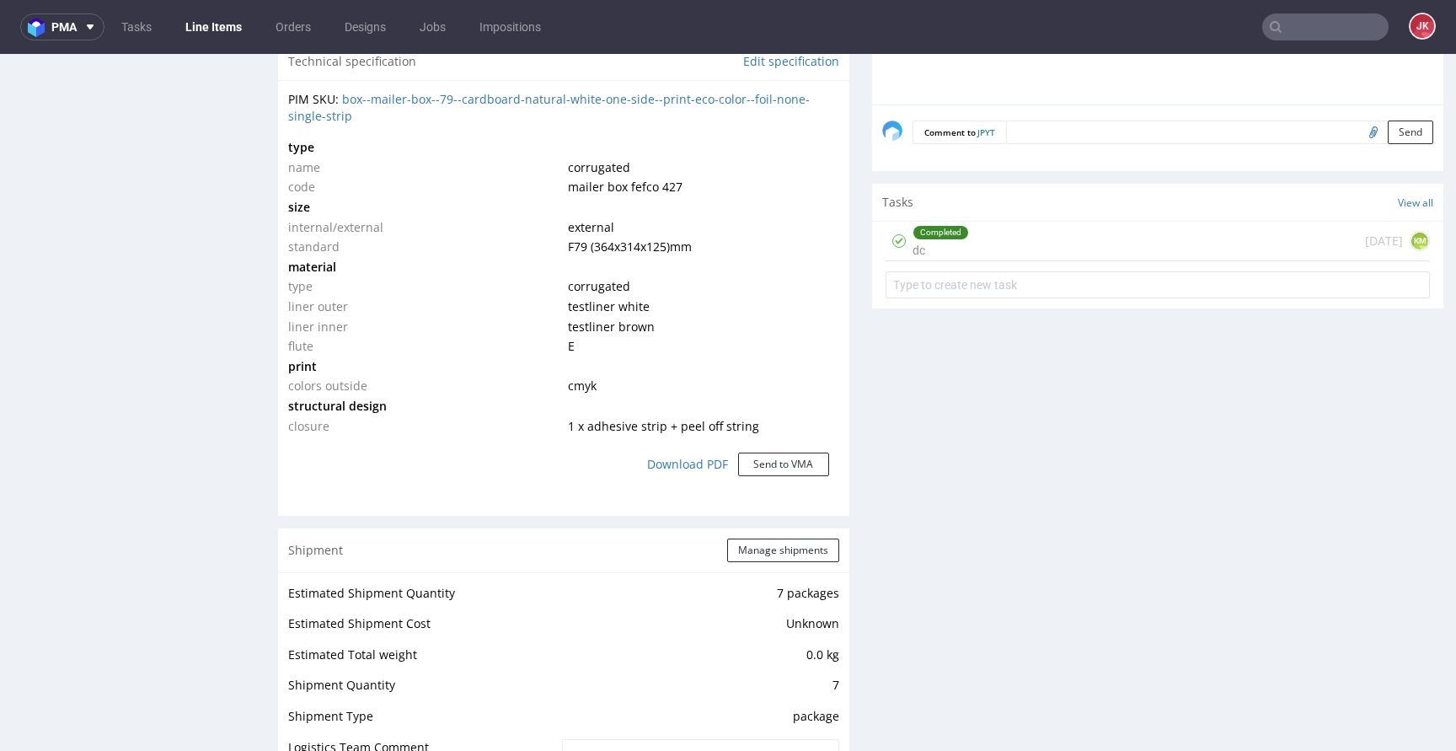
scroll to position [1251, 0]
drag, startPoint x: 668, startPoint y: 427, endPoint x: 764, endPoint y: 427, distance: 96.1
click at [764, 427] on td "1 x adhesive strip + peel off string" at bounding box center [702, 425] width 276 height 20
copy span "peel off string"
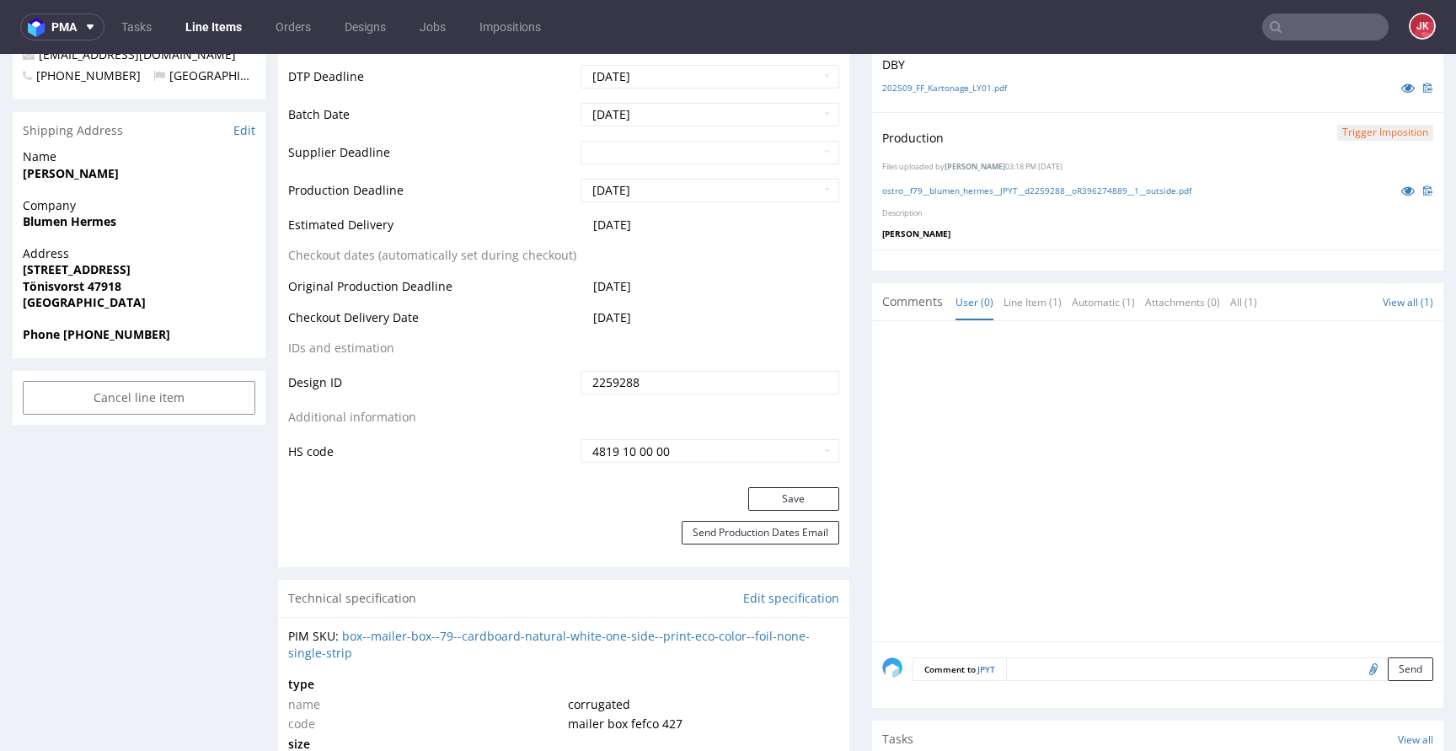
scroll to position [544, 0]
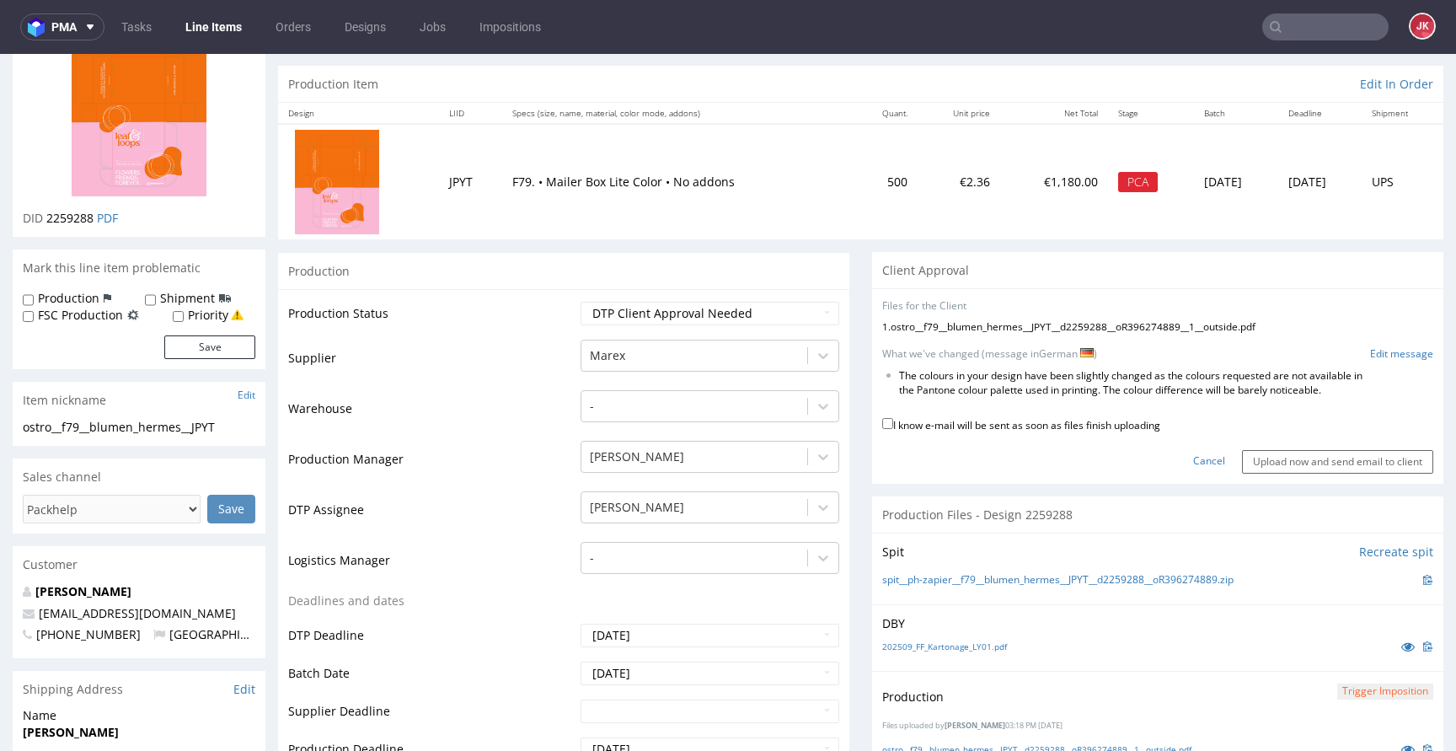
scroll to position [112, 0]
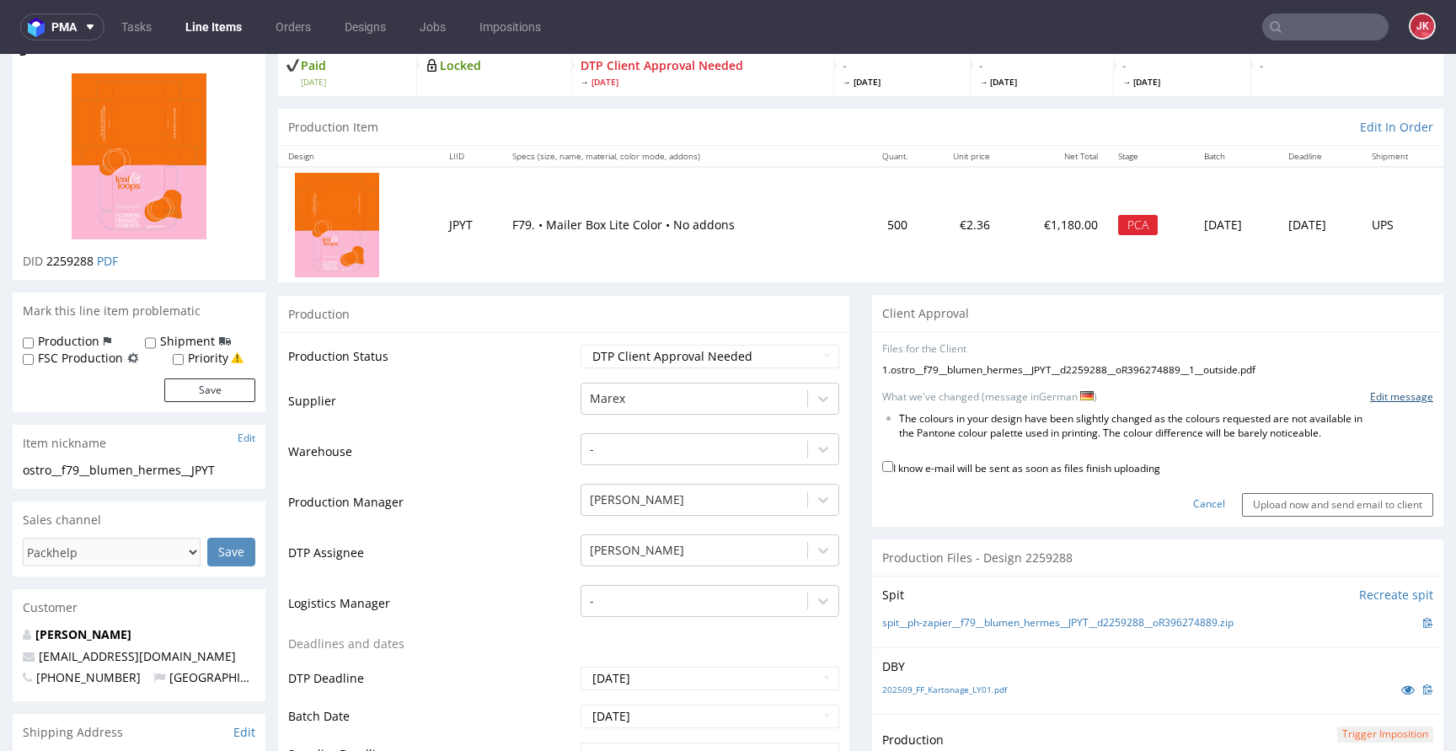
click at [1370, 395] on link "Edit message" at bounding box center [1401, 397] width 63 height 14
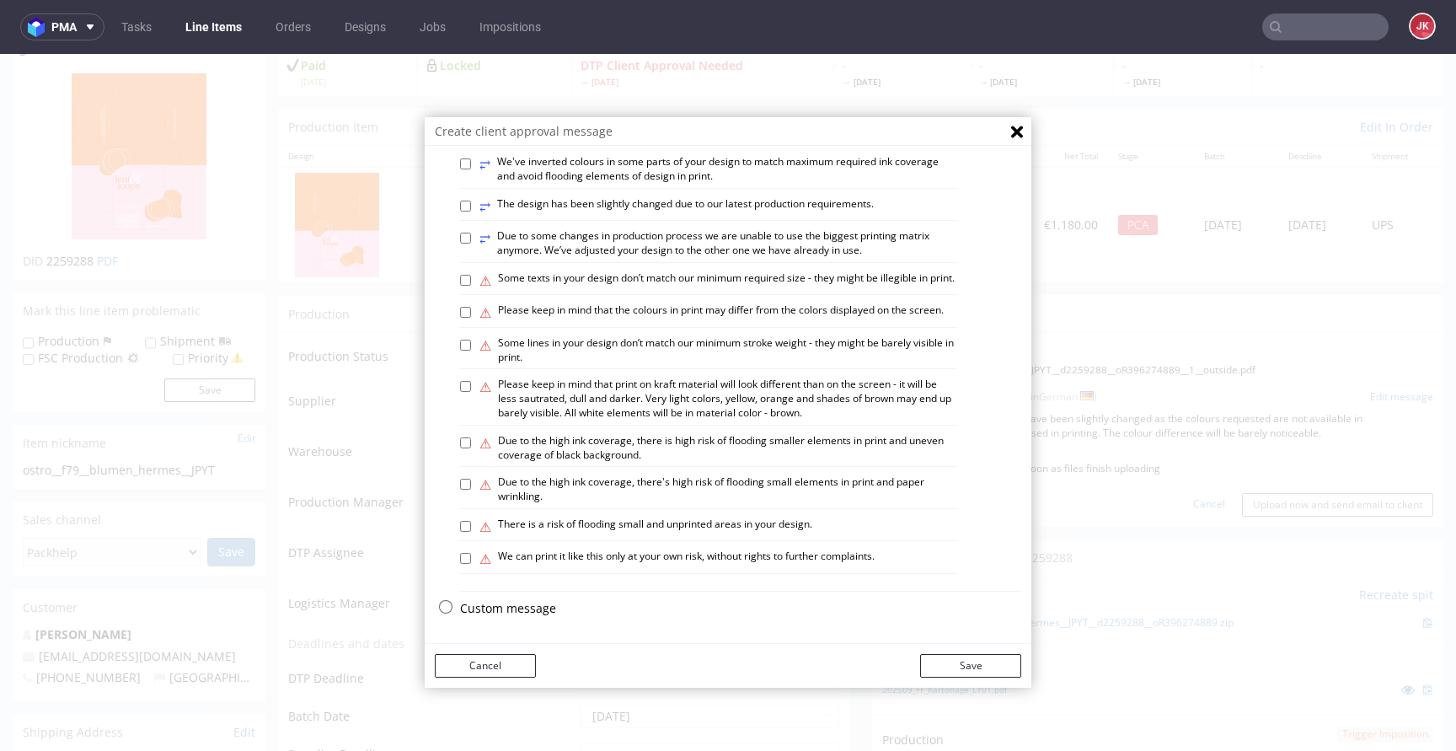
scroll to position [983, 0]
click at [488, 603] on p "Custom message" at bounding box center [740, 608] width 561 height 17
checkbox input "false"
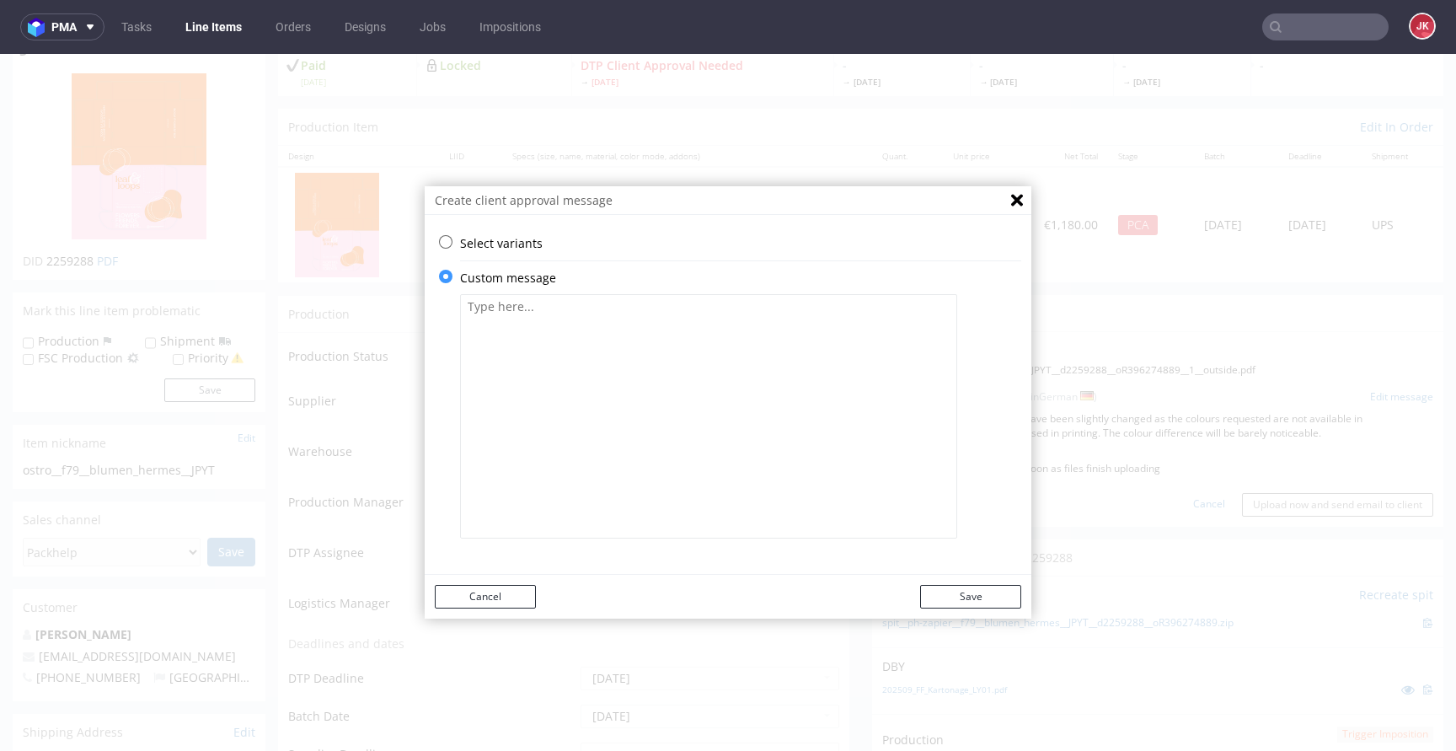
scroll to position [0, 0]
click at [664, 381] on textarea at bounding box center [708, 416] width 497 height 244
paste textarea "Auf dem Abziehfaden befindet sich der Text „FRIENDS“. Beachten Sie, dass dieser…"
type textarea "Auf dem Abziehfaden befindet sich der Text „FRIENDS“. Beachten Sie, dass dieser…"
click at [990, 604] on button "Save" at bounding box center [970, 597] width 101 height 24
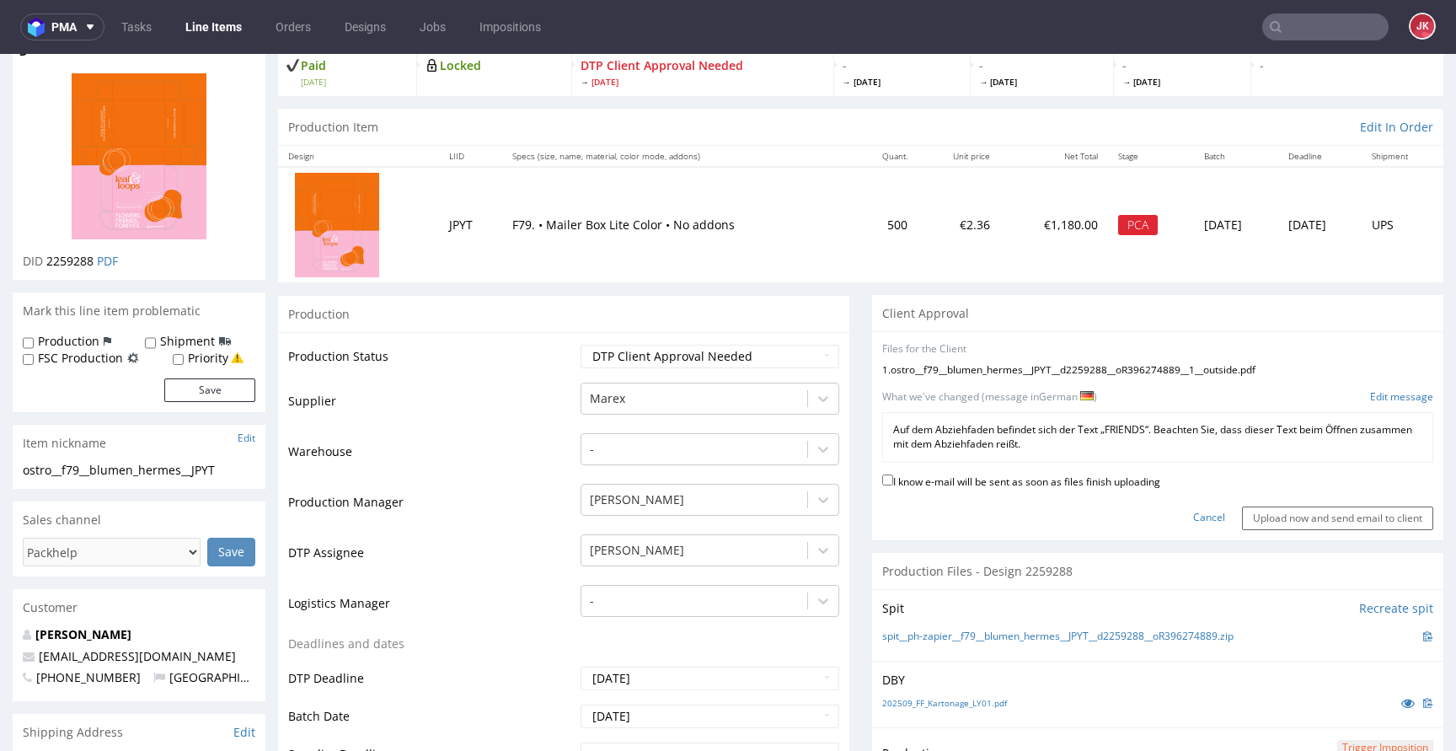
click at [997, 480] on label "I know e-mail will be sent as soon as files finish uploading" at bounding box center [1021, 480] width 278 height 19
click at [893, 480] on input "I know e-mail will be sent as soon as files finish uploading" at bounding box center [887, 479] width 11 height 11
checkbox input "true"
click at [1267, 522] on input "Upload now and send email to client" at bounding box center [1337, 518] width 191 height 24
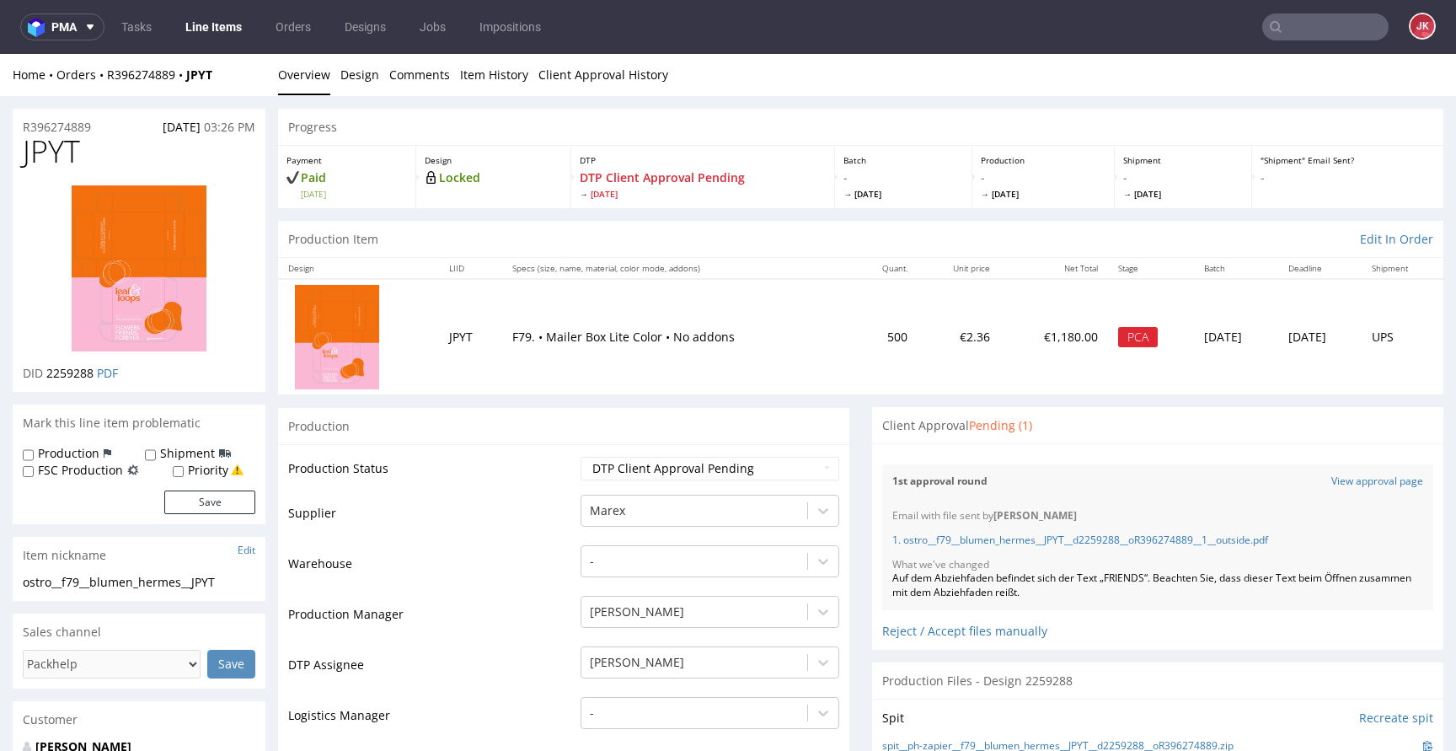
click at [56, 165] on span "JPYT" at bounding box center [51, 152] width 57 height 34
copy span "JPYT"
click at [196, 34] on link "Line Items" at bounding box center [213, 26] width 77 height 27
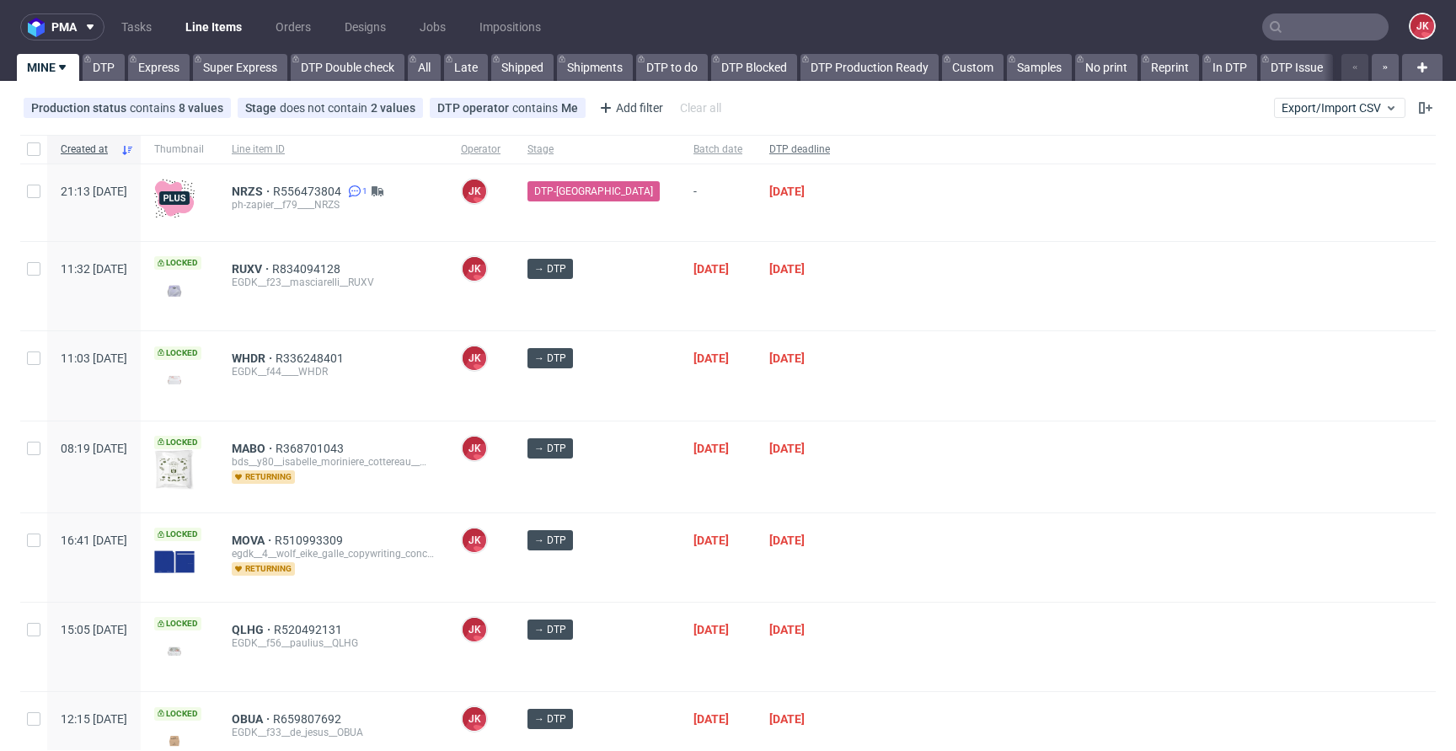
click at [790, 147] on span "DTP deadline" at bounding box center [799, 149] width 61 height 14
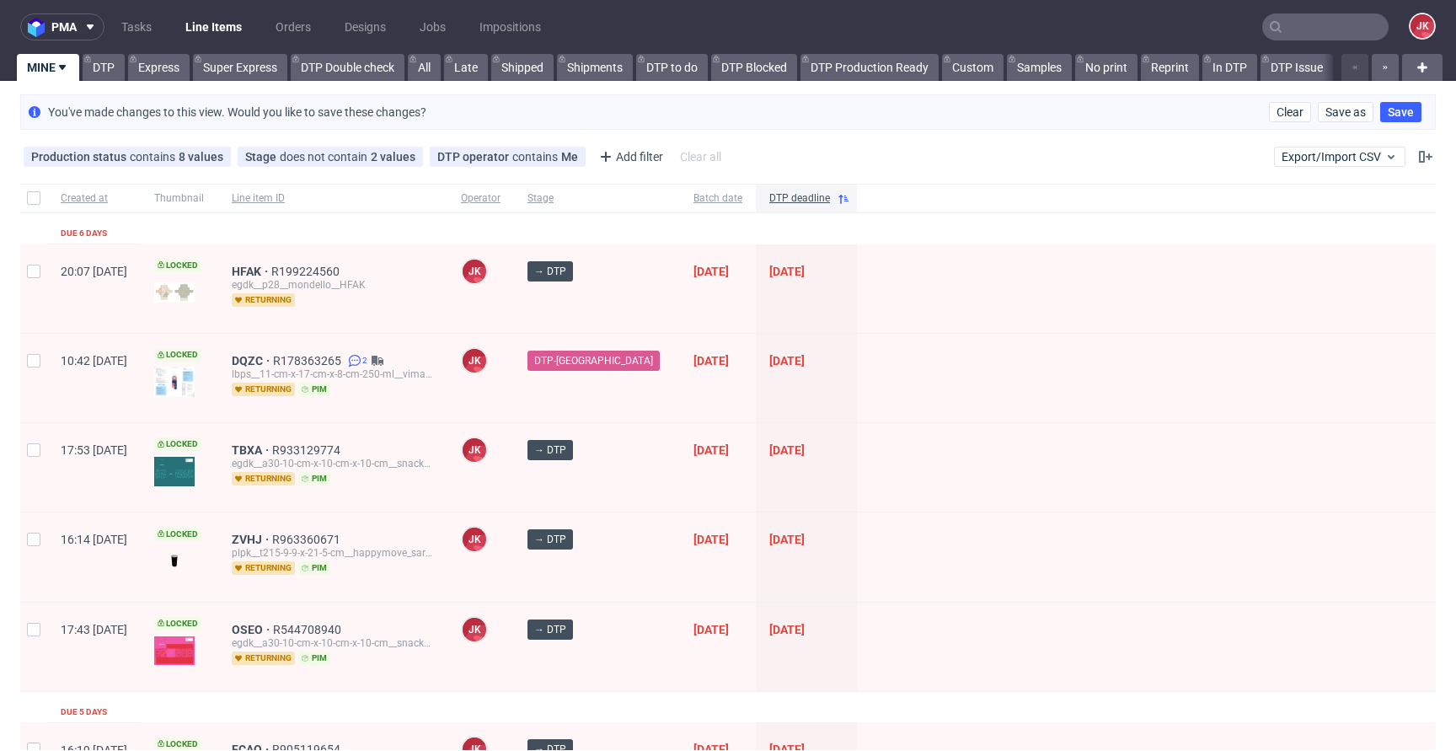
click at [896, 346] on div at bounding box center [1146, 378] width 579 height 88
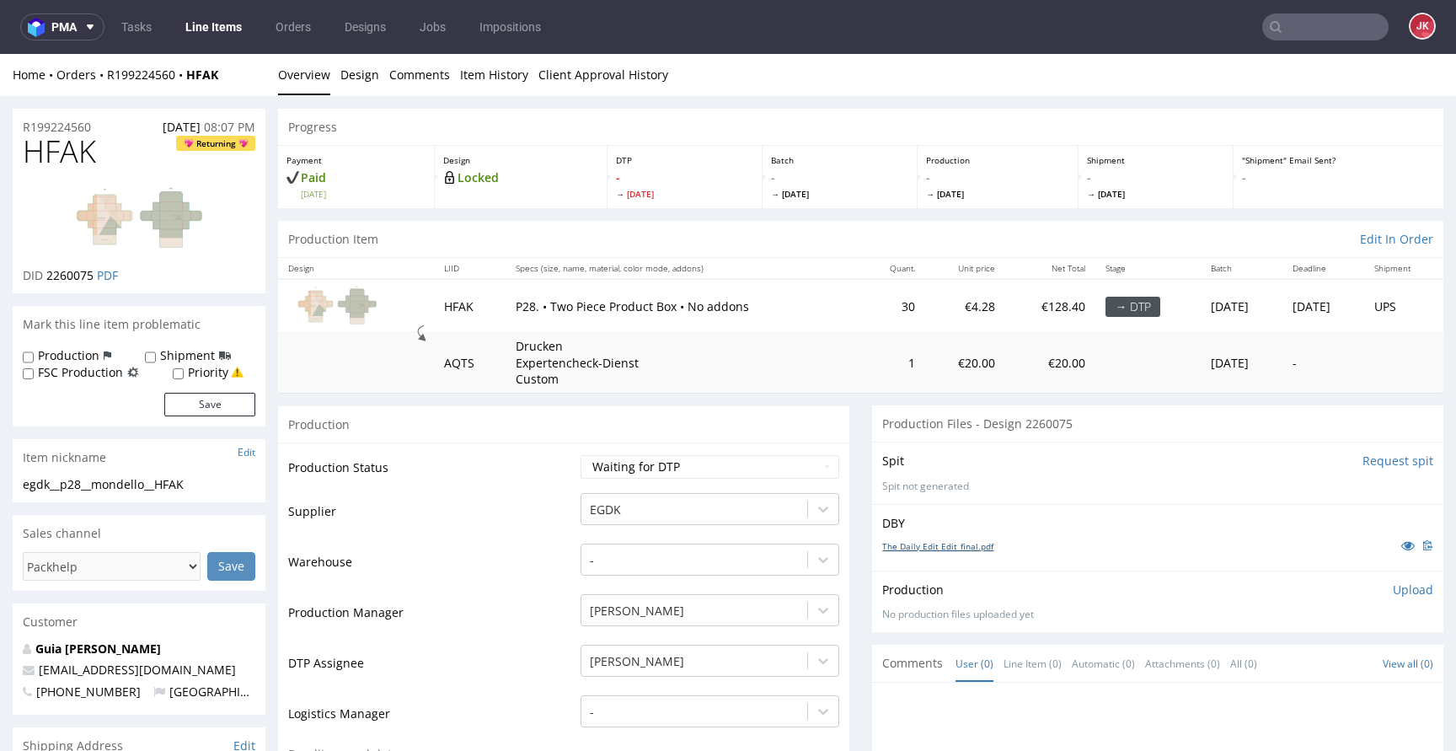
click at [946, 548] on link "The Daily Edit Edit_final.pdf" at bounding box center [937, 546] width 111 height 12
click at [429, 530] on td "Supplier" at bounding box center [432, 516] width 288 height 51
click at [637, 473] on select "Waiting for Artwork Waiting for Diecut Waiting for Mockup Waiting for DTP Waiti…" at bounding box center [710, 467] width 259 height 24
select select "dtp_in_process"
click at [581, 455] on select "Waiting for Artwork Waiting for Diecut Waiting for Mockup Waiting for DTP Waiti…" at bounding box center [710, 467] width 259 height 24
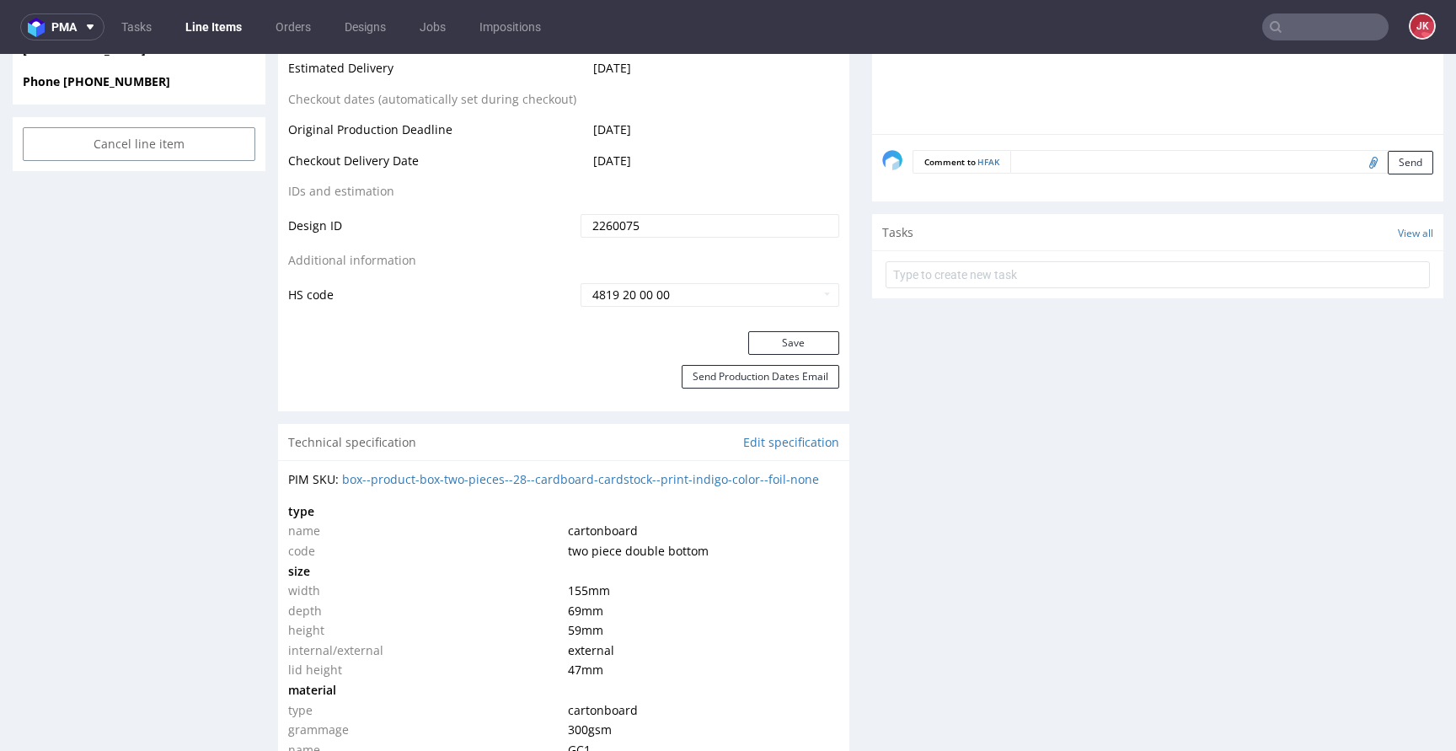
scroll to position [1081, 0]
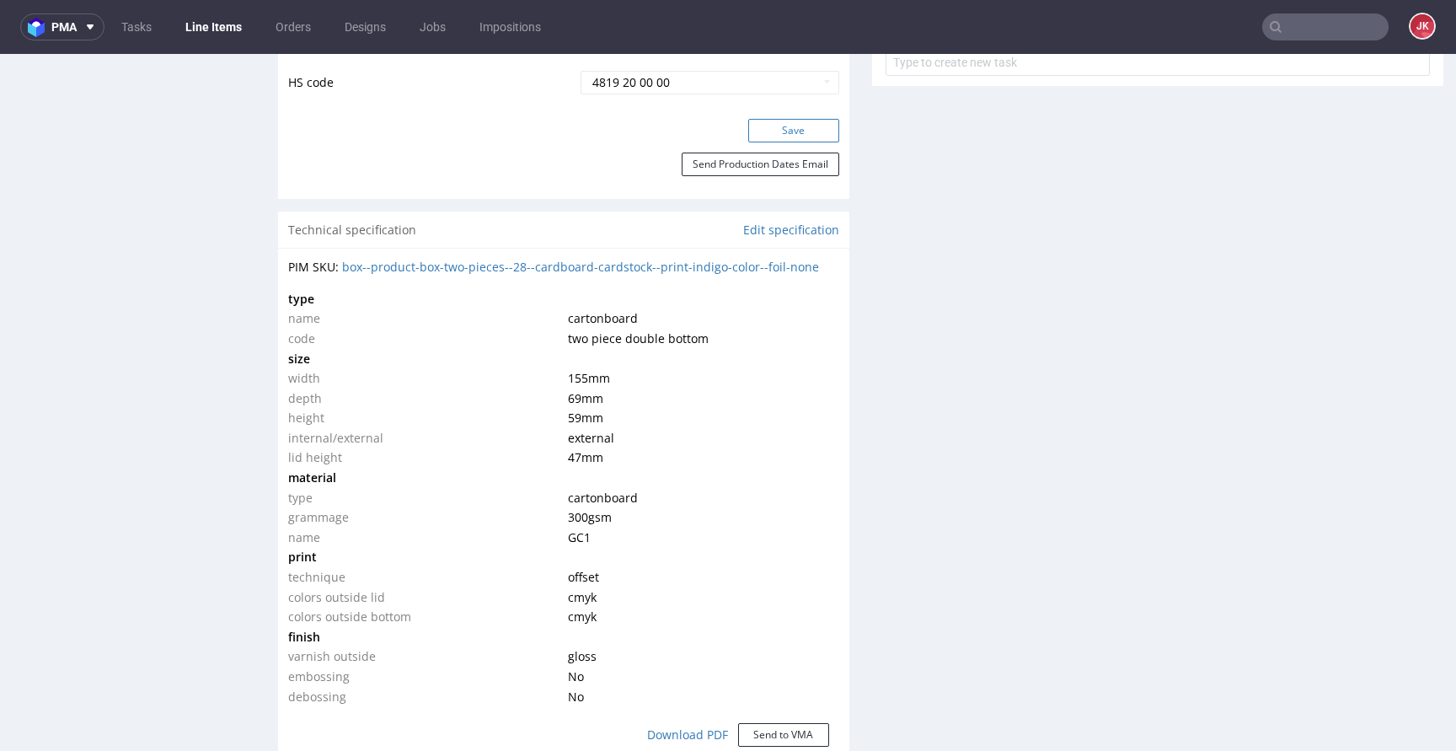
click at [755, 136] on button "Save" at bounding box center [793, 131] width 91 height 24
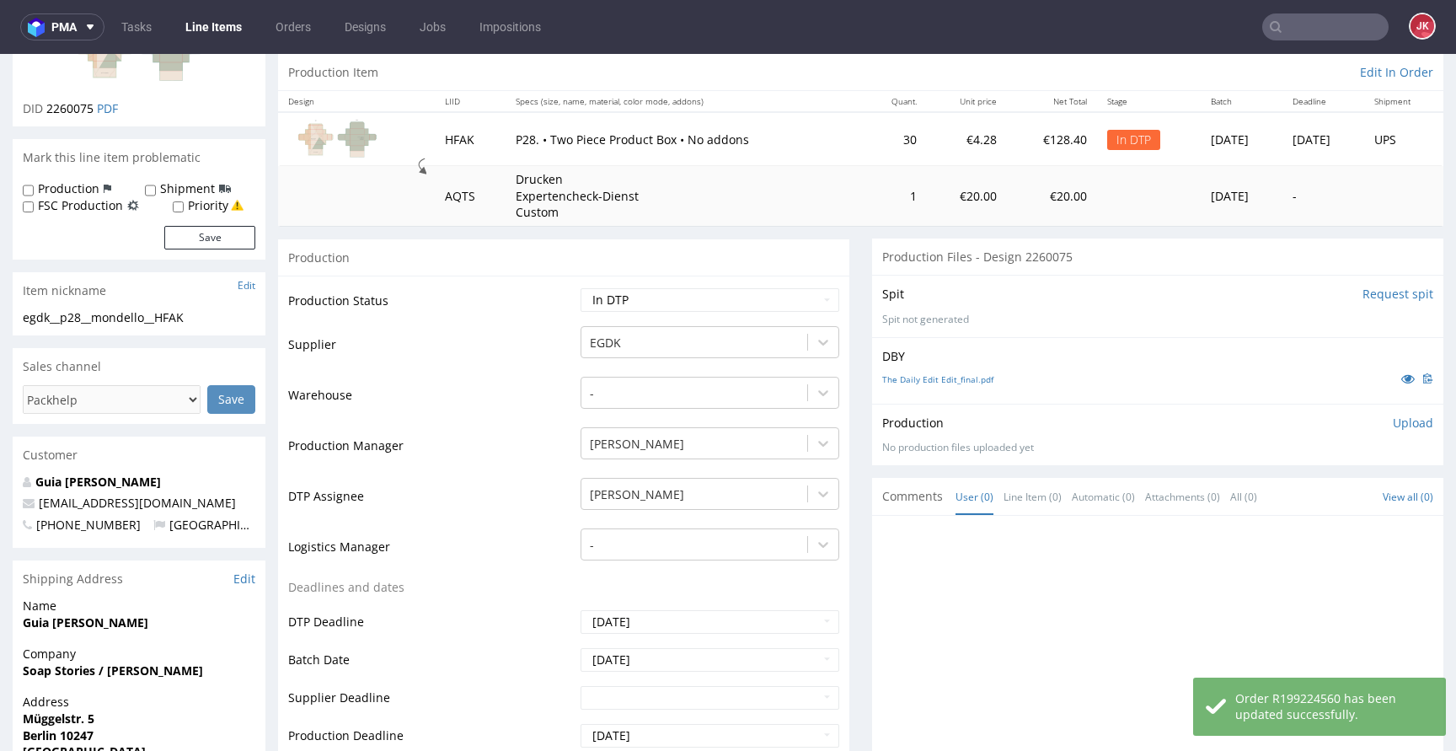
scroll to position [0, 0]
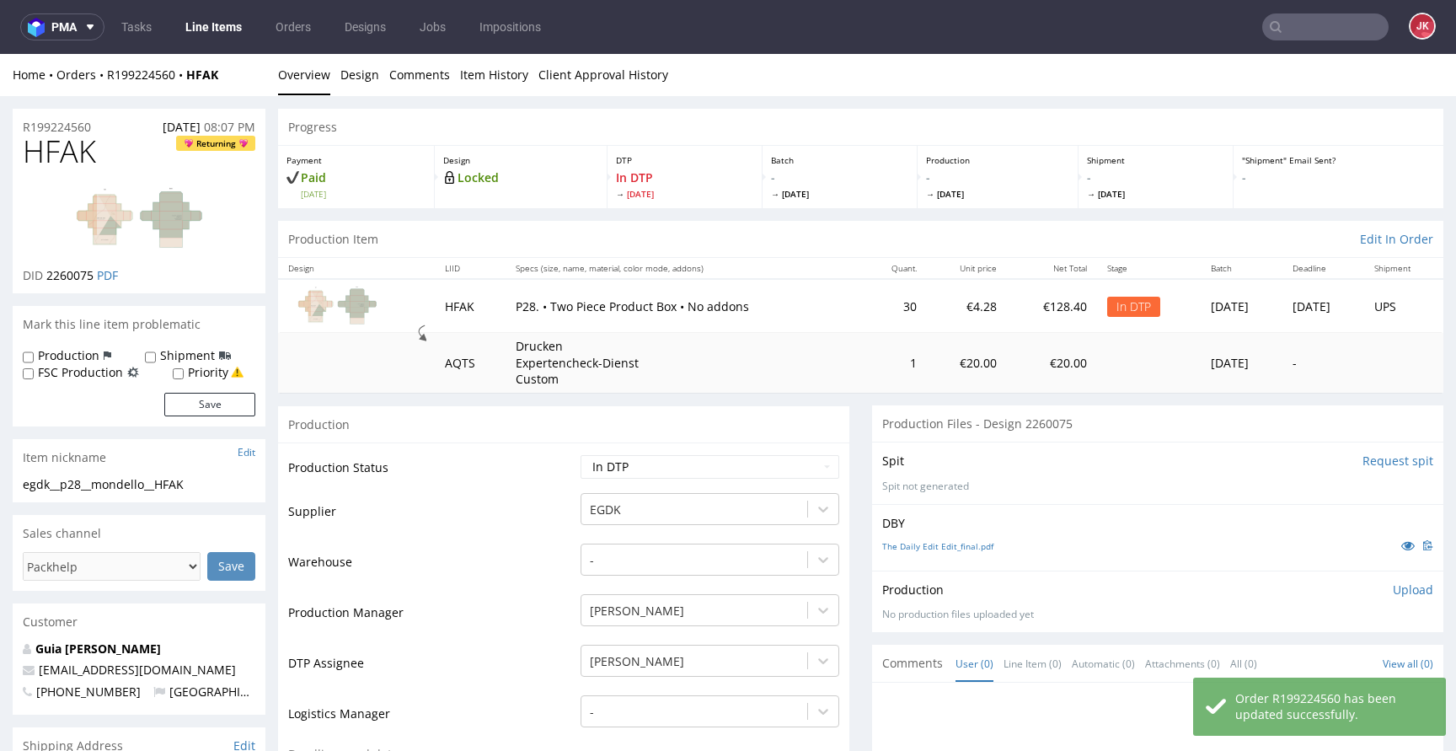
click at [170, 210] on img at bounding box center [139, 219] width 135 height 68
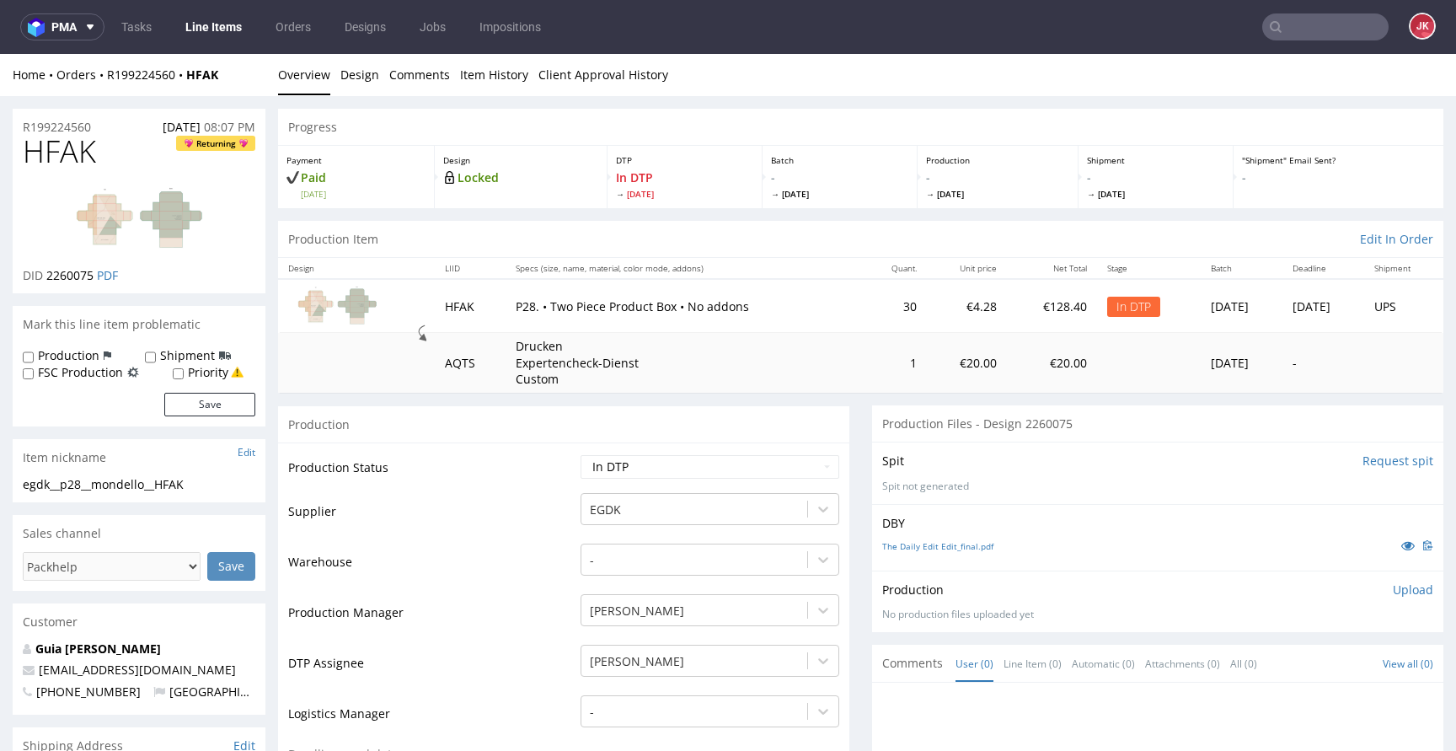
click at [528, 492] on td "Supplier" at bounding box center [432, 516] width 288 height 51
drag, startPoint x: 223, startPoint y: 485, endPoint x: 0, endPoint y: 488, distance: 223.3
copy div "egdk__p28__mondello__HFAK"
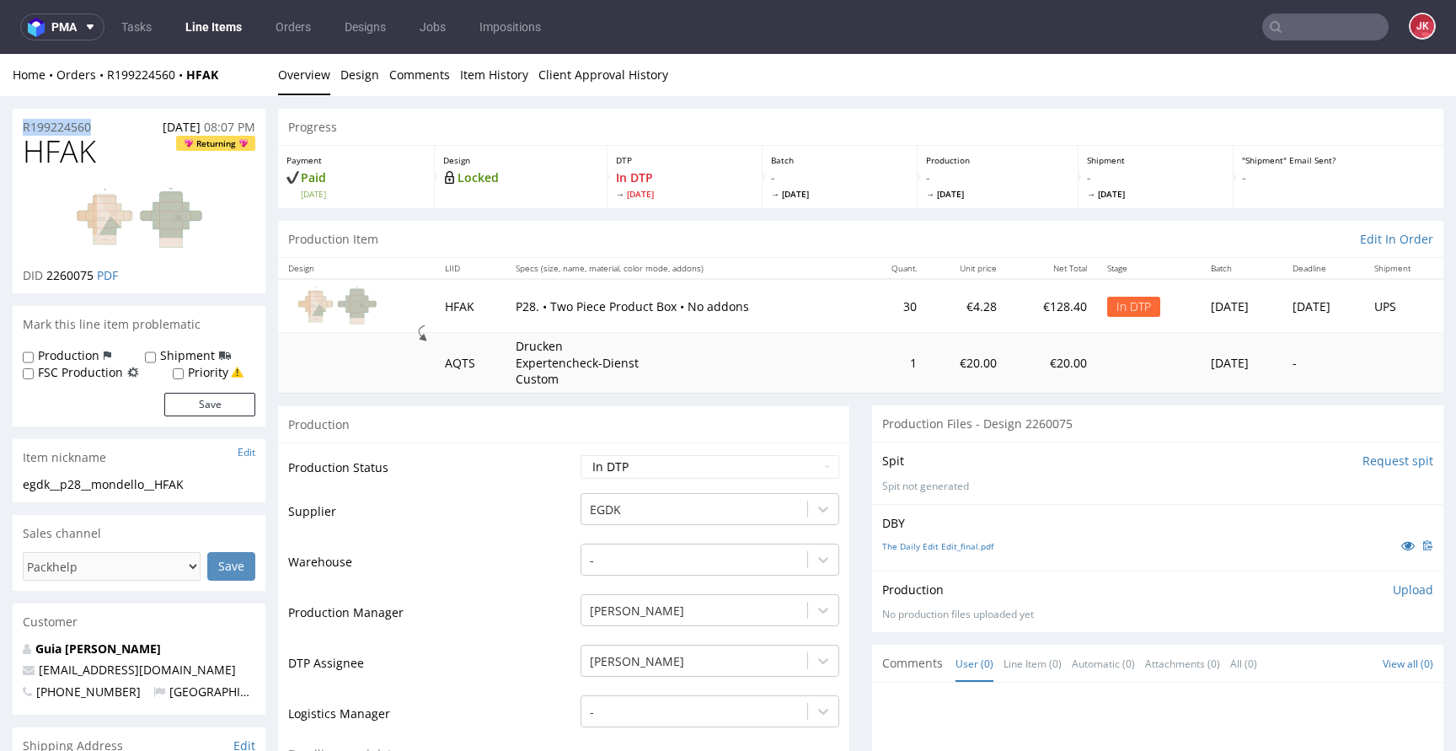
copy p "R199224560"
drag, startPoint x: 48, startPoint y: 279, endPoint x: 94, endPoint y: 282, distance: 45.6
click at [94, 282] on p "DID 2260075 PDF" at bounding box center [70, 275] width 95 height 17
copy span "2260075"
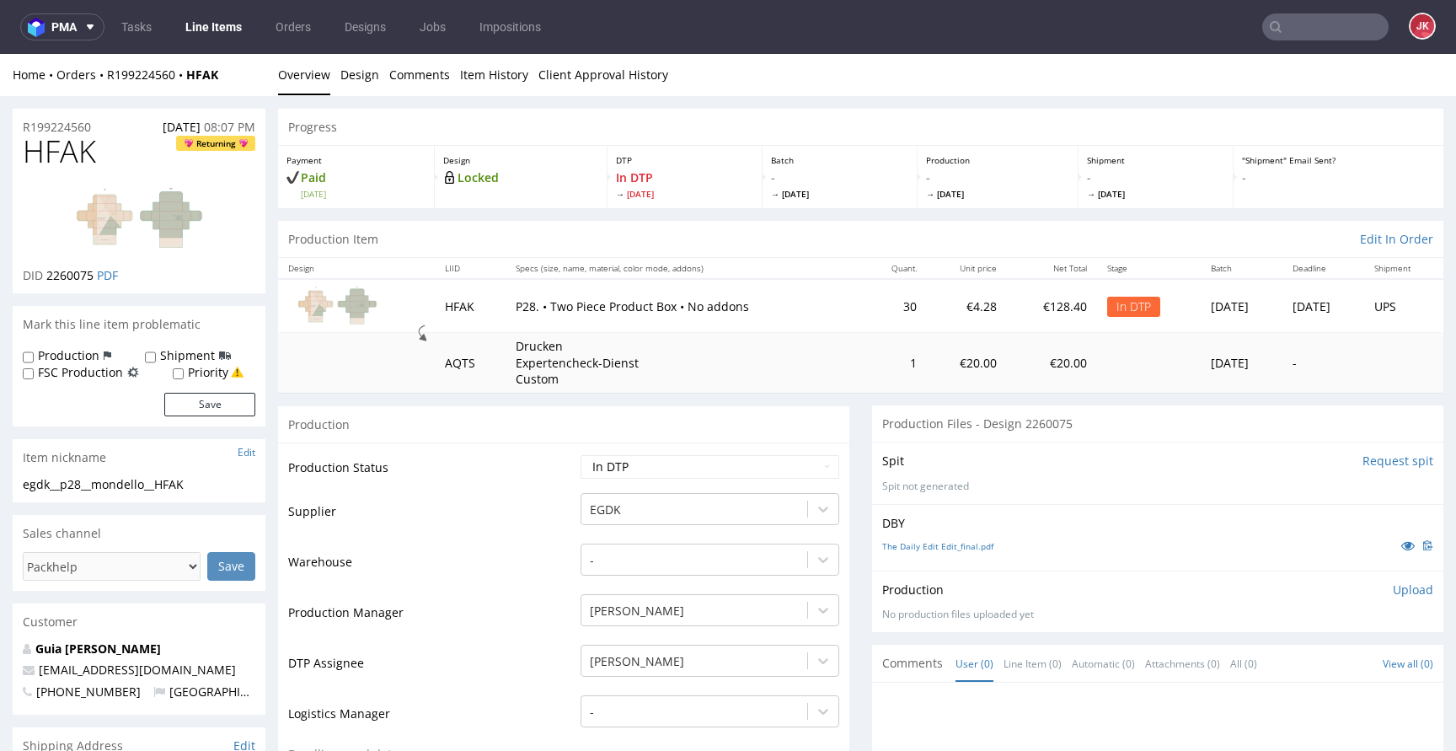
click at [1393, 587] on p "Upload" at bounding box center [1413, 589] width 40 height 17
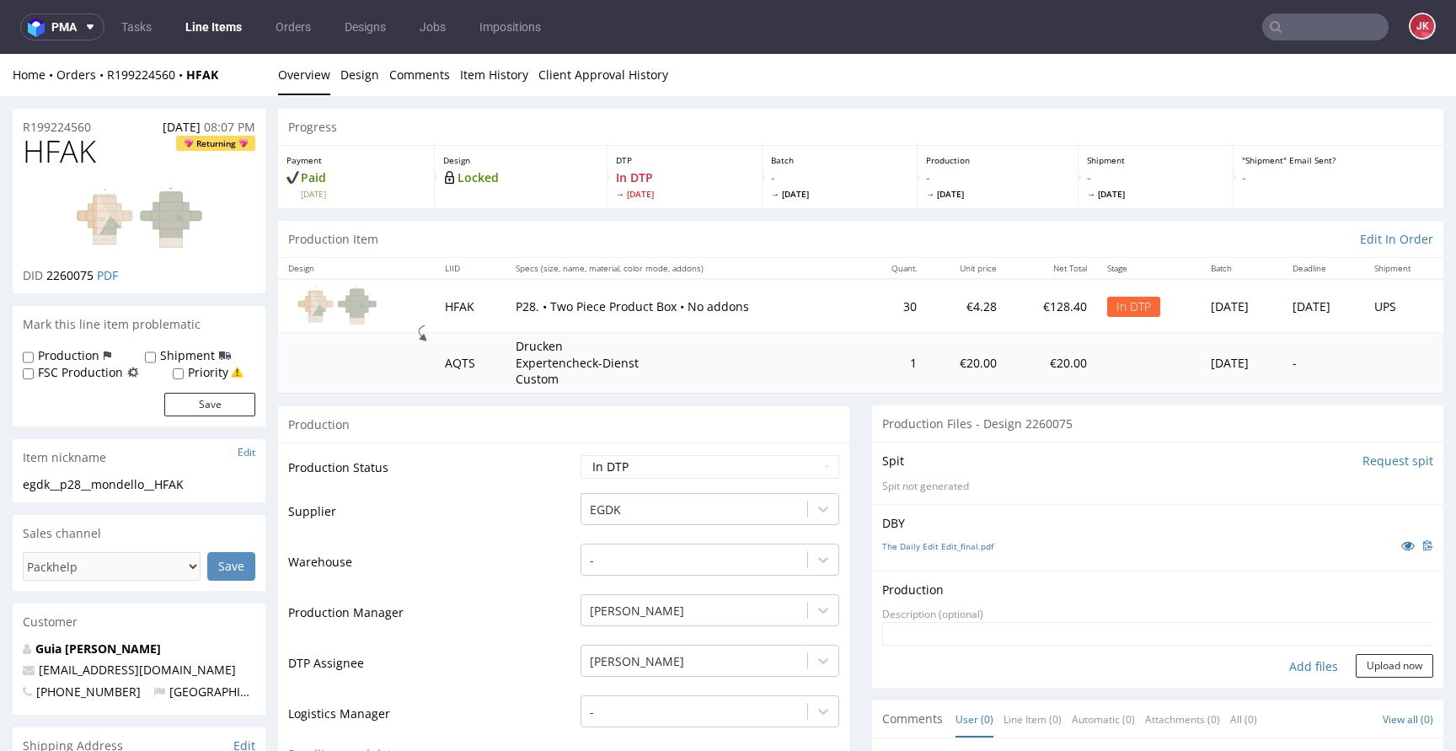
click at [1272, 661] on div "Add files" at bounding box center [1314, 666] width 84 height 25
type input "C:\fakepath\egdk__p28__mondello__HFAK__d2260075__oR199224560__base.pdf"
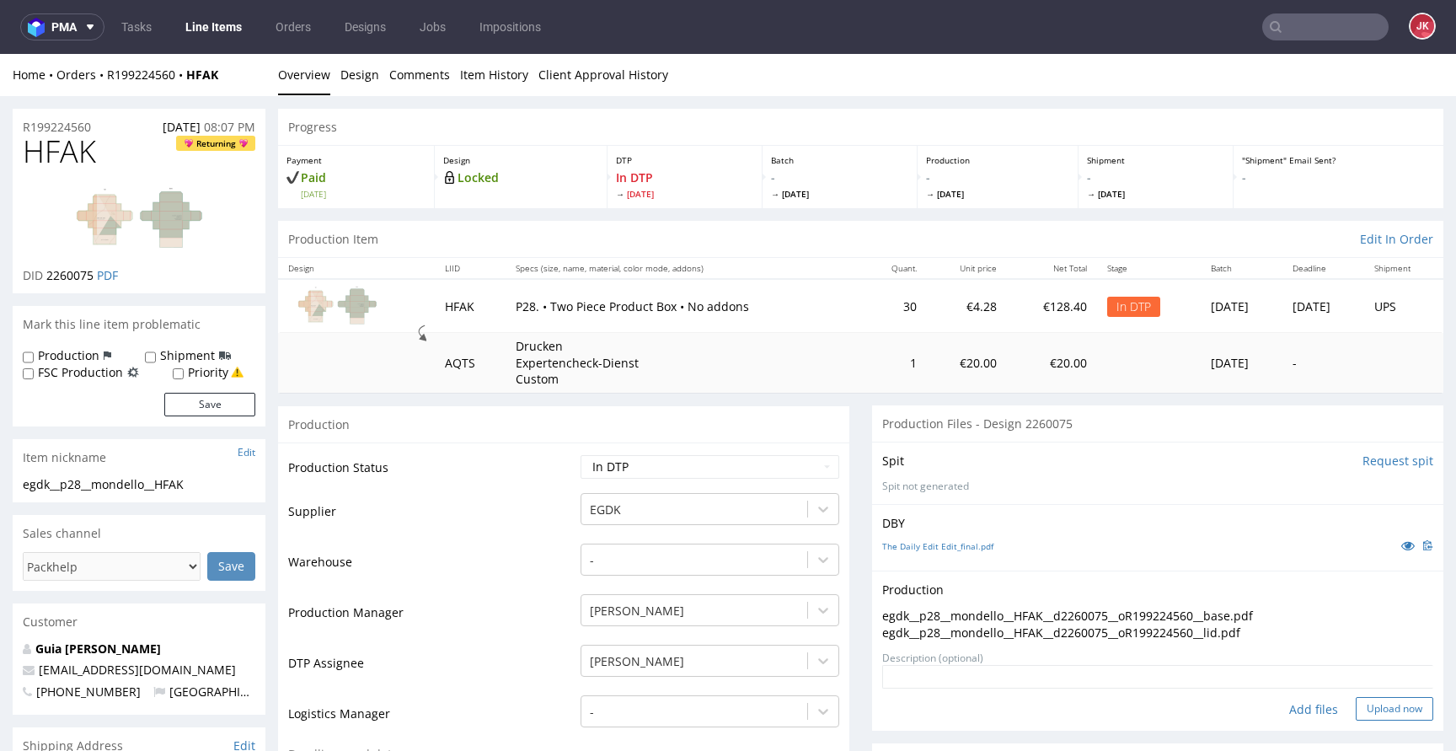
click at [1364, 703] on button "Upload now" at bounding box center [1395, 709] width 78 height 24
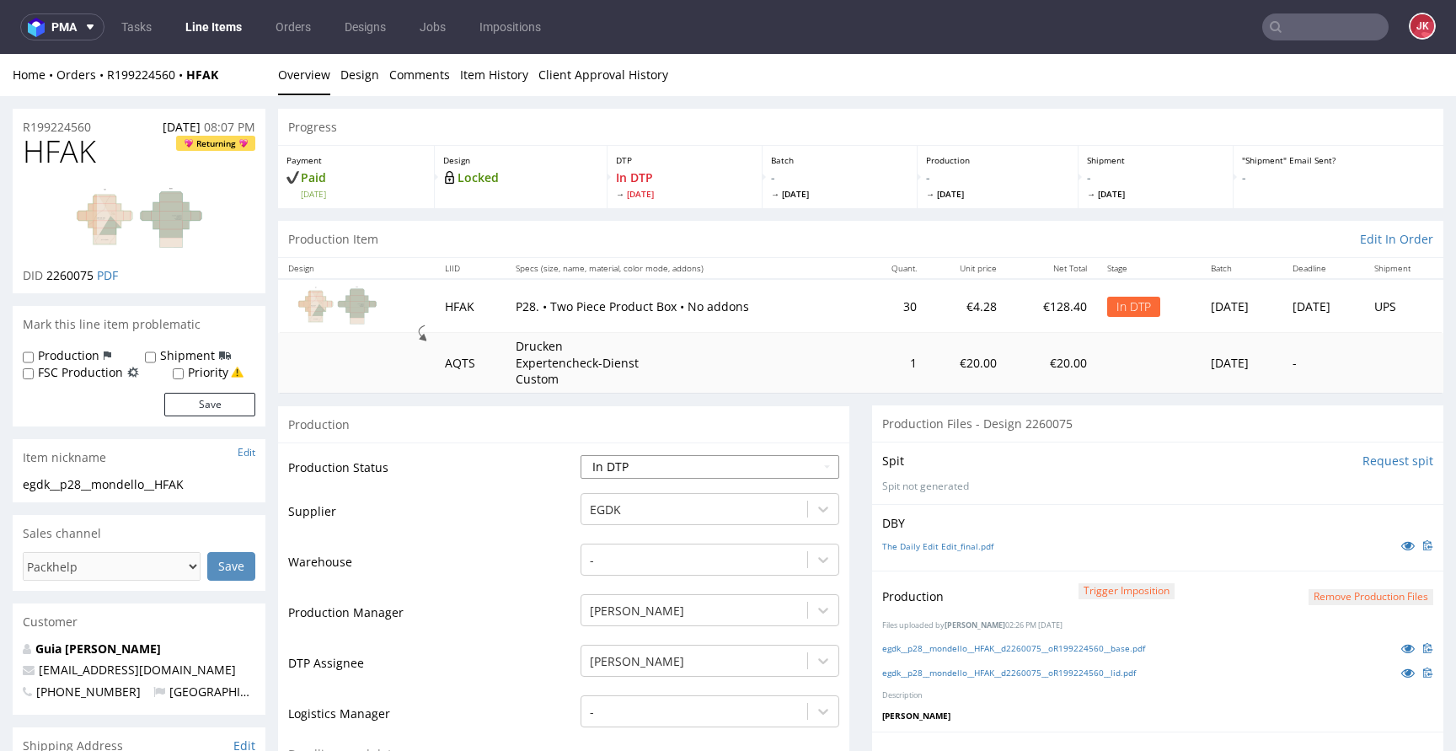
click at [755, 474] on select "Waiting for Artwork Waiting for Diecut Waiting for Mockup Waiting for DTP Waiti…" at bounding box center [710, 467] width 259 height 24
select select "dtp_production_ready"
click at [581, 455] on select "Waiting for Artwork Waiting for Diecut Waiting for Mockup Waiting for DTP Waiti…" at bounding box center [710, 467] width 259 height 24
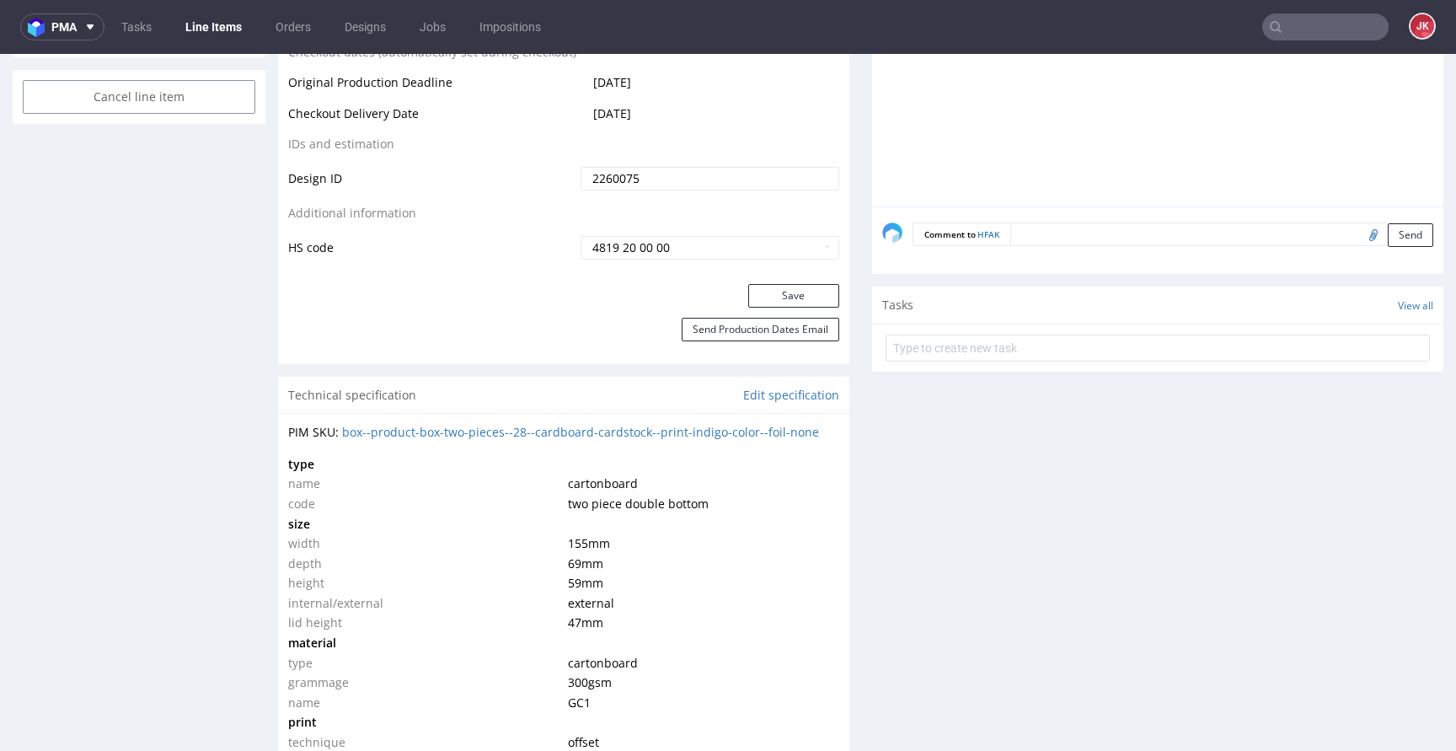
scroll to position [978, 0]
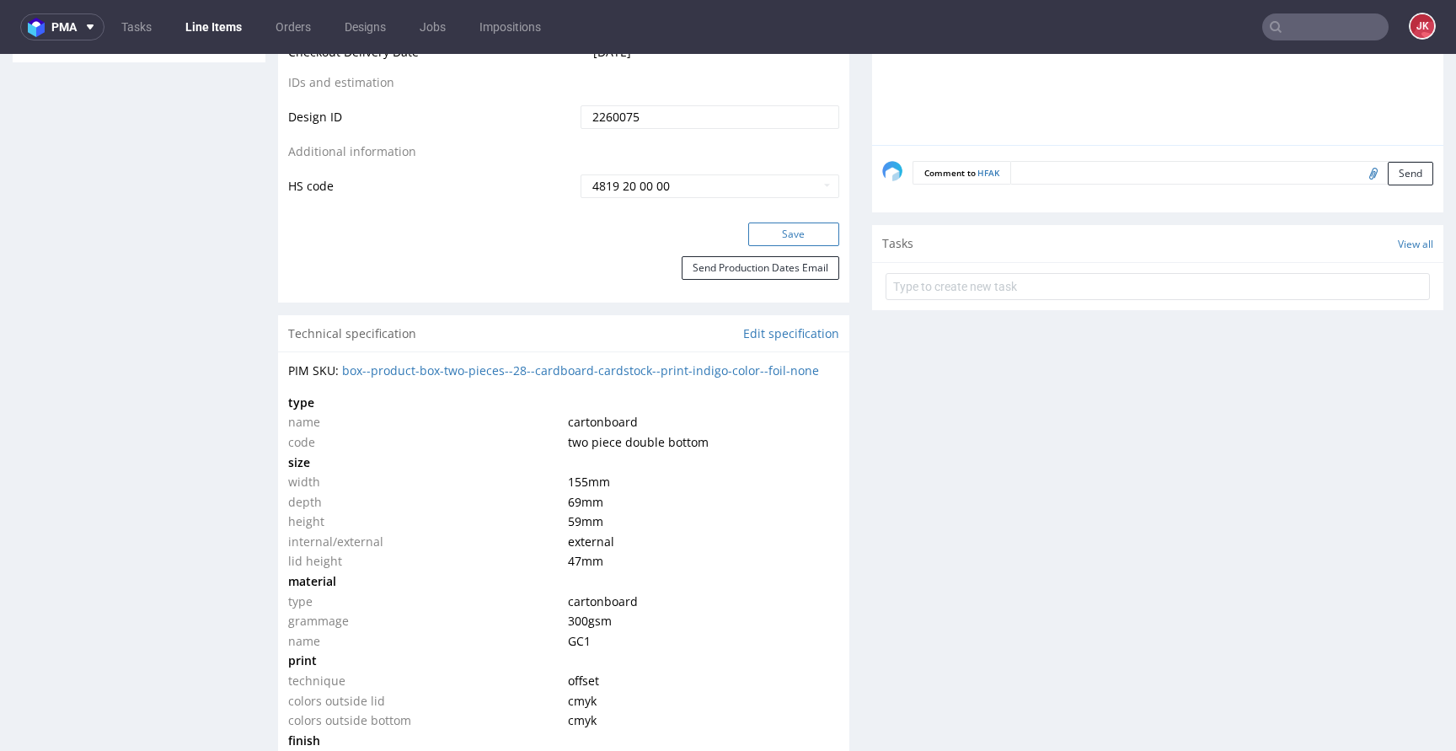
click at [781, 240] on button "Save" at bounding box center [793, 234] width 91 height 24
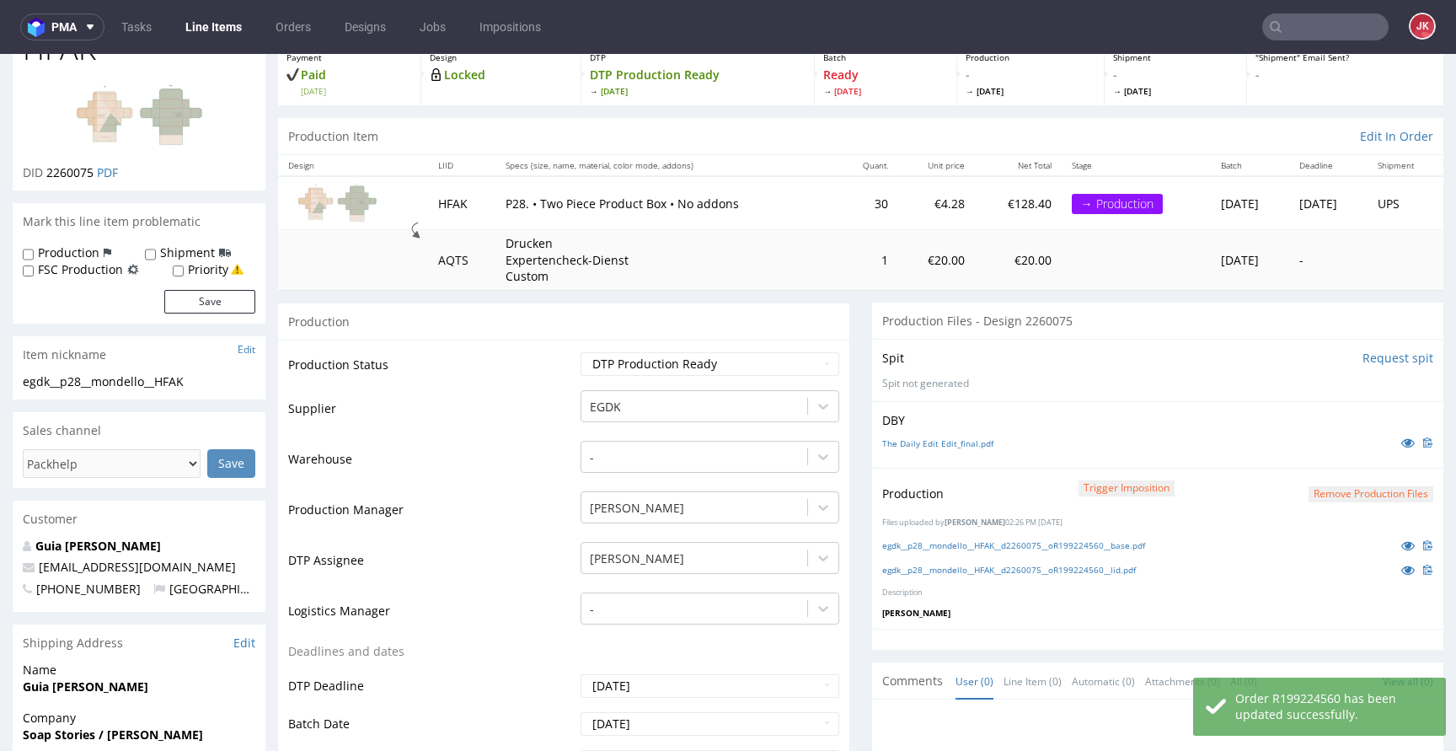
scroll to position [0, 0]
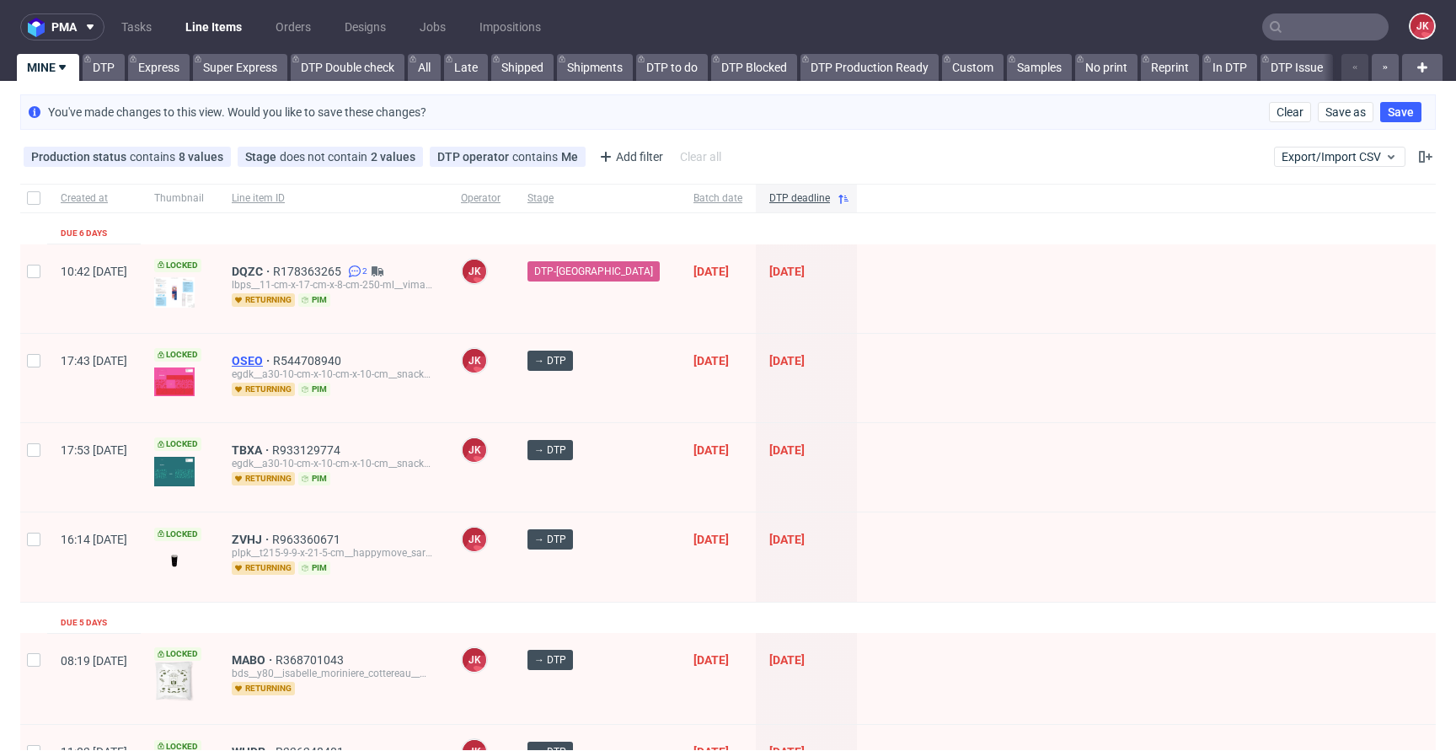
click at [273, 359] on span "OSEO" at bounding box center [252, 360] width 41 height 13
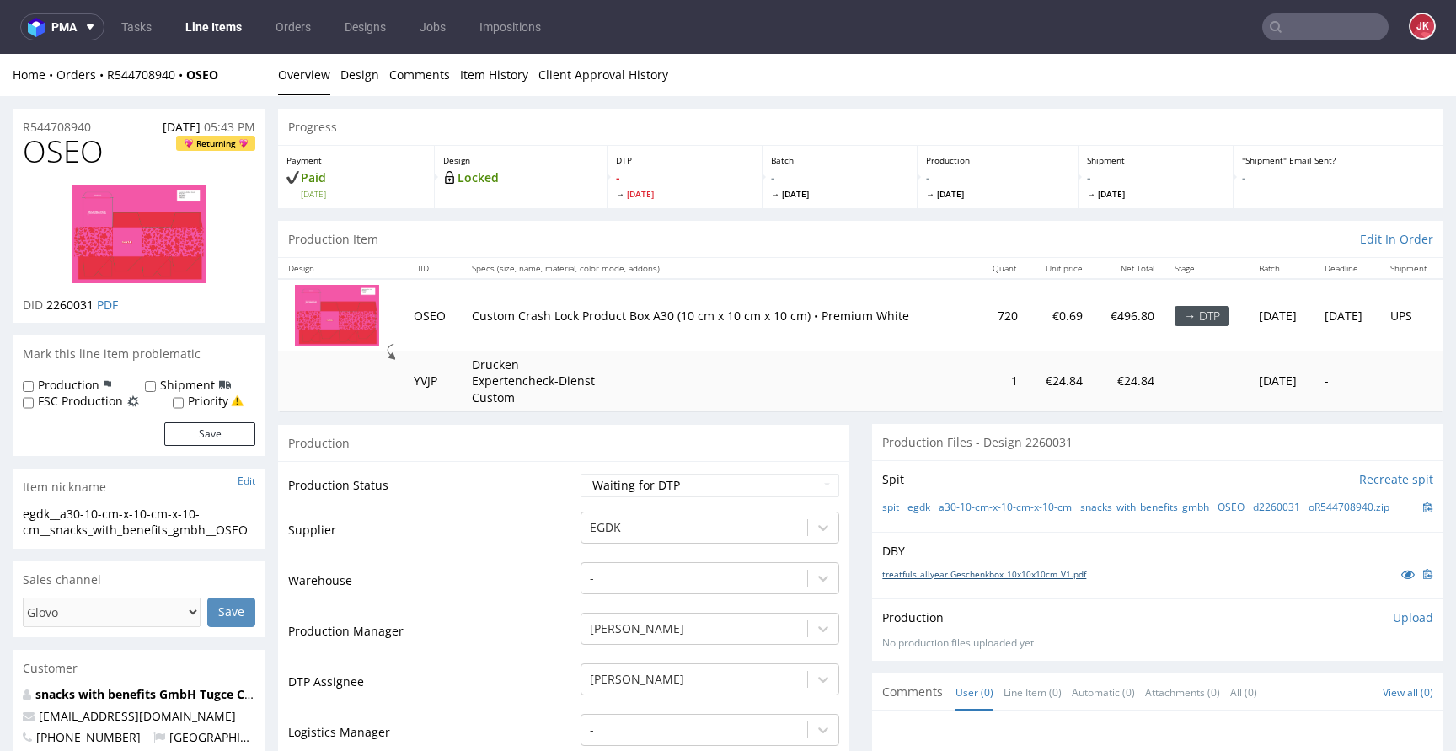
click at [947, 580] on link "treatfuls_allyear Geschenkbox_10x10x10cm_V1.pdf" at bounding box center [984, 574] width 204 height 12
click at [934, 580] on link "treatfuls_allyear Geschenkbox_10x10x10cm_V1.pdf" at bounding box center [984, 574] width 204 height 12
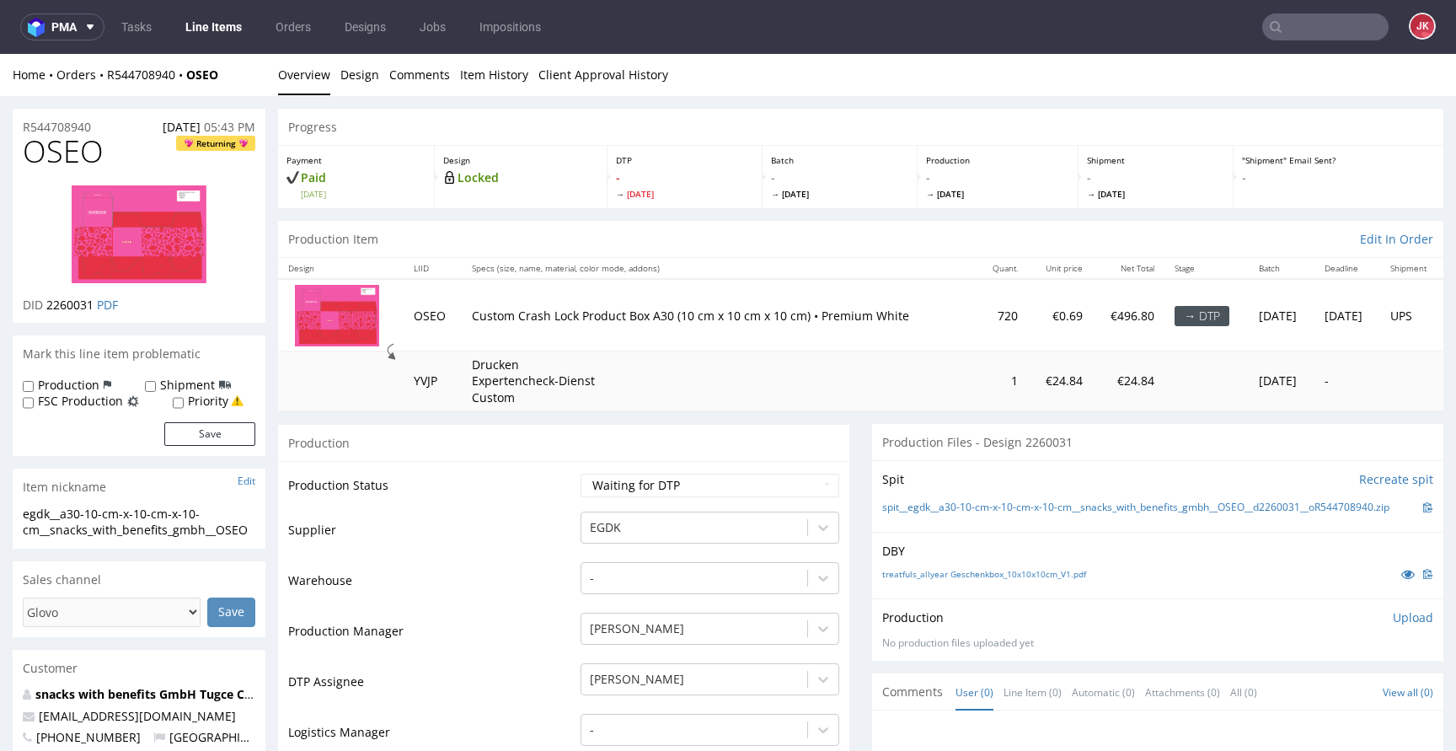
click at [150, 249] on img at bounding box center [139, 234] width 135 height 98
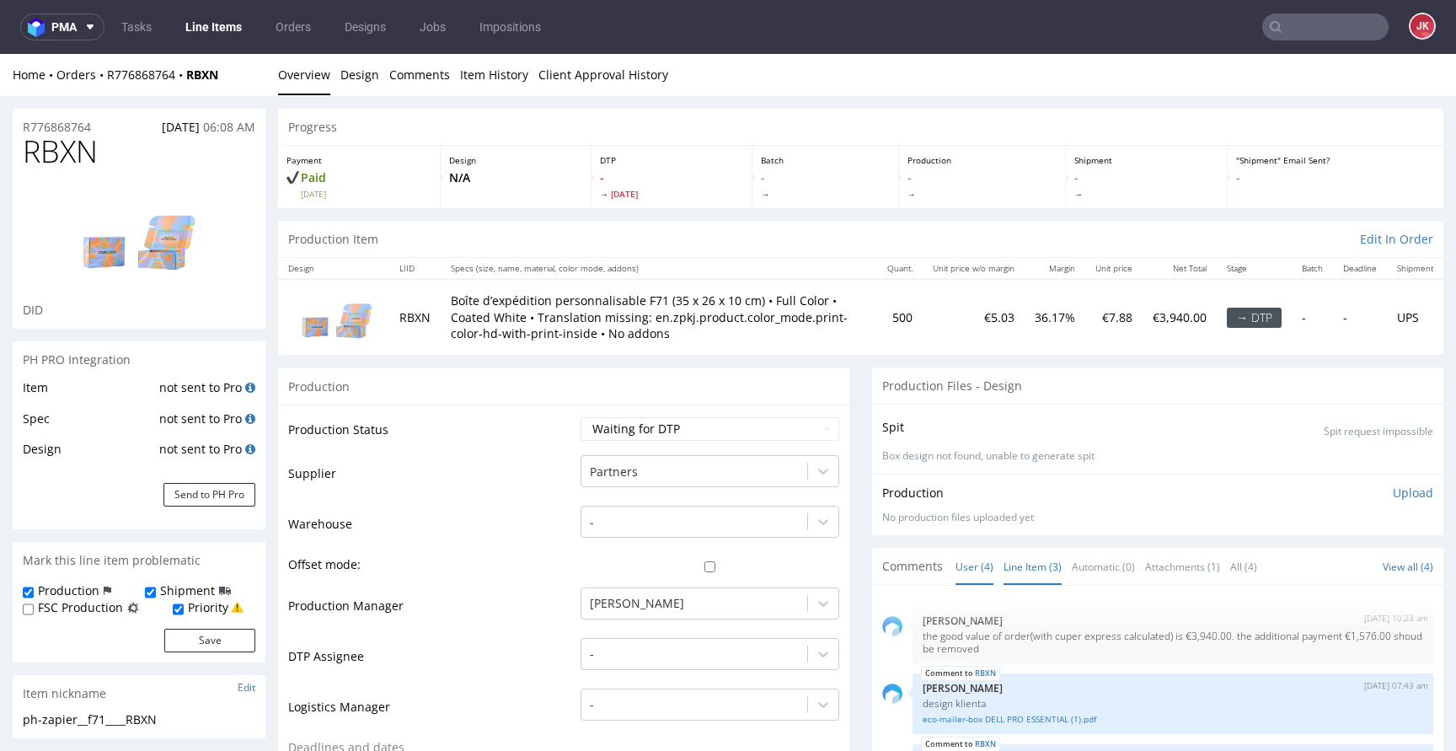
click at [1006, 566] on link "Line Item (3)" at bounding box center [1033, 567] width 58 height 36
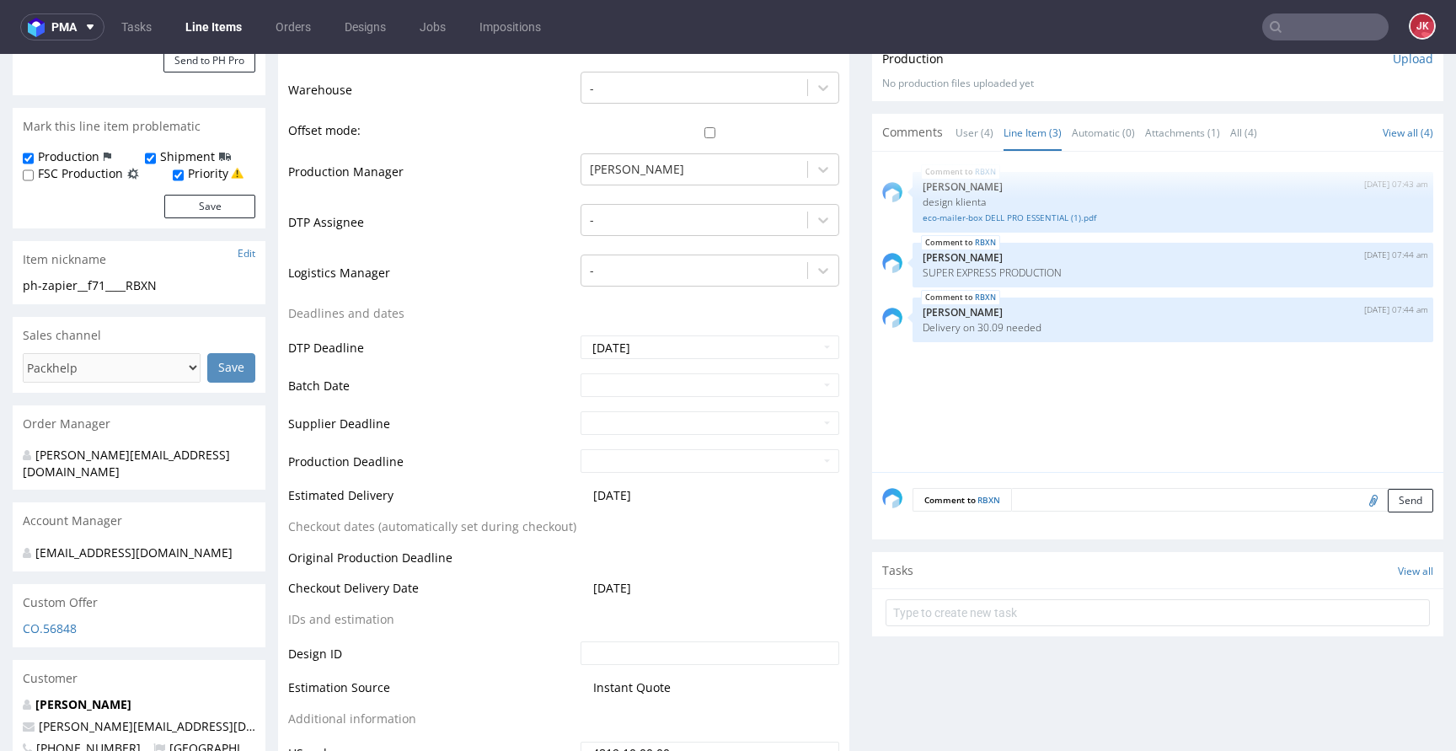
scroll to position [416, 0]
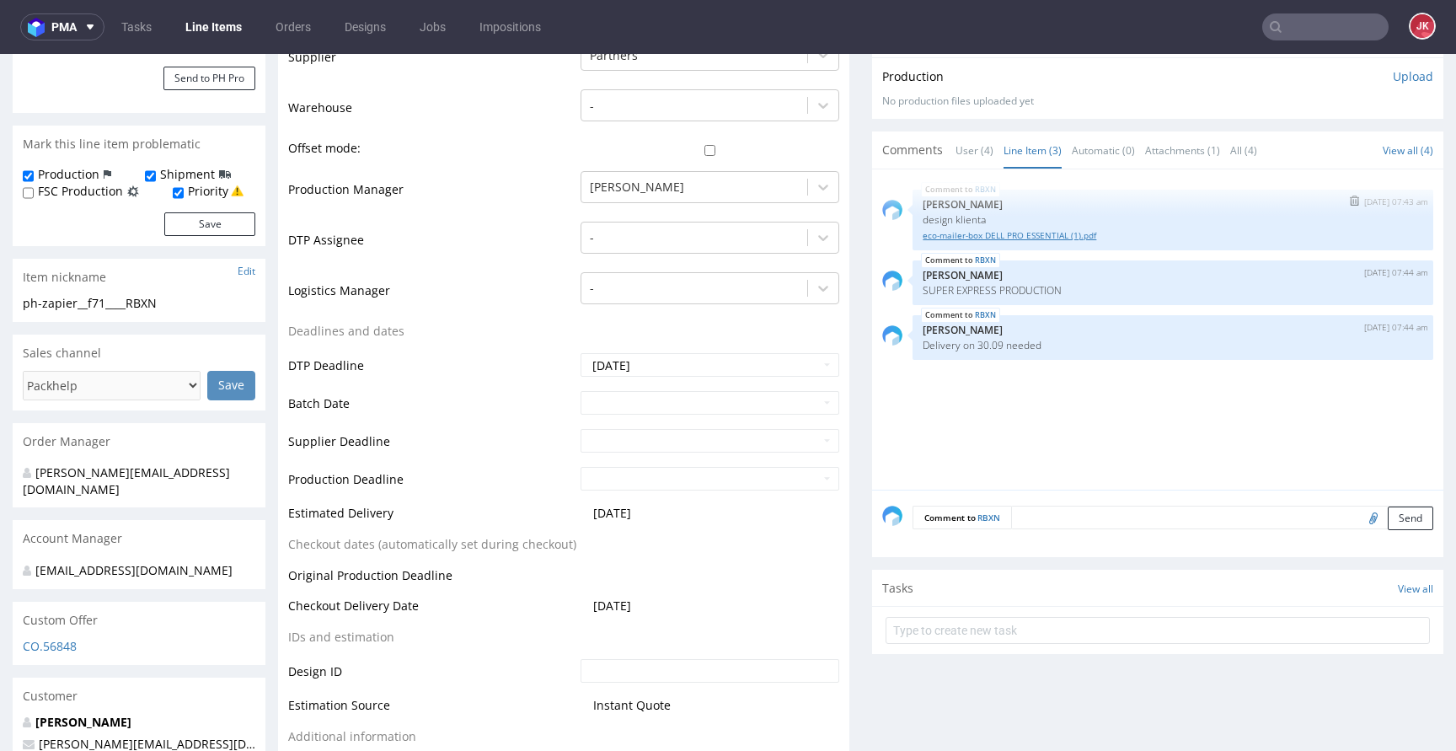
click at [1005, 232] on link "eco-mailer-box DELL PRO ESSENTIAL (1).pdf" at bounding box center [1173, 235] width 501 height 13
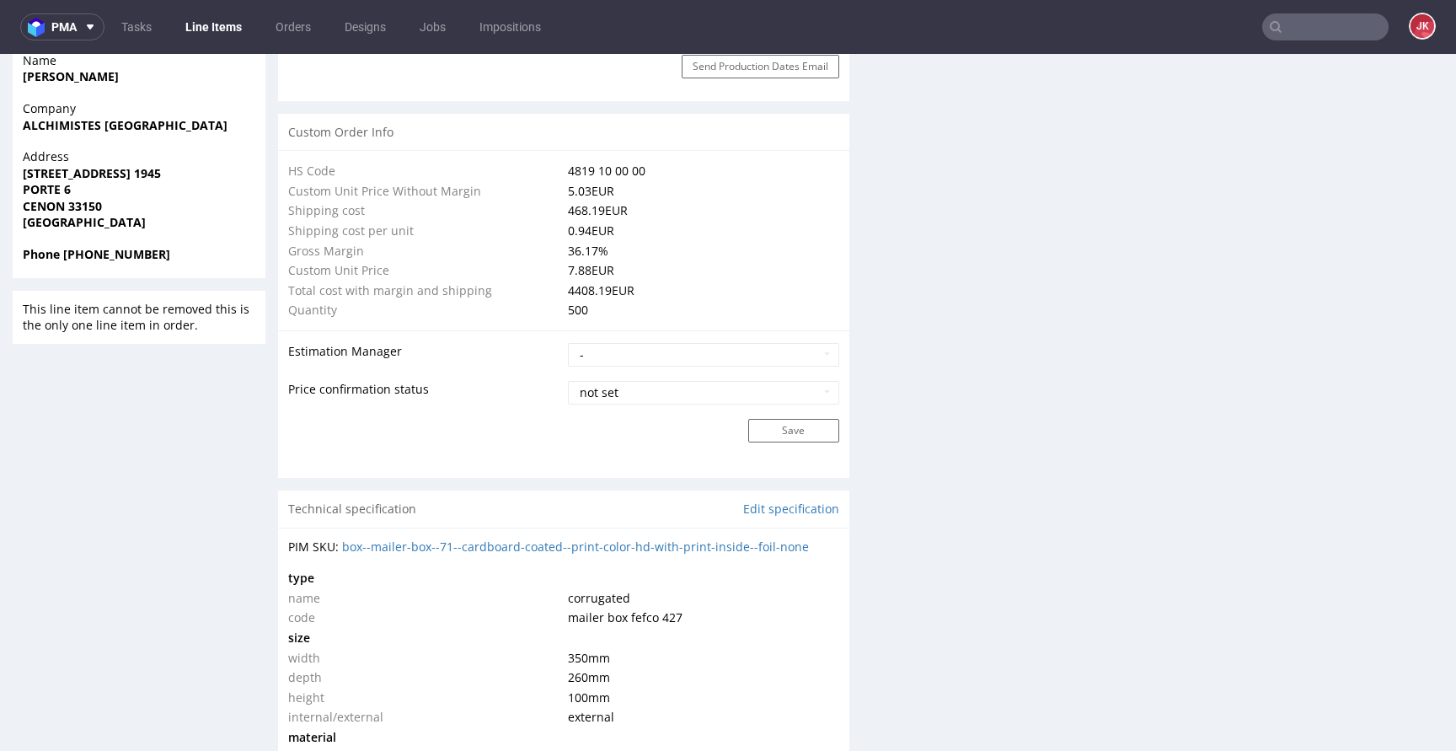
scroll to position [1203, 0]
click at [845, 436] on div "Progress Payment Paid Thu 18 Sep Design N/A DTP - Thu 18 Sep Batch - Production…" at bounding box center [860, 628] width 1165 height 3447
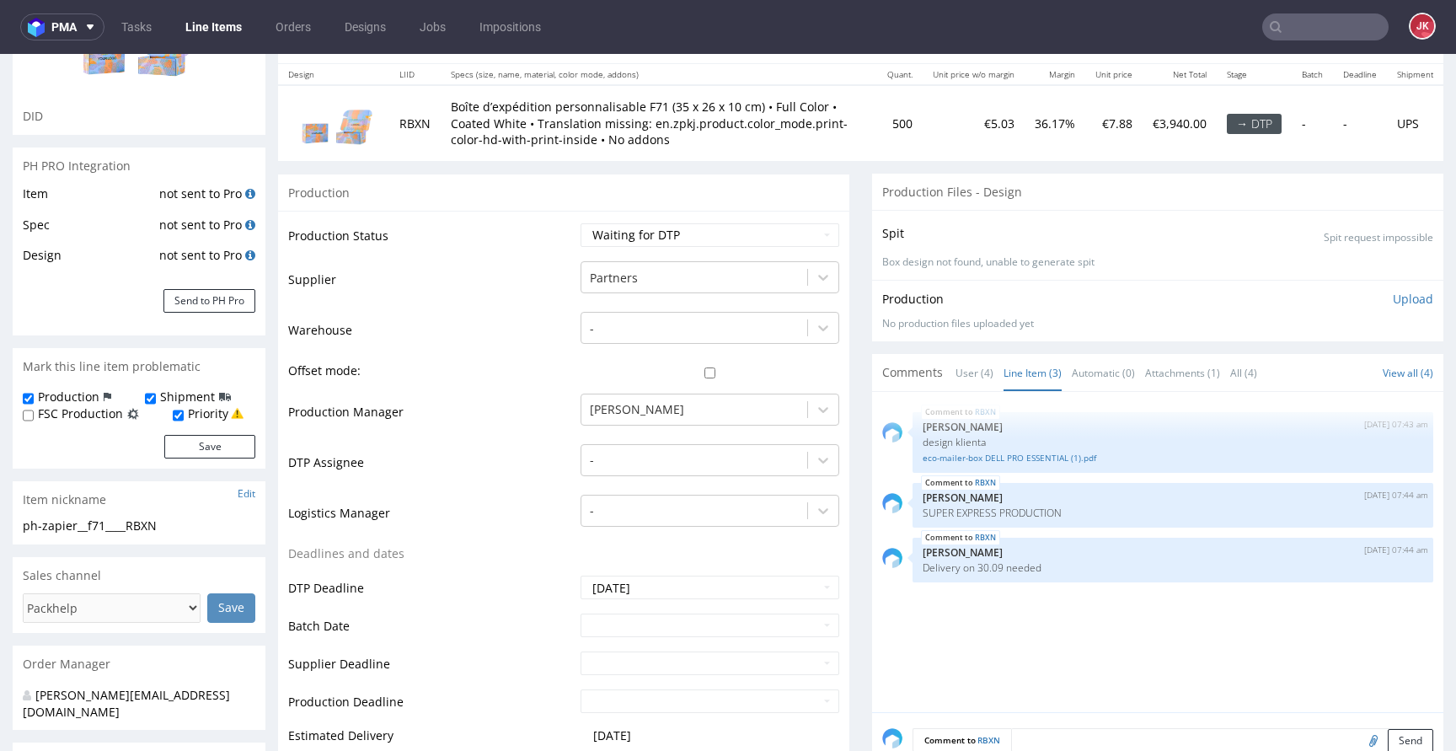
scroll to position [217, 0]
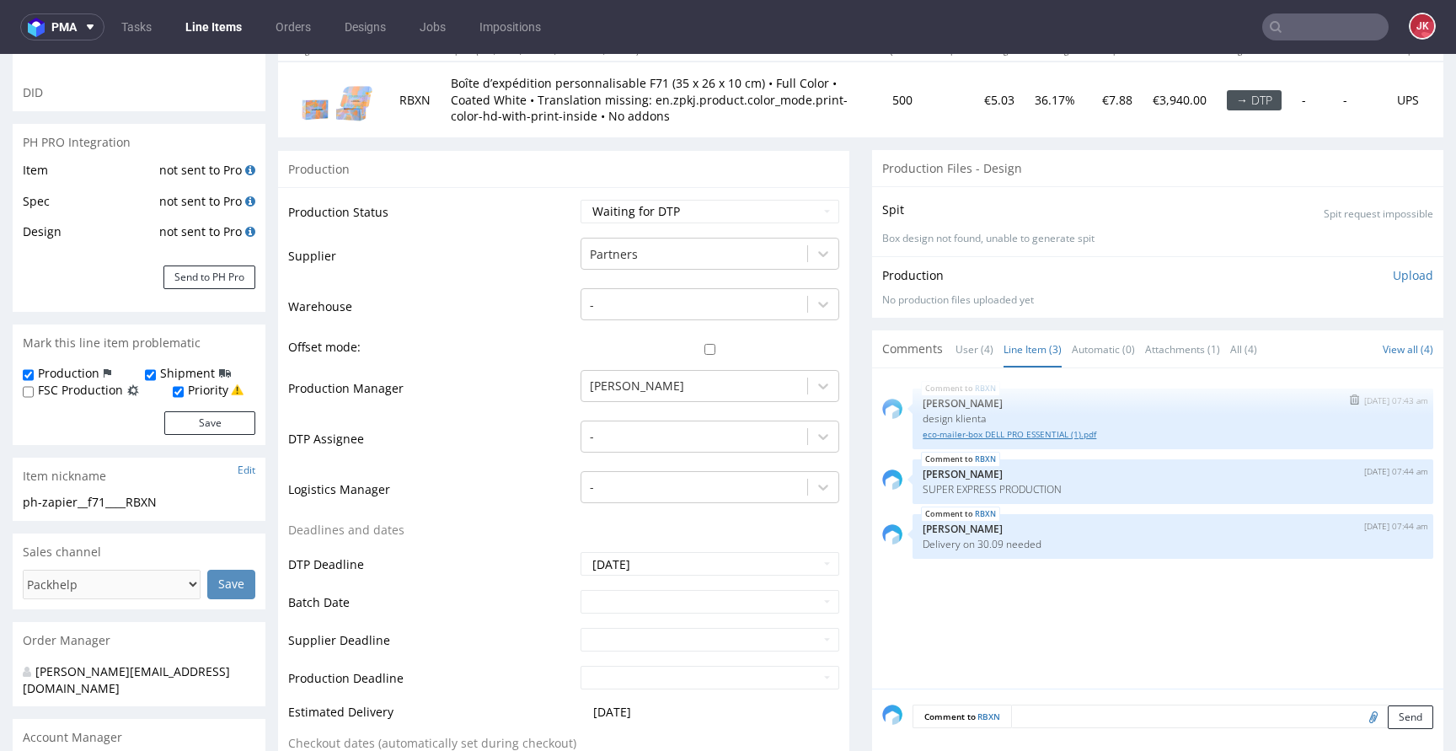
click at [1020, 435] on link "eco-mailer-box DELL PRO ESSENTIAL (1).pdf" at bounding box center [1173, 434] width 501 height 13
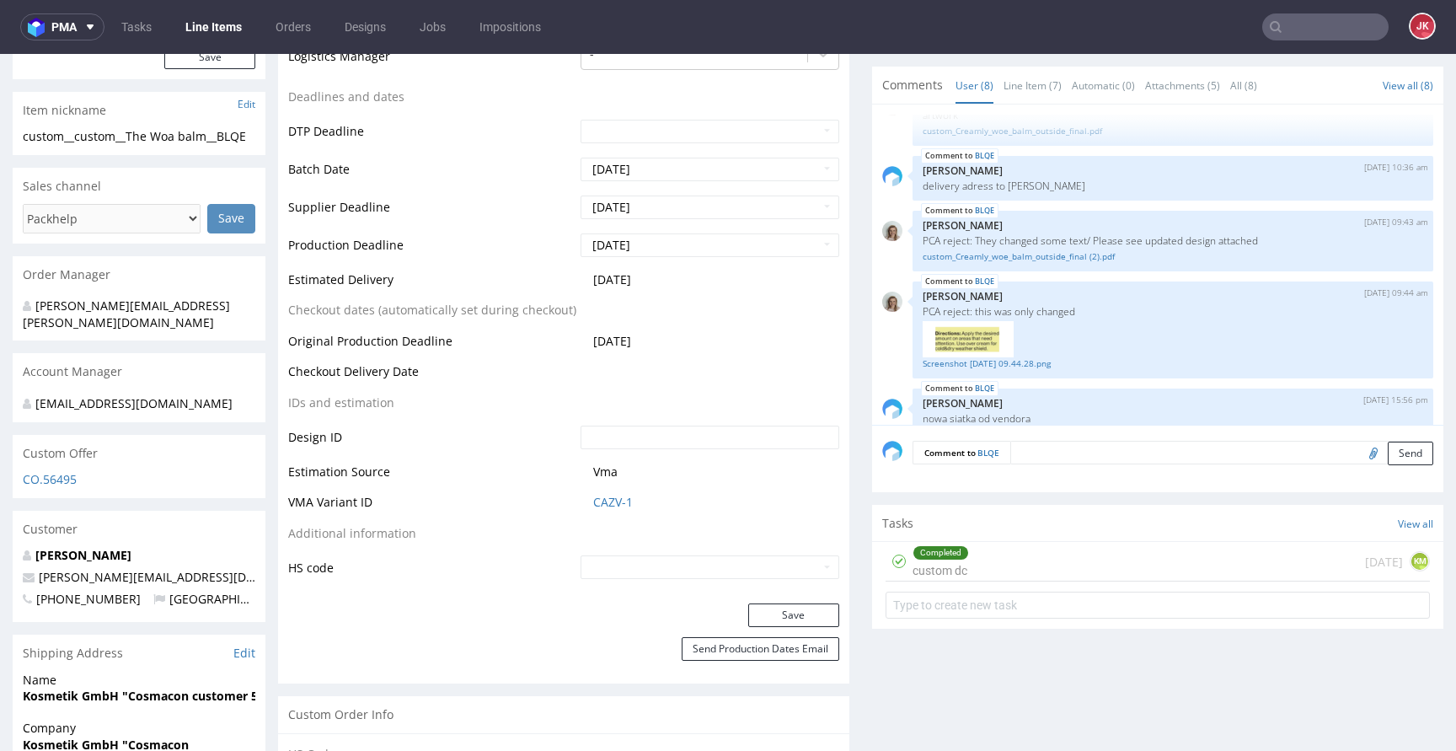
scroll to position [586, 0]
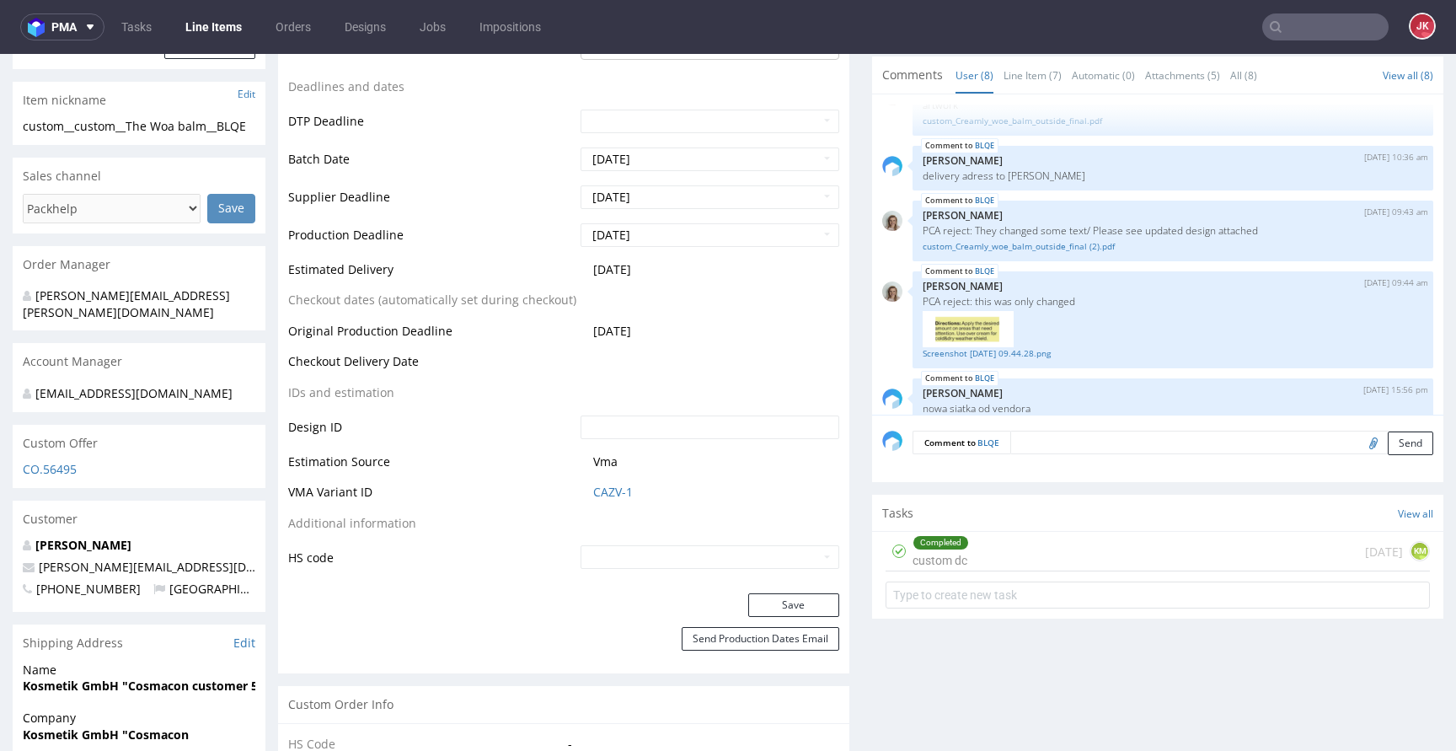
click at [978, 543] on div "Completed custom dc [DATE] KM" at bounding box center [1158, 552] width 544 height 40
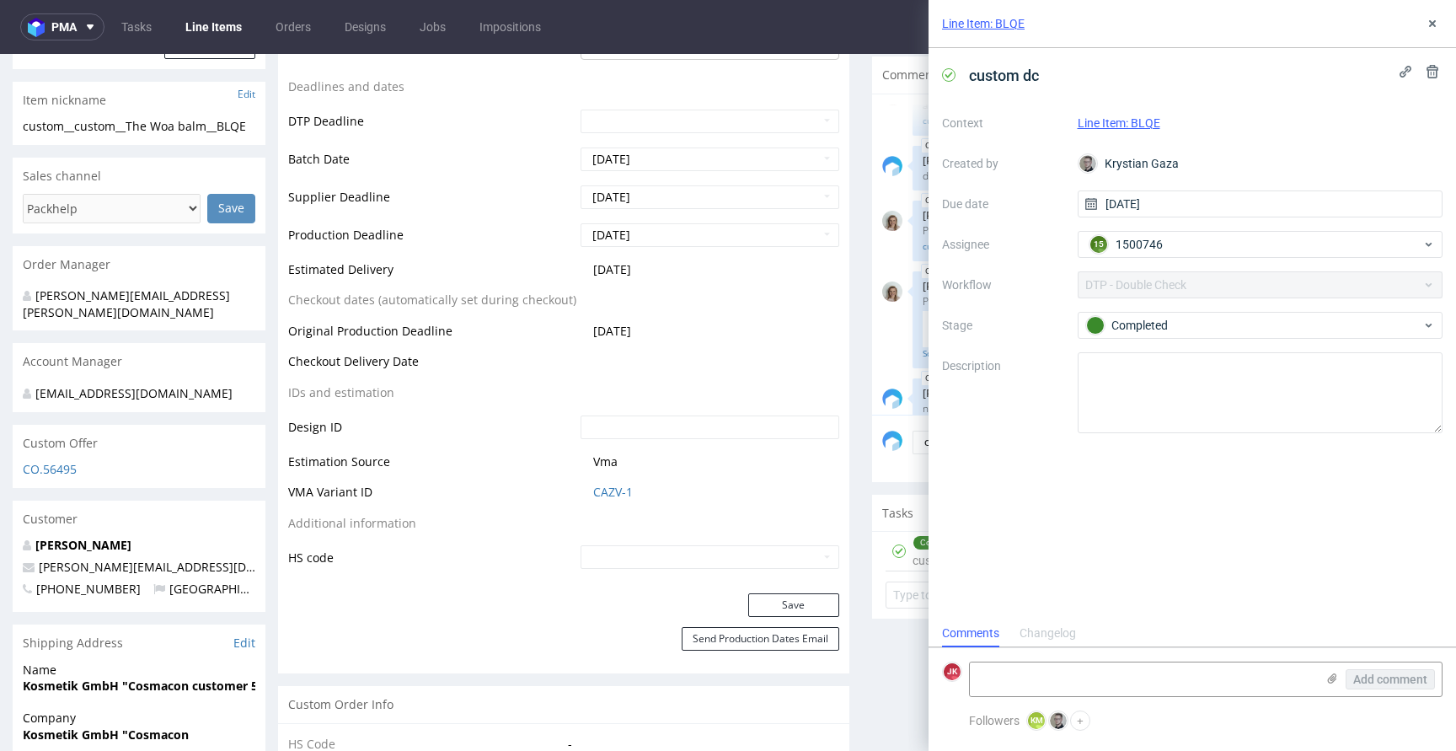
scroll to position [13, 0]
click at [1429, 24] on icon at bounding box center [1432, 23] width 13 height 13
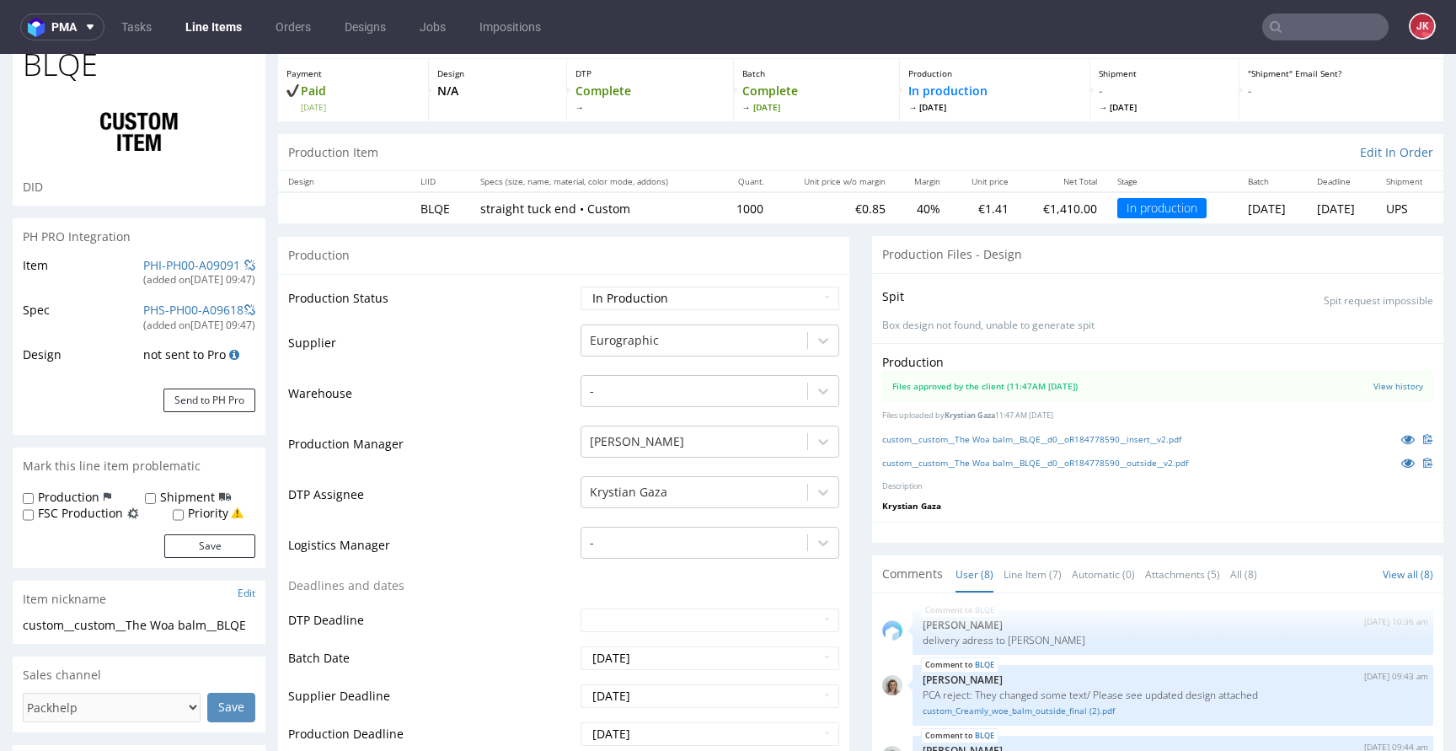
scroll to position [38, 0]
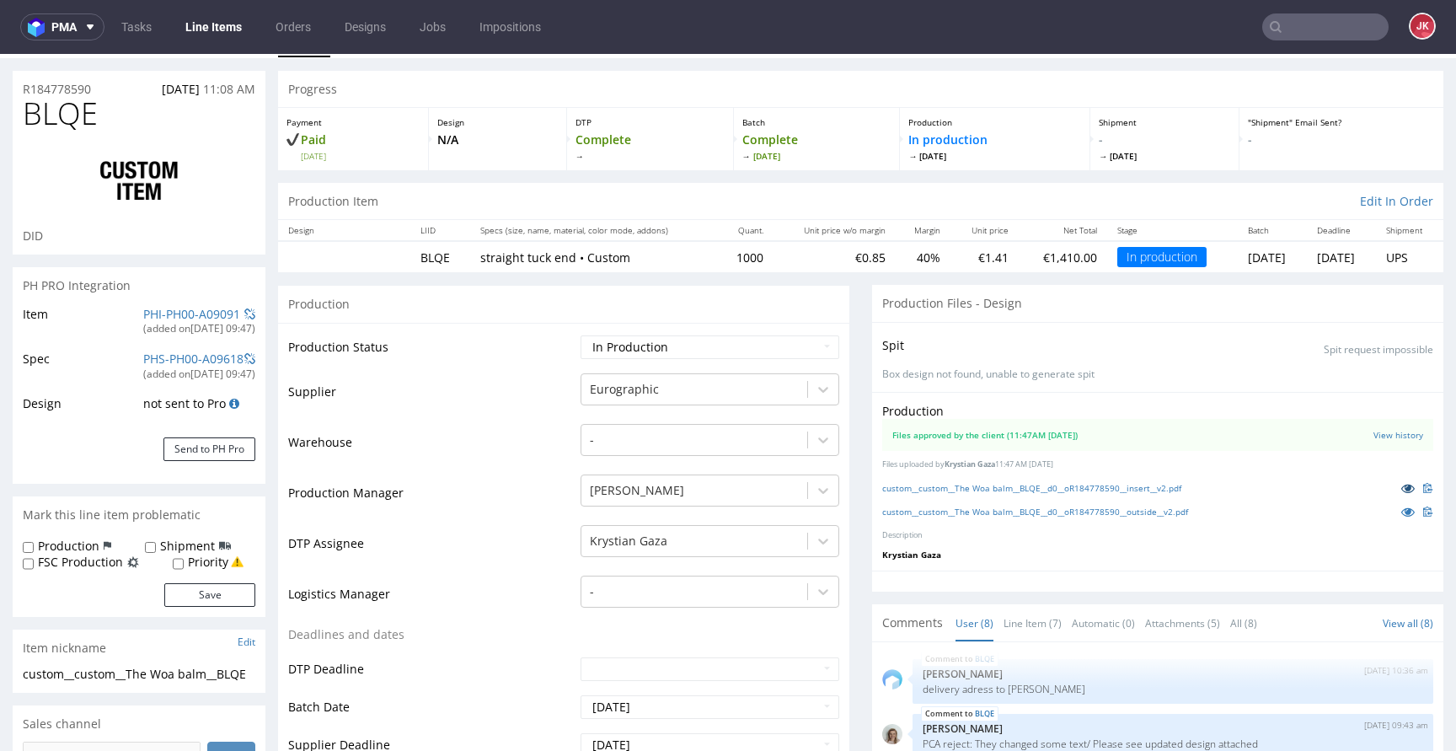
click at [1401, 490] on icon at bounding box center [1407, 488] width 13 height 12
click at [1401, 509] on icon at bounding box center [1407, 512] width 13 height 12
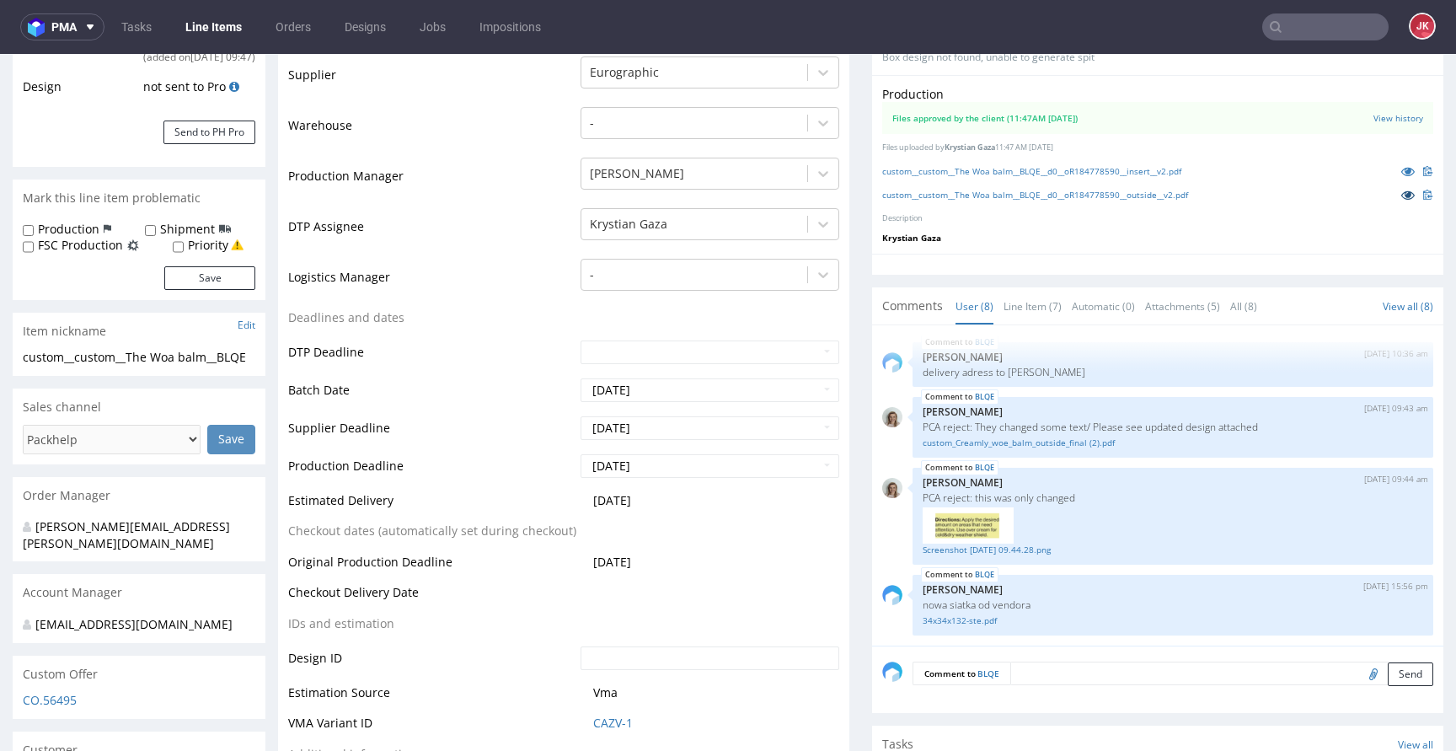
scroll to position [395, 0]
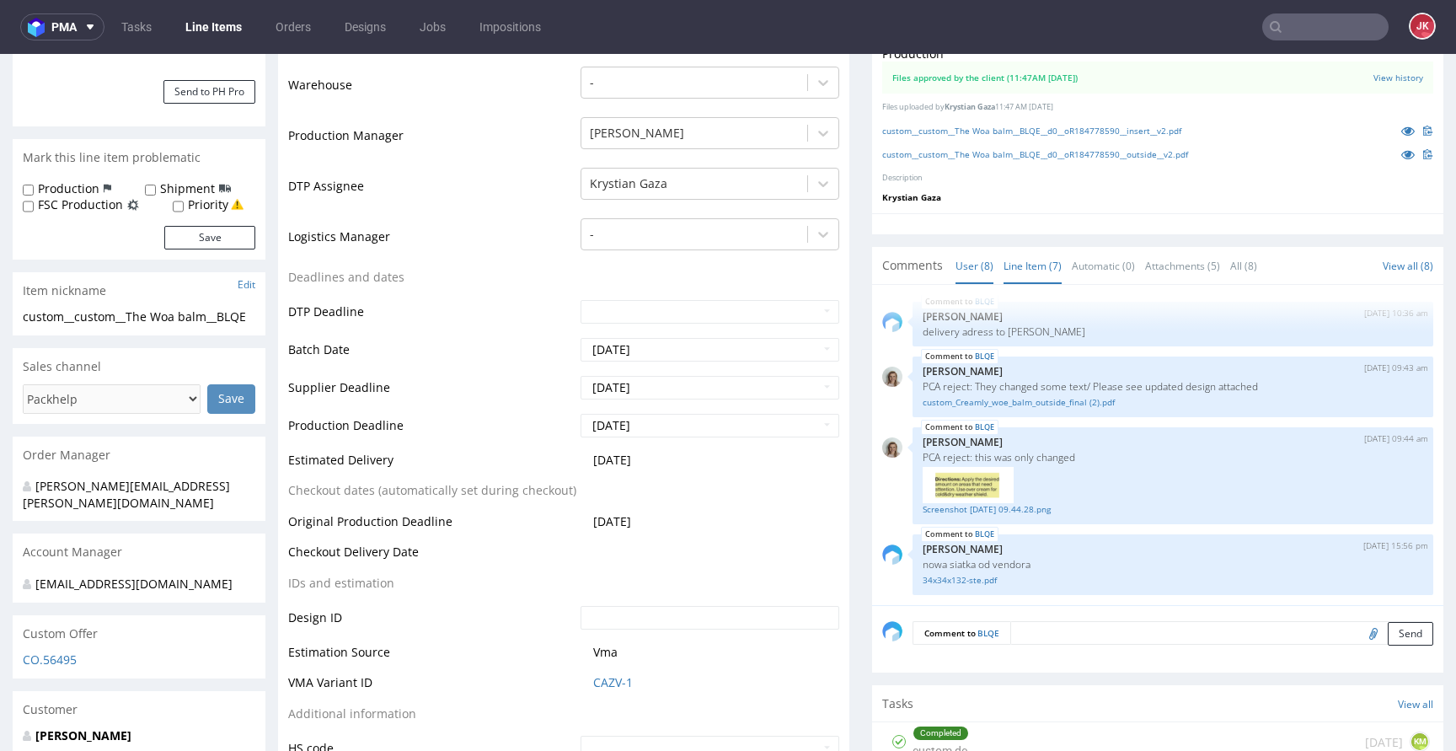
click at [1040, 270] on link "Line Item (7)" at bounding box center [1033, 266] width 58 height 36
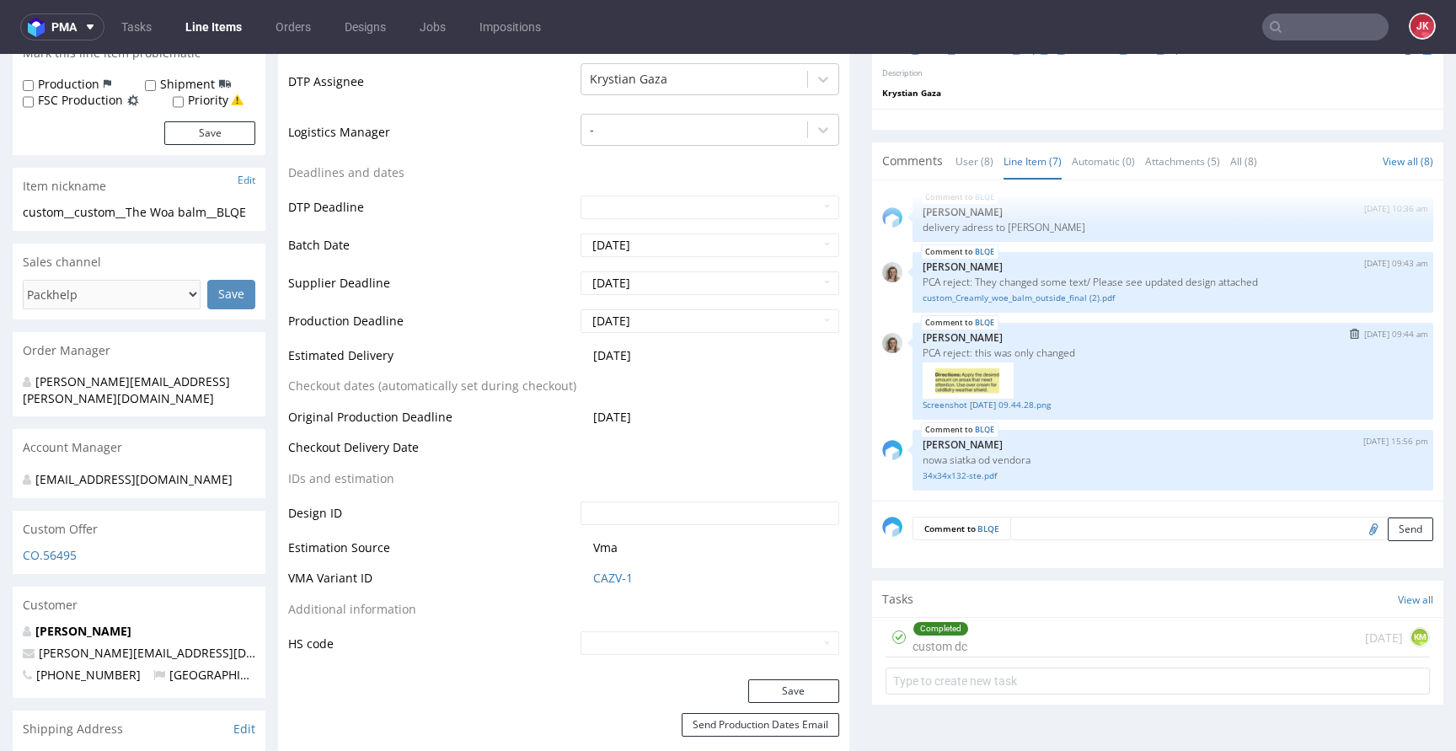
scroll to position [537, 0]
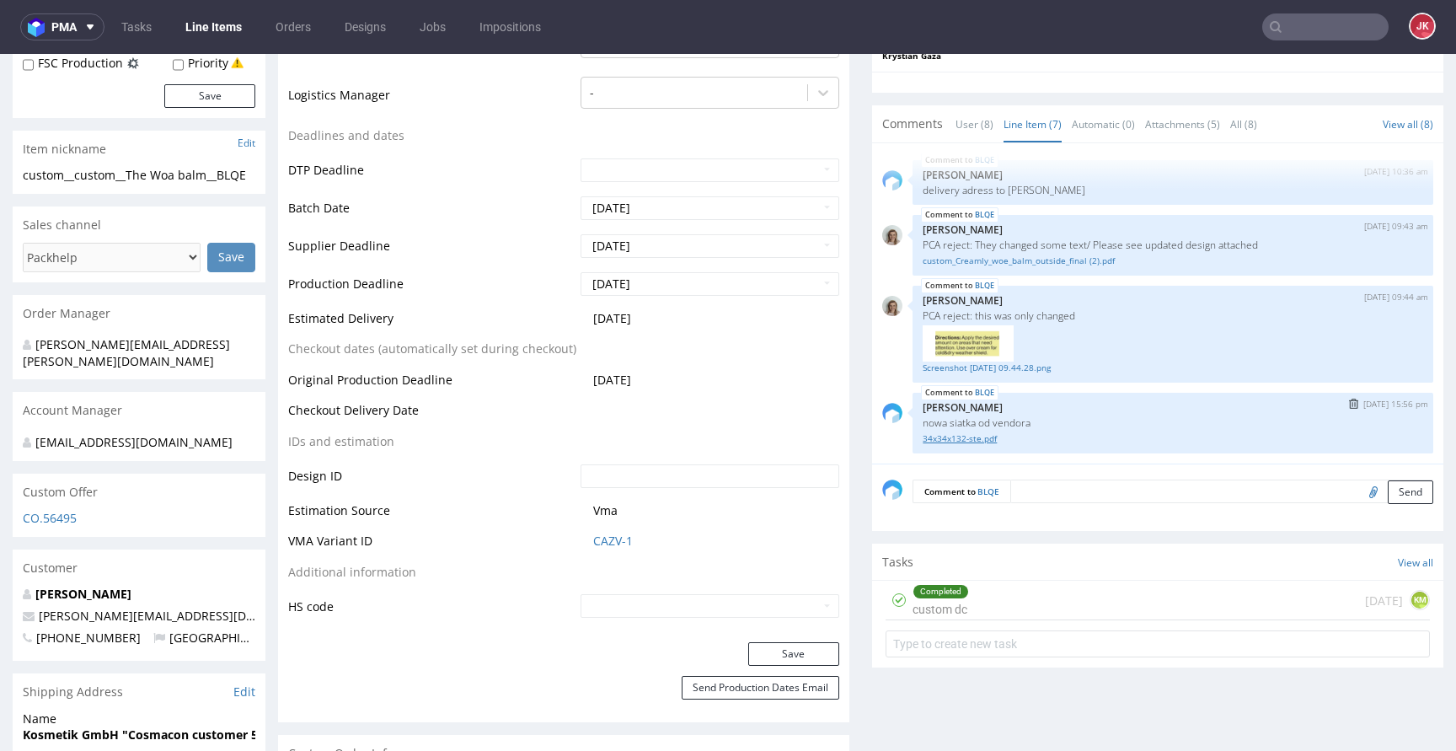
click at [955, 437] on link "34x34x132-ste.pdf" at bounding box center [1173, 438] width 501 height 13
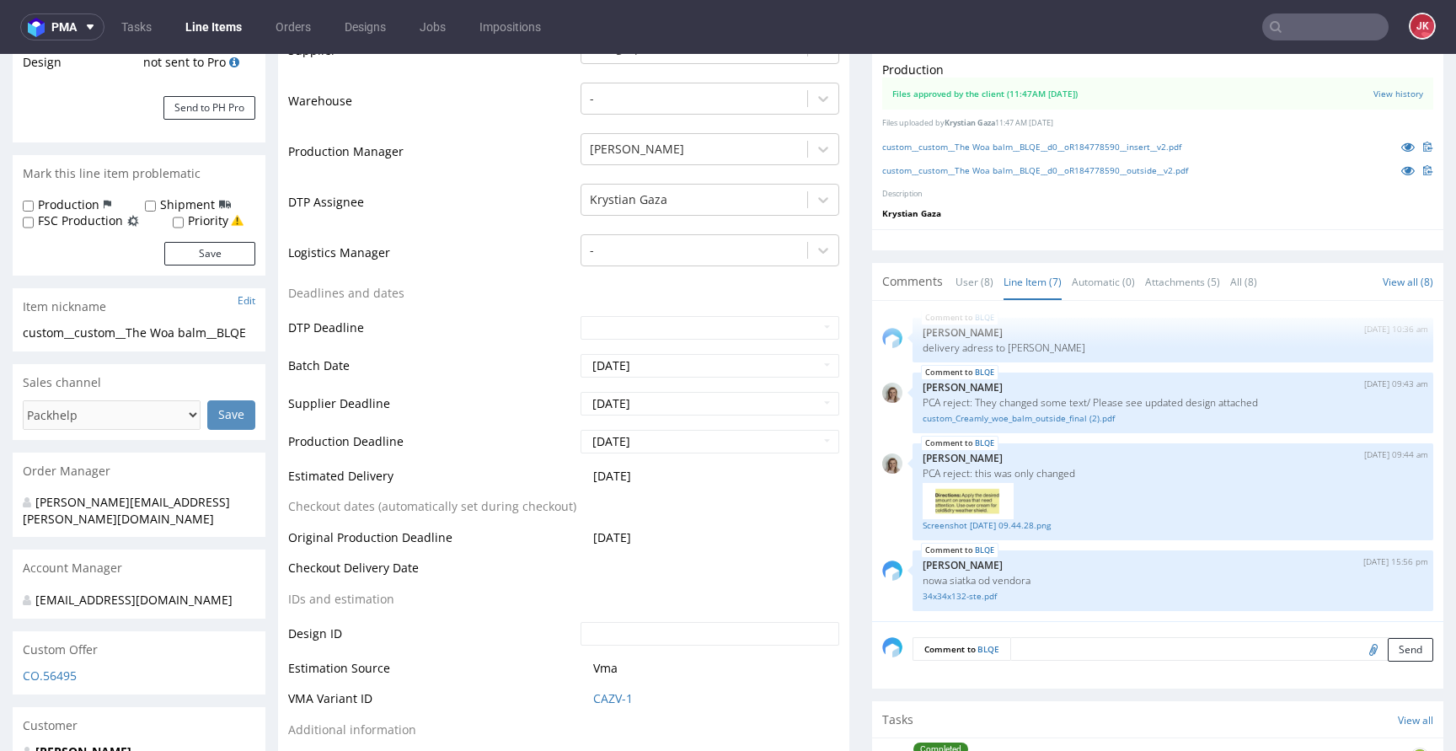
scroll to position [239, 0]
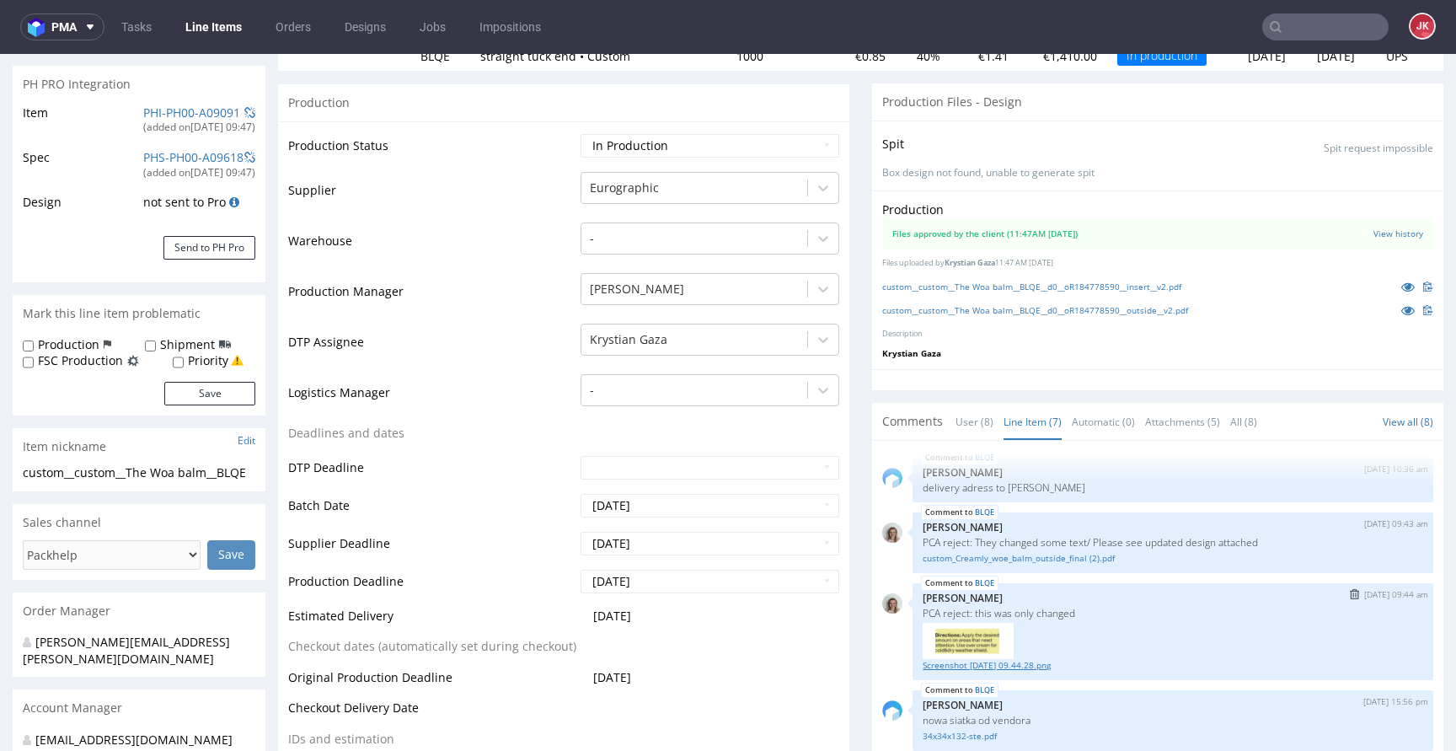
click at [999, 665] on link "Screenshot 2025-09-11 at 09.44.28.png" at bounding box center [1173, 665] width 501 height 13
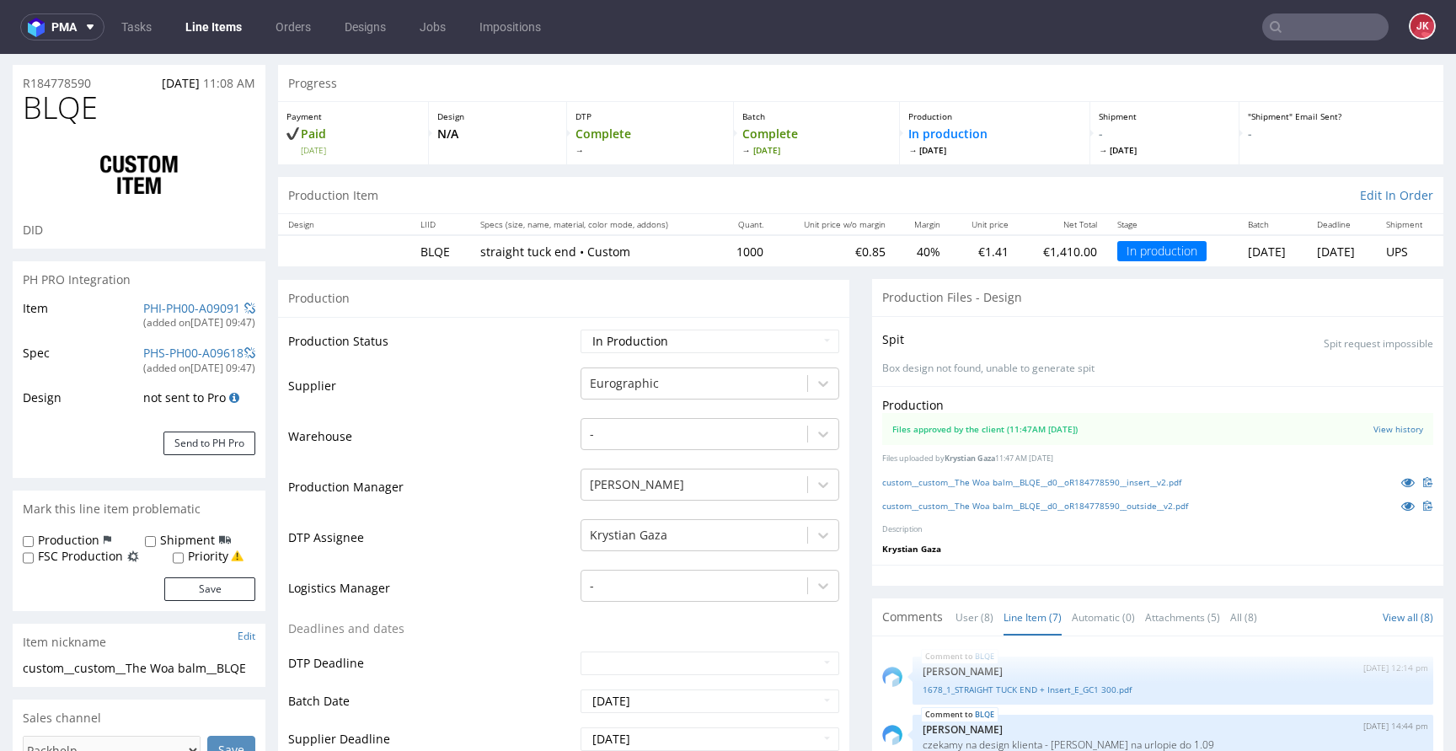
scroll to position [43, 0]
click at [1063, 479] on link "custom__custom__The Woa balm__BLQE__d0__oR184778590__insert__v2.pdf" at bounding box center [1031, 483] width 299 height 12
click at [1042, 508] on link "custom__custom__The Woa balm__BLQE__d0__oR184778590__outside__v2.pdf" at bounding box center [1035, 507] width 306 height 12
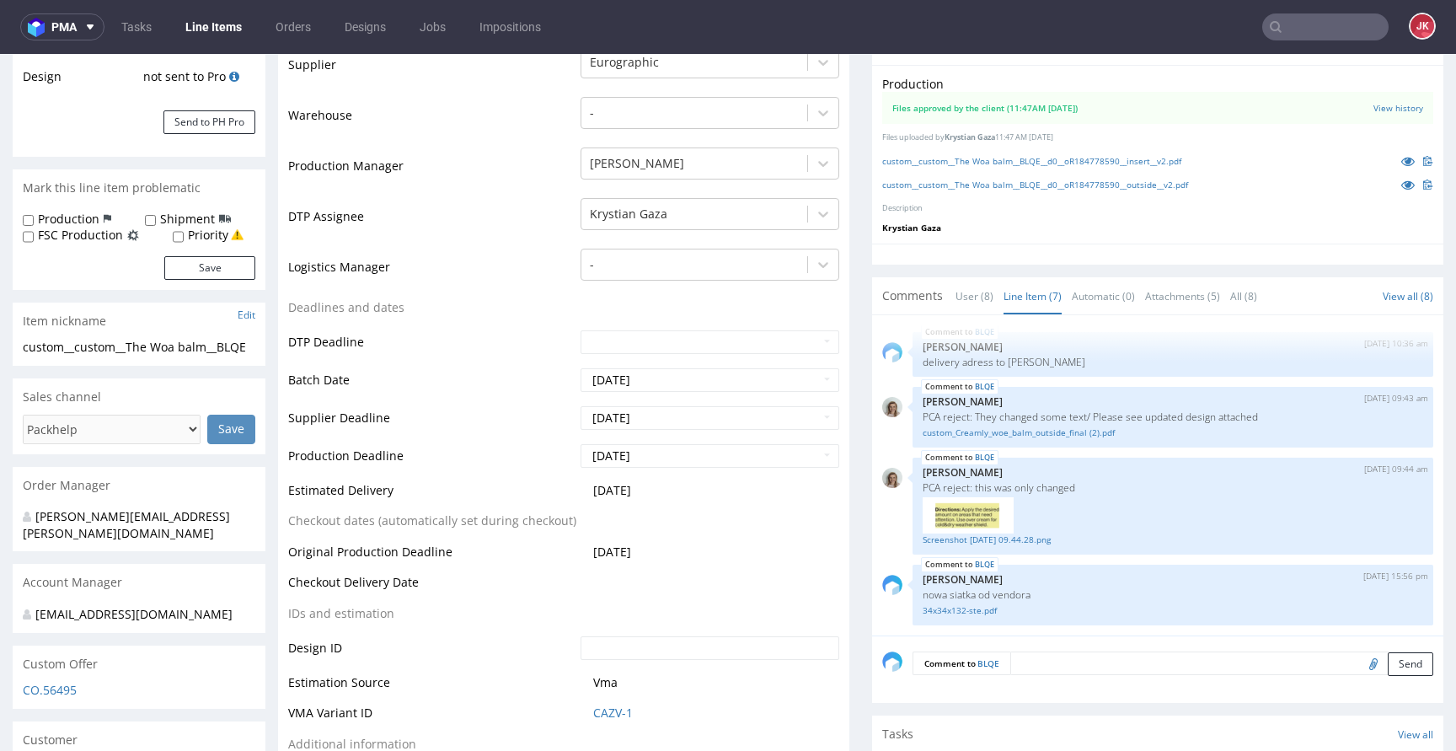
scroll to position [0, 0]
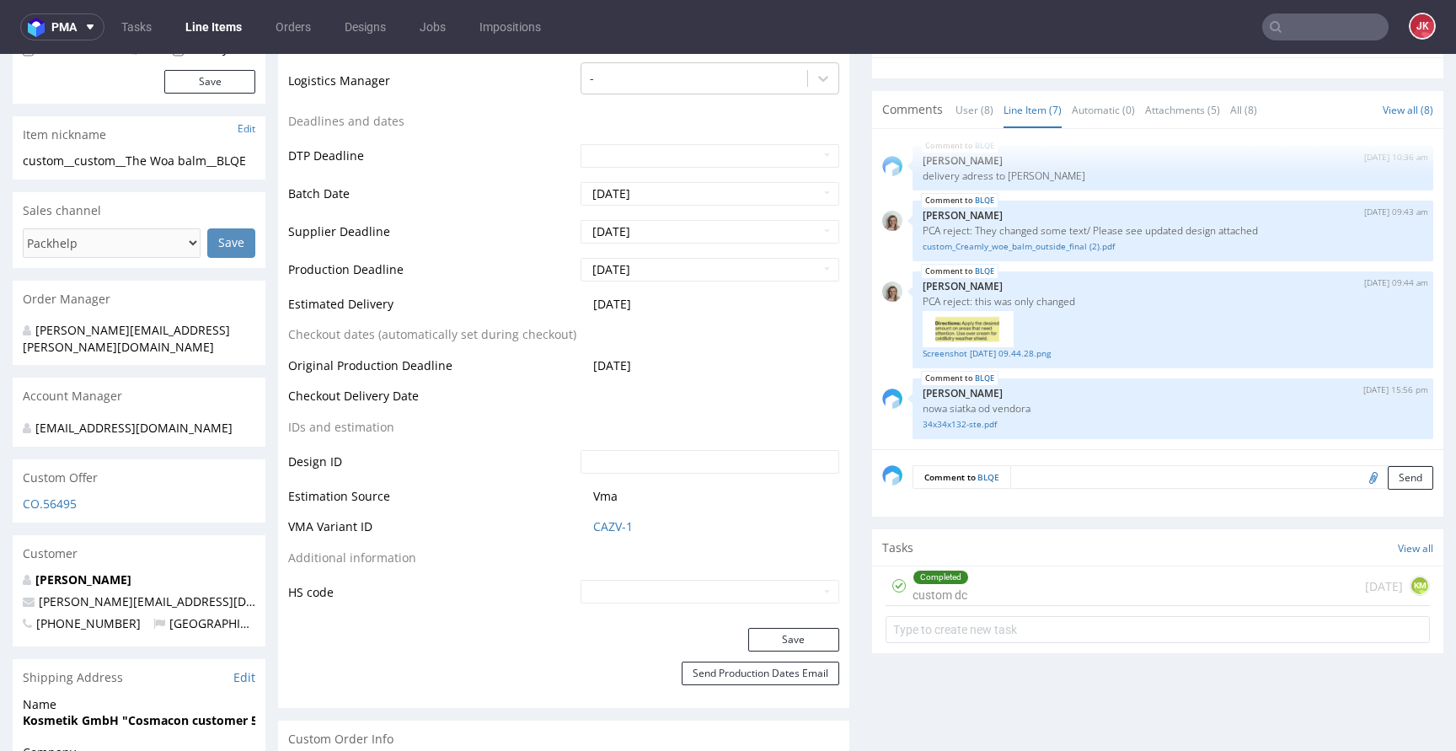
scroll to position [540, 0]
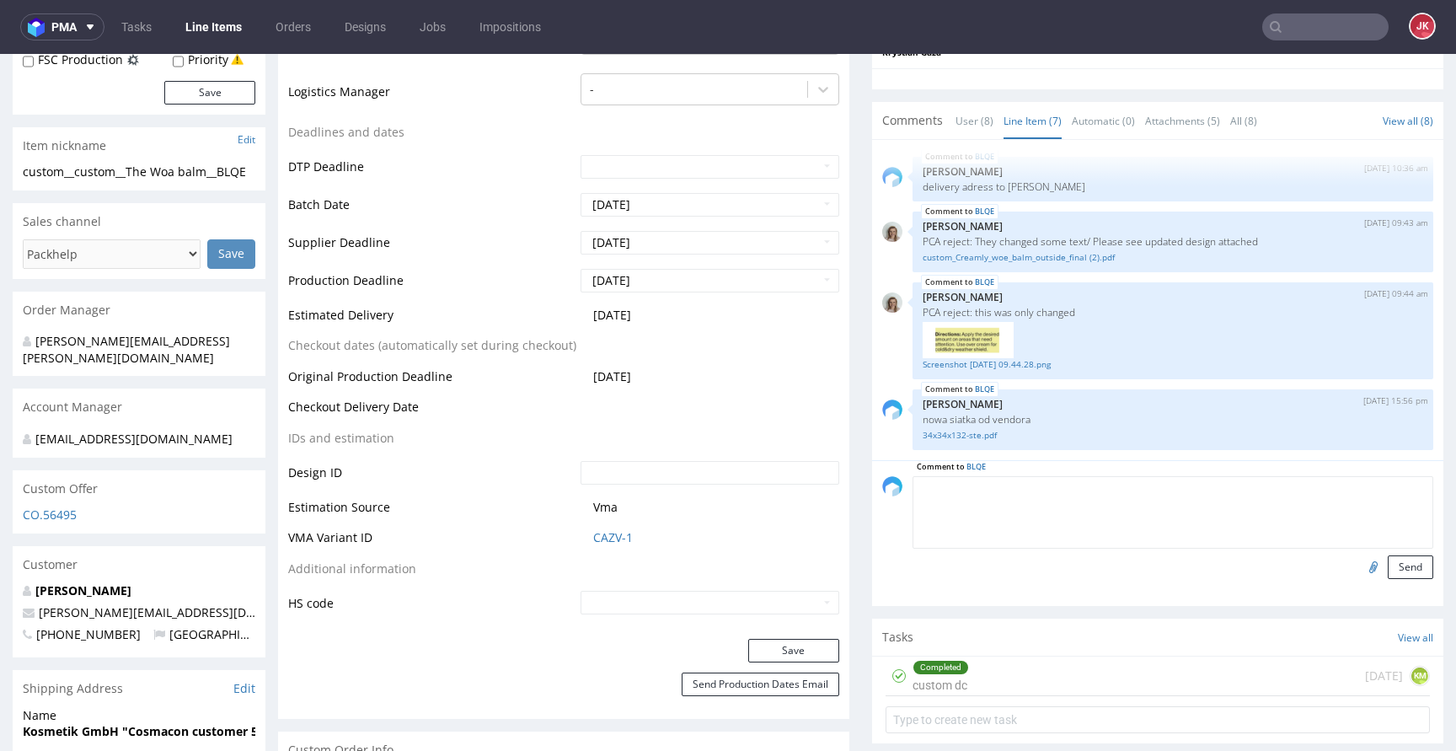
click at [1031, 483] on textarea at bounding box center [1173, 512] width 521 height 72
type textarea "poprawione pliki"
click at [1359, 570] on input "file" at bounding box center [1371, 566] width 24 height 22
type input "C:\fakepath\custom__custom__The Woa balm__BLQE__d0__oR184778590__insert__v2.pdf"
click at [1388, 574] on button "Send" at bounding box center [1411, 567] width 46 height 24
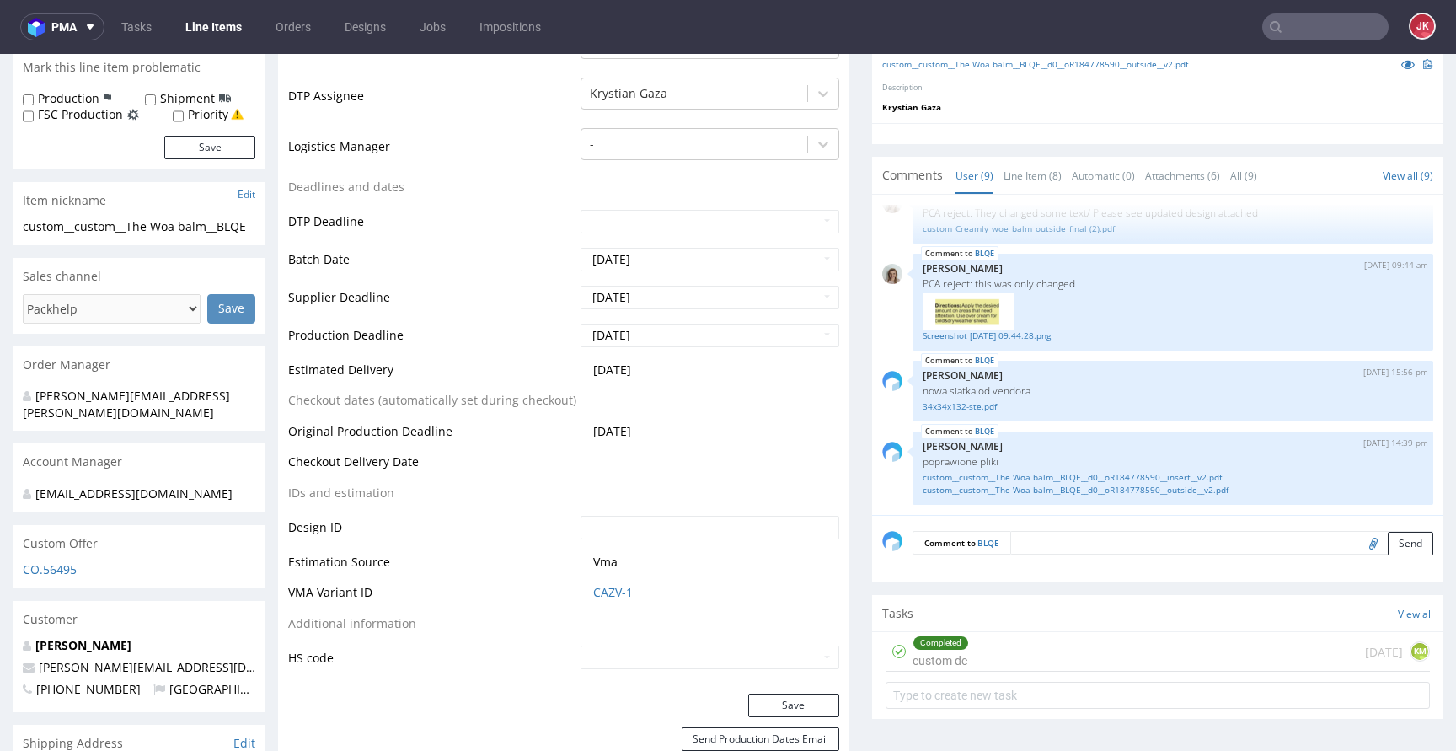
scroll to position [501, 0]
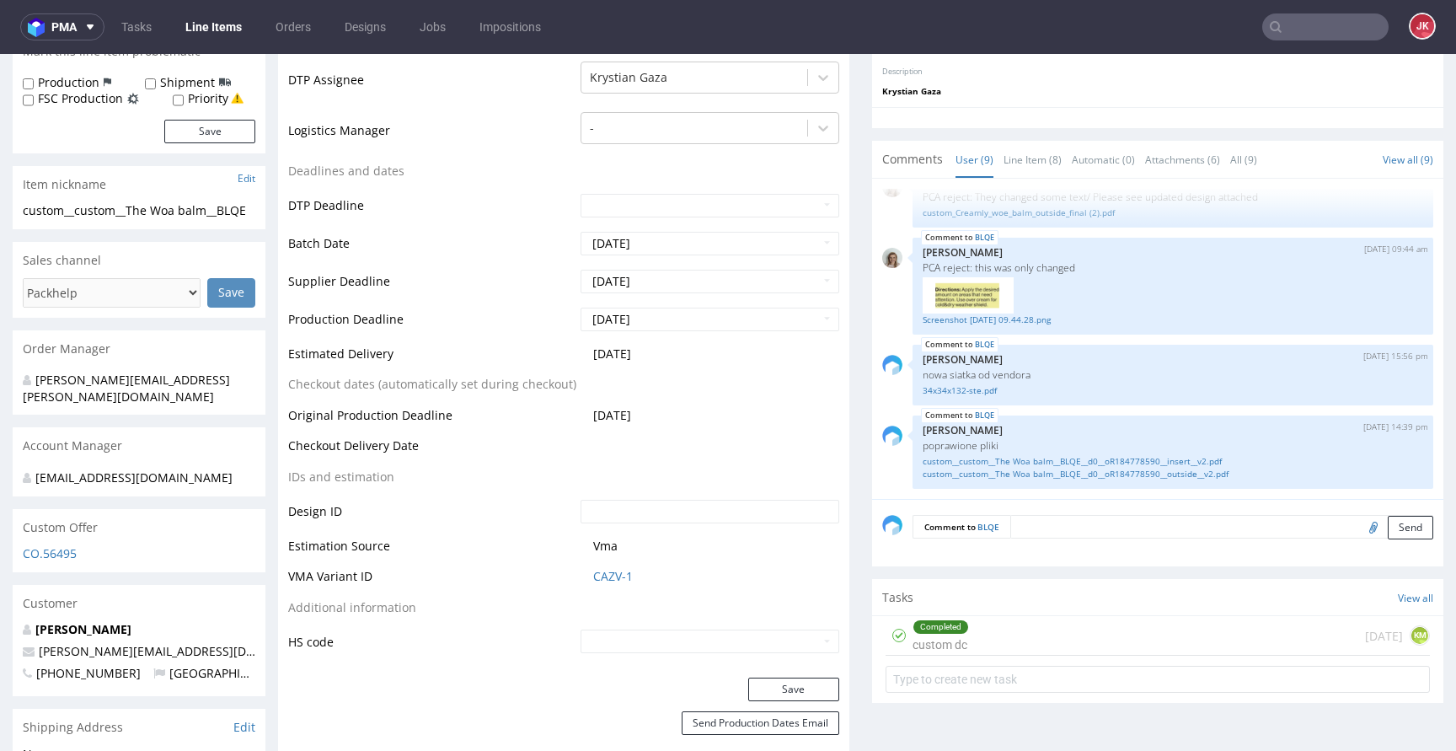
click at [1019, 530] on textarea at bounding box center [1221, 527] width 423 height 24
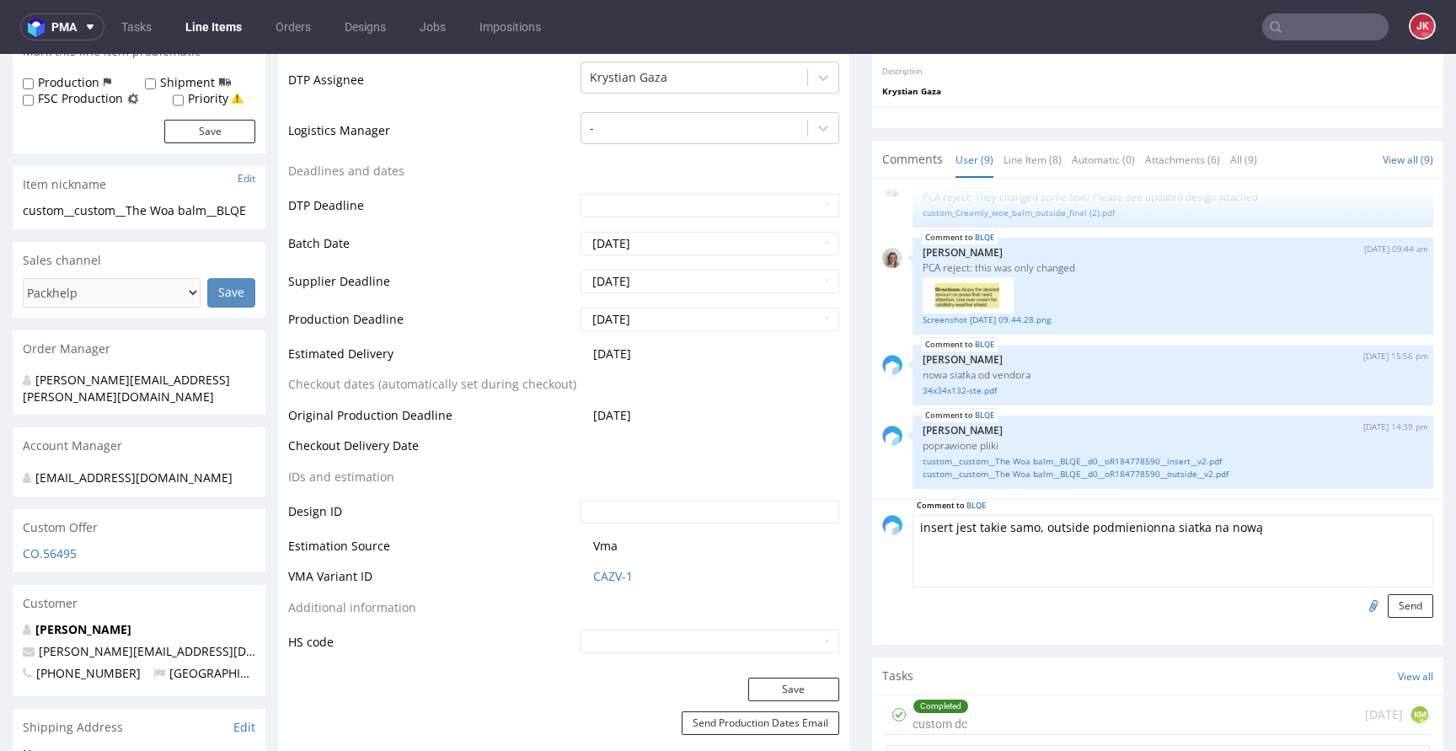
click at [1031, 531] on textarea "insert jest takie samo, outside podmienionna siatka na nową" at bounding box center [1173, 551] width 521 height 72
click at [1086, 534] on textarea "insert jest takie samo, w outside podmienionna siatka na nową" at bounding box center [1173, 551] width 521 height 72
click at [1310, 544] on textarea "insert jest takie samo, w outside jest podmienionna siatka na nową" at bounding box center [1173, 551] width 521 height 72
type textarea "insert jest takie samo, w outside jest podmienionna siatka na nową"
click at [1394, 608] on button "Send" at bounding box center [1411, 606] width 46 height 24
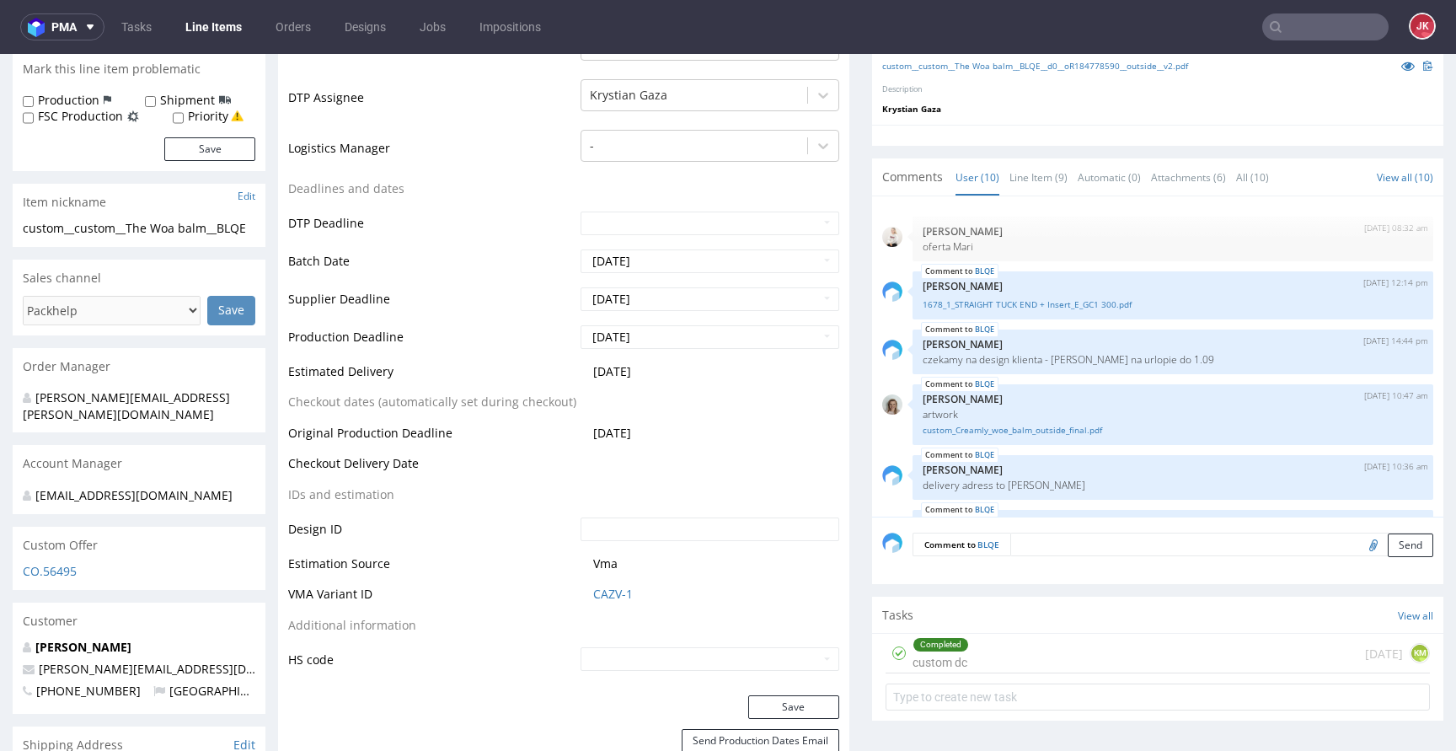
scroll to position [380, 0]
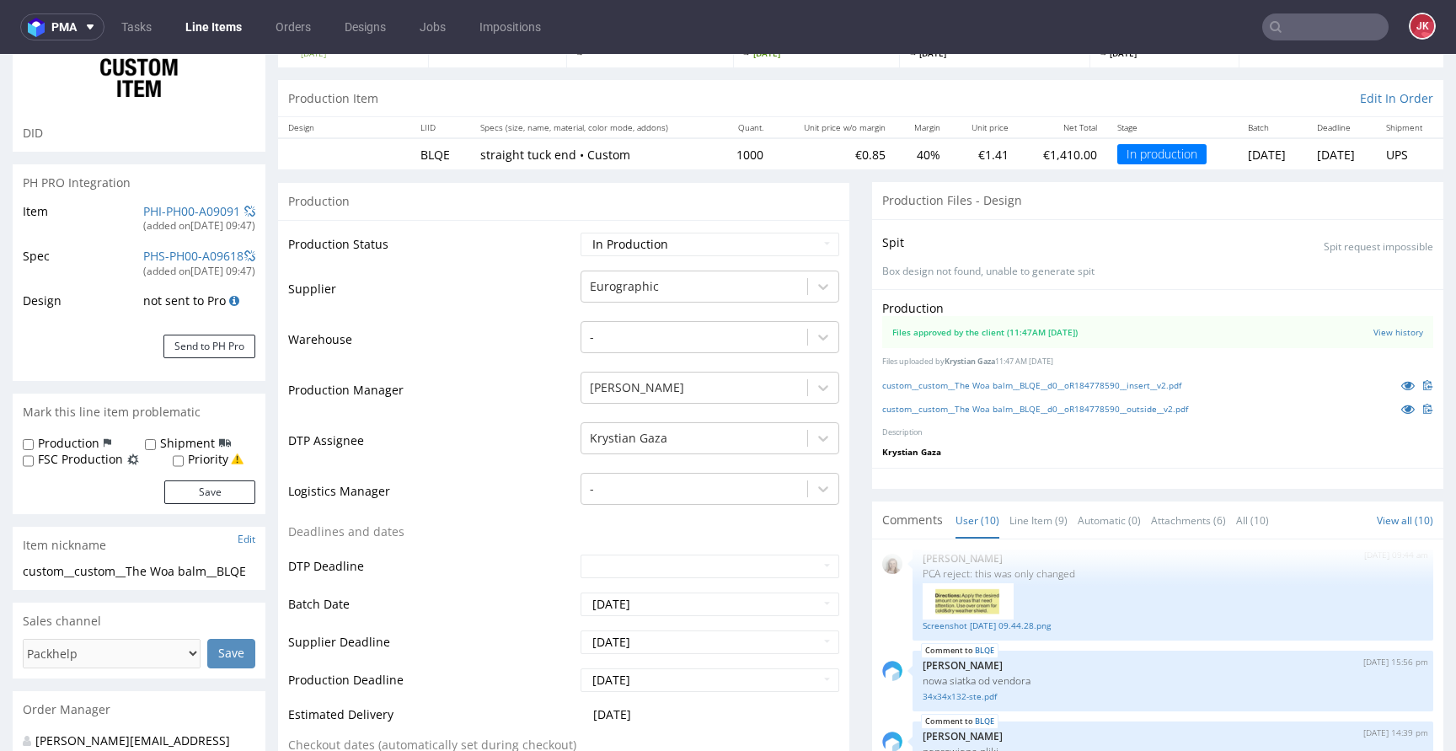
scroll to position [0, 0]
